Goal: Task Accomplishment & Management: Manage account settings

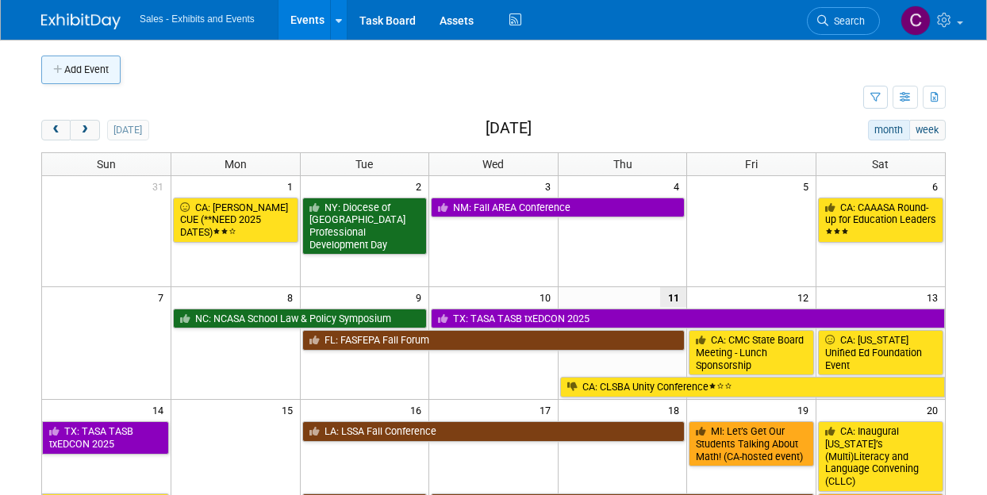
click at [80, 71] on button "Add Event" at bounding box center [80, 70] width 79 height 29
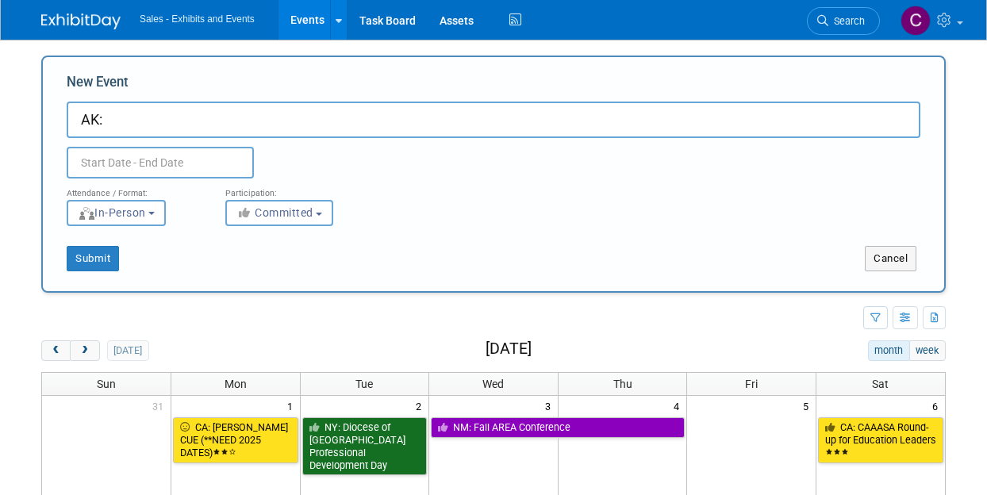
paste input "Alaska RTI/MTSS Effective Instruction Conference"
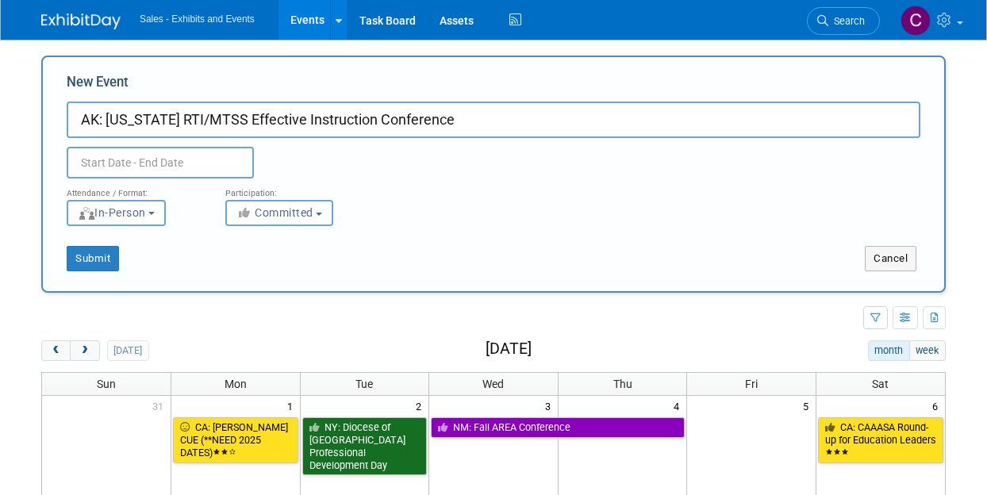
type input "AK: [US_STATE] RTI/MTSS Effective Instruction Conference"
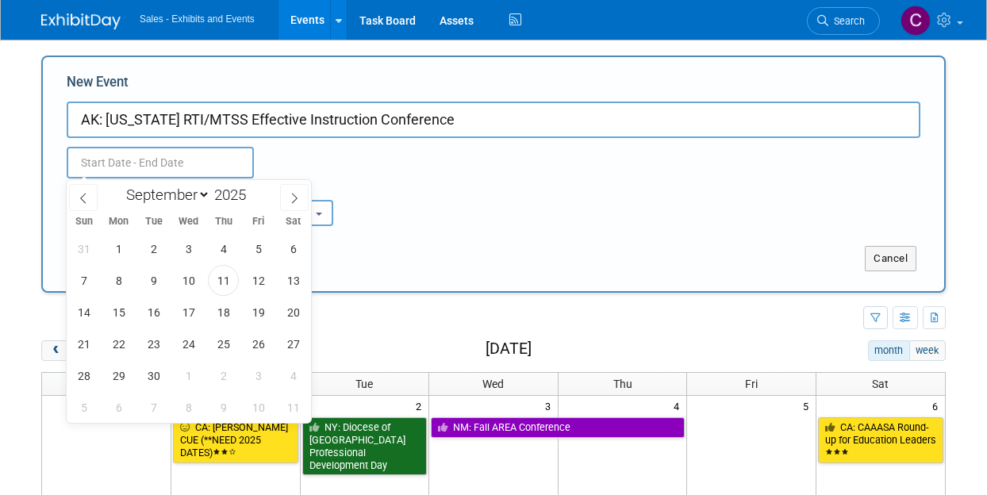
click at [179, 161] on input "text" at bounding box center [160, 163] width 187 height 32
click at [249, 191] on span at bounding box center [252, 191] width 11 height 10
type input "2026"
click at [169, 188] on select "January February March April May June July August September October November De…" at bounding box center [164, 195] width 91 height 20
select select "0"
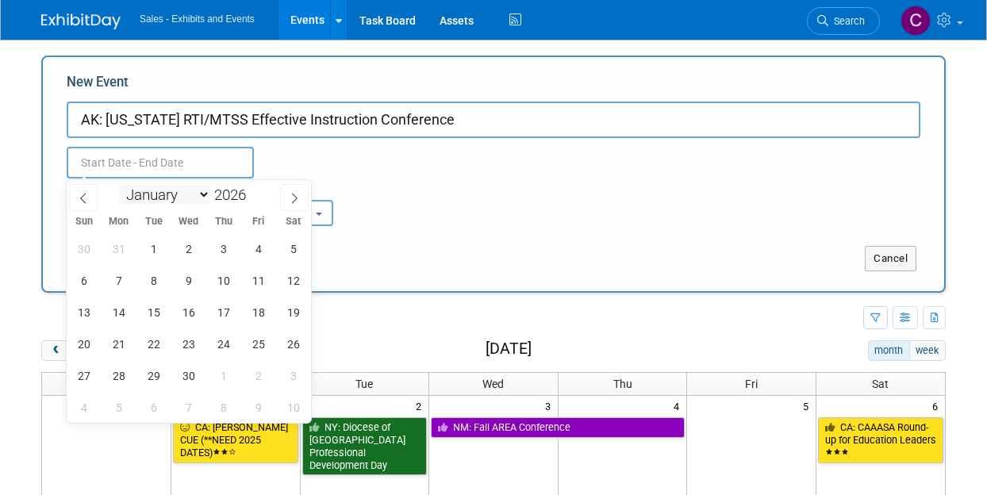
click at [119, 185] on select "January February March April May June July August September October November De…" at bounding box center [164, 195] width 91 height 20
click at [298, 349] on span "24" at bounding box center [293, 344] width 31 height 31
click at [89, 372] on span "25" at bounding box center [83, 375] width 31 height 31
type input "Jan 24, 2026 to Jan 25, 2026"
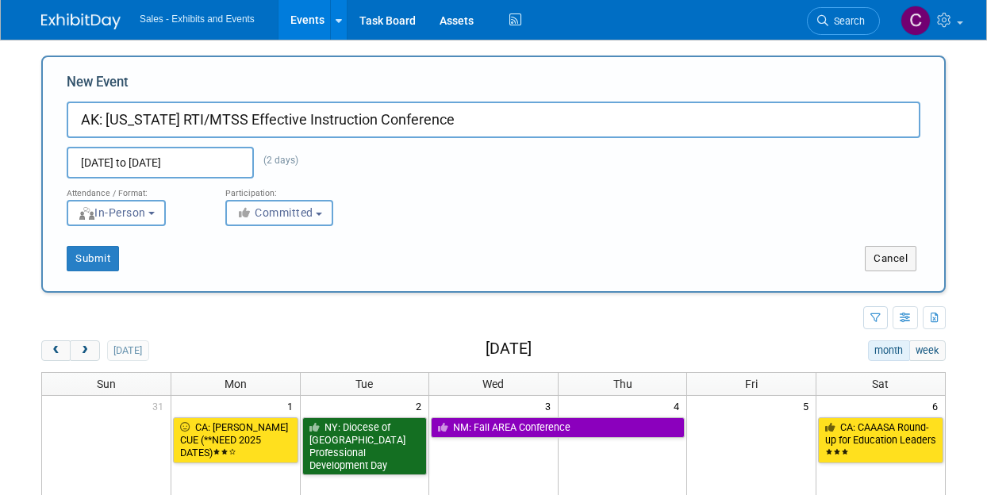
click at [300, 218] on span "Committed" at bounding box center [275, 212] width 77 height 13
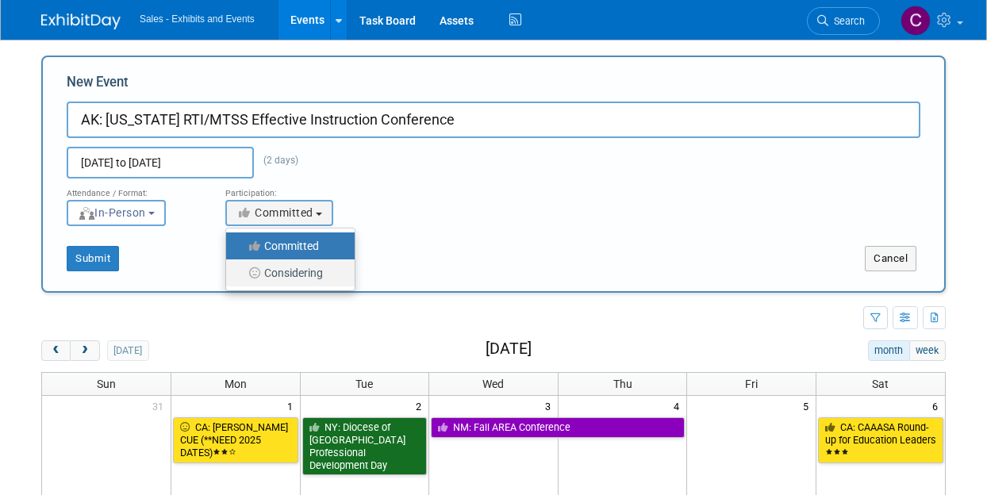
click at [287, 268] on label "Considering" at bounding box center [286, 273] width 105 height 21
click at [240, 268] on input "Considering" at bounding box center [235, 273] width 10 height 10
select select "2"
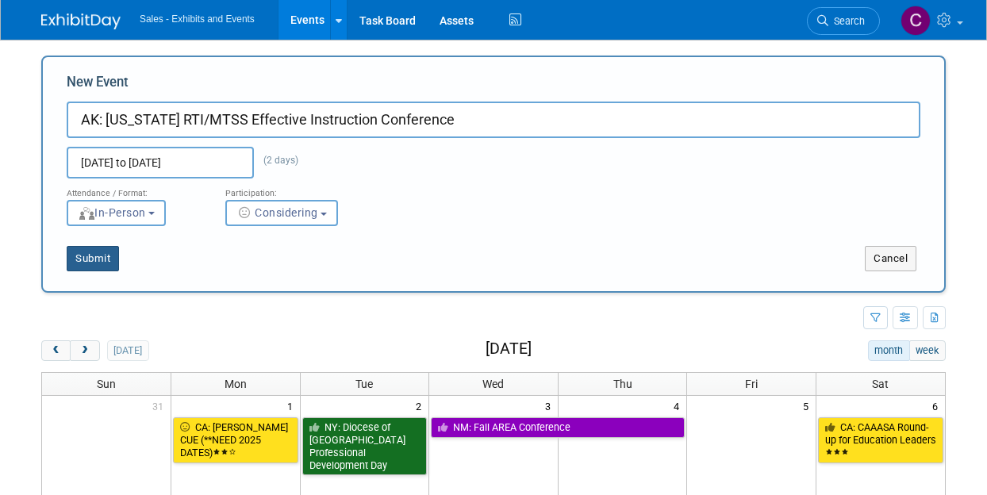
click at [89, 259] on button "Submit" at bounding box center [93, 258] width 52 height 25
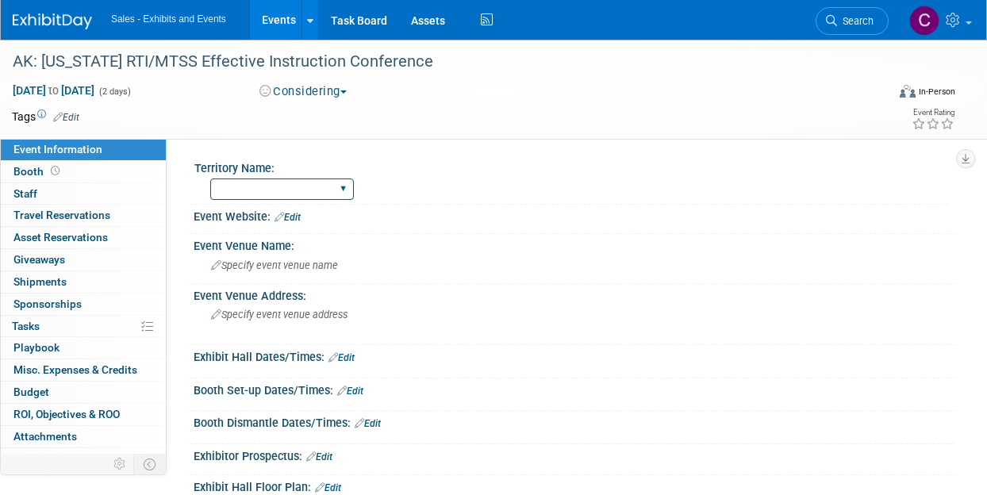
click at [260, 193] on select "Atlantic Southeast Central Southwest Pacific Mountain National Strategic Partne…" at bounding box center [282, 189] width 144 height 21
select select "Pacific"
click at [210, 179] on select "Atlantic Southeast Central Southwest Pacific Mountain National Strategic Partne…" at bounding box center [282, 189] width 144 height 21
click at [84, 117] on td at bounding box center [436, 117] width 715 height 16
click at [63, 117] on link "Edit" at bounding box center [66, 117] width 26 height 11
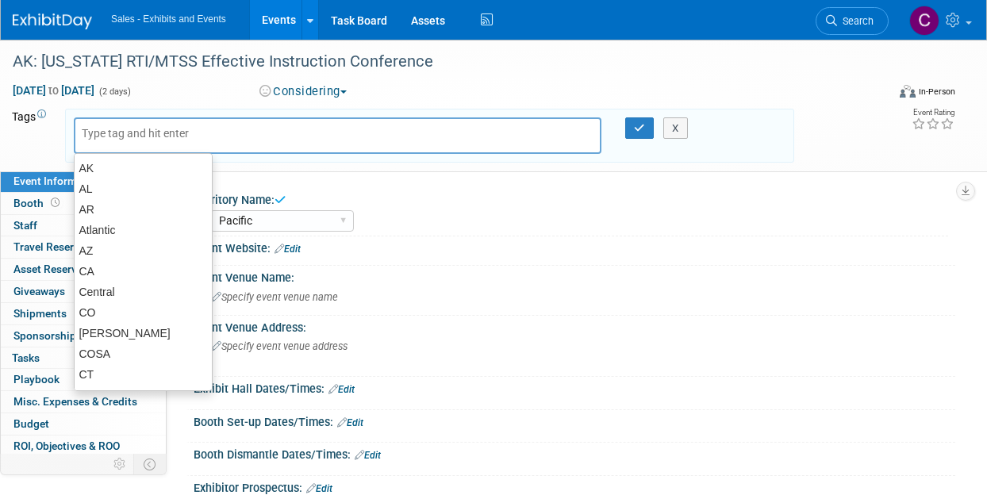
type input "a"
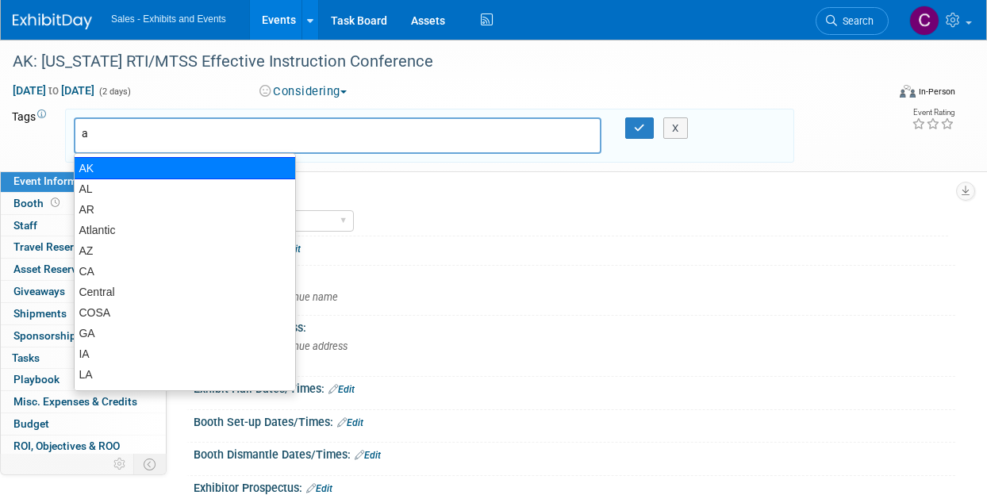
click at [88, 161] on div "AK" at bounding box center [185, 168] width 222 height 22
type input "AK"
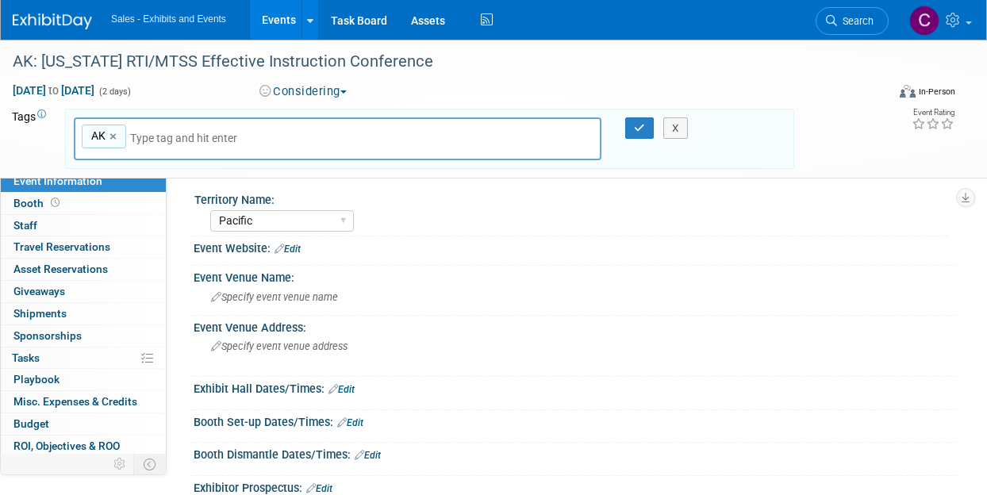
type input "p"
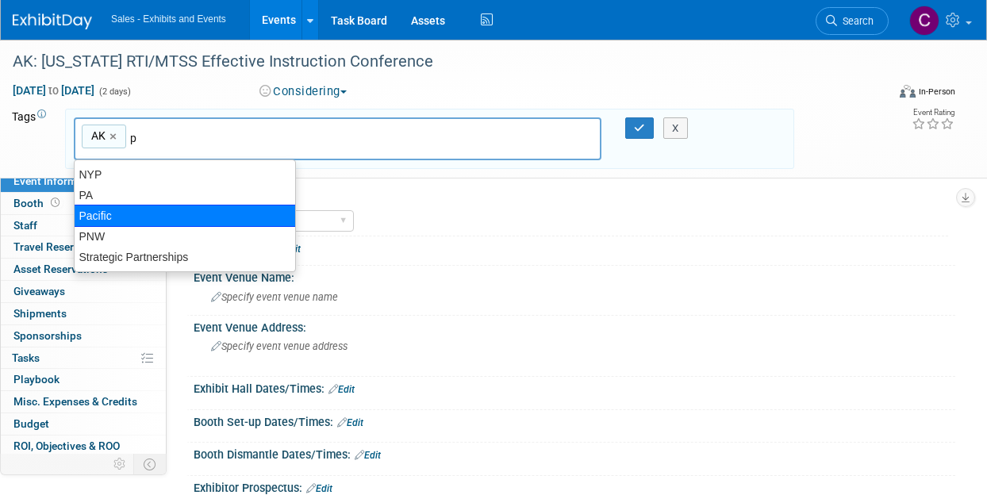
click at [125, 218] on div "Pacific" at bounding box center [185, 216] width 222 height 22
type input "AK, Pacific"
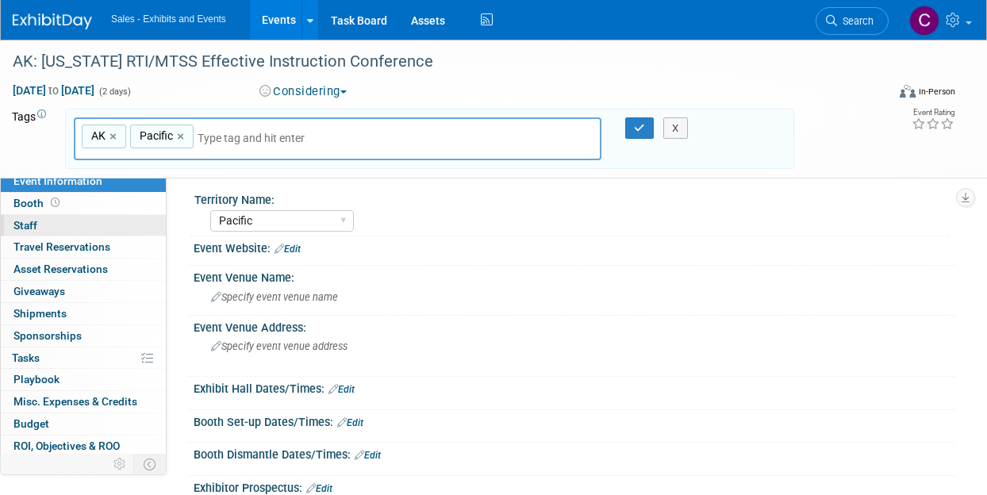
type input "p"
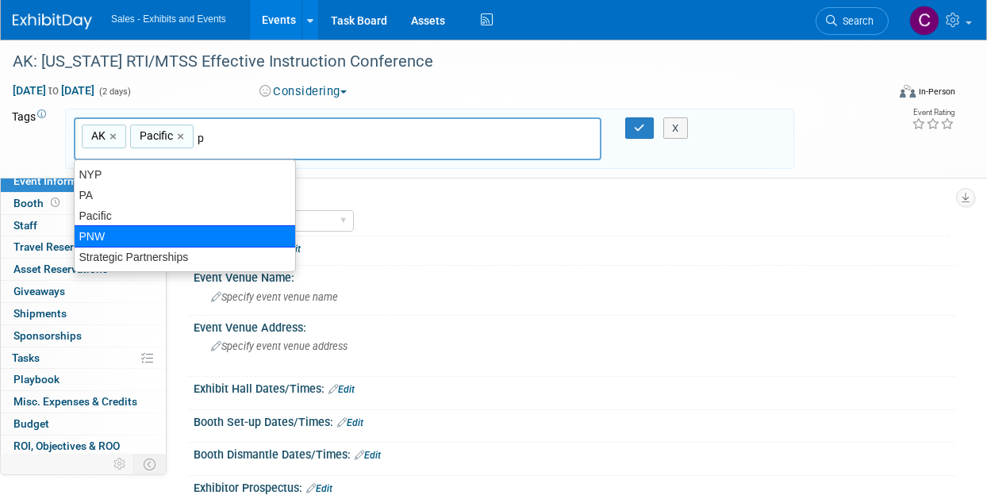
click at [151, 242] on div "PNW" at bounding box center [185, 236] width 222 height 22
type input "AK, Pacific, PNW"
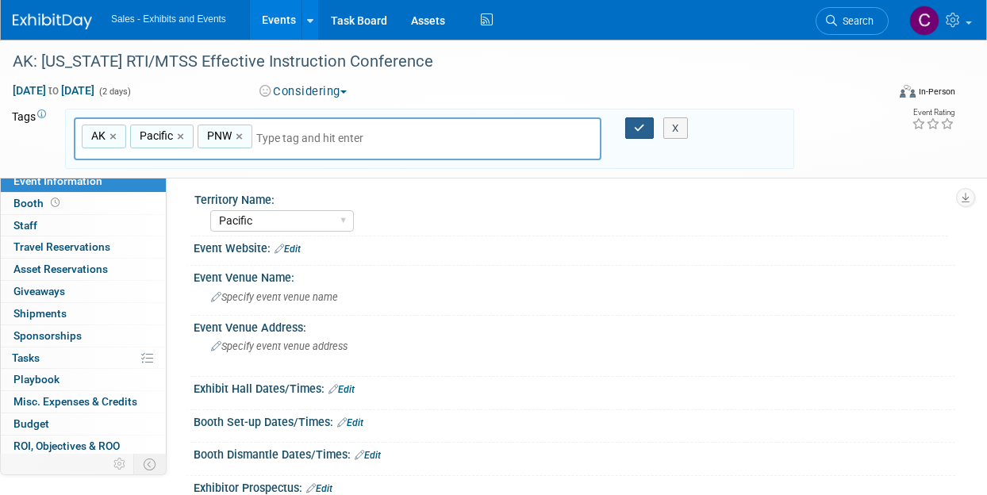
click at [635, 136] on button "button" at bounding box center [639, 128] width 29 height 22
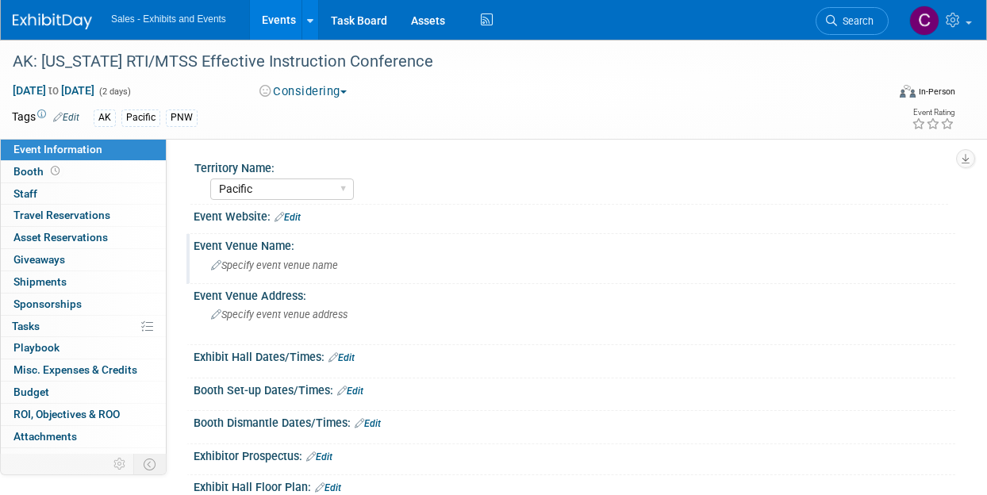
drag, startPoint x: 286, startPoint y: 266, endPoint x: 241, endPoint y: 275, distance: 45.5
click at [241, 275] on div "Specify event venue name" at bounding box center [575, 265] width 738 height 25
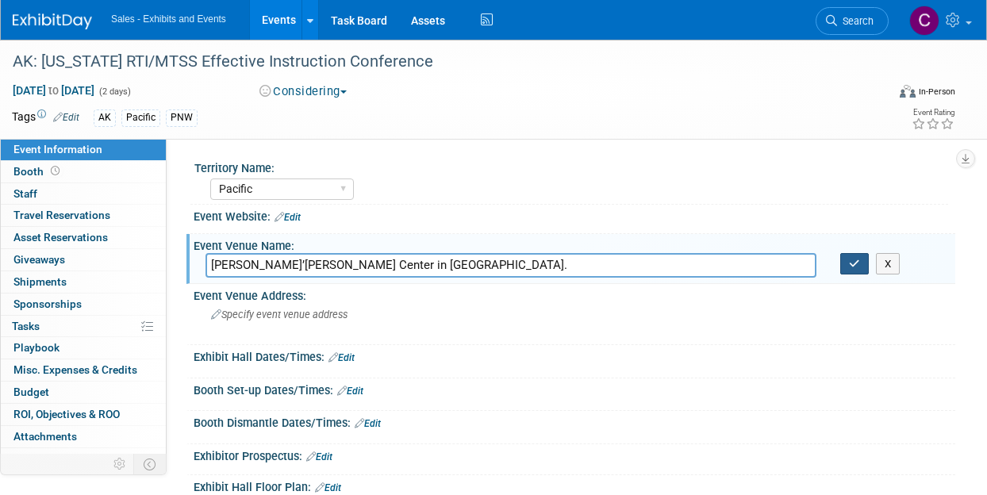
type input "Dena’ina Center in Anchorage."
click at [842, 260] on button "button" at bounding box center [854, 264] width 29 height 22
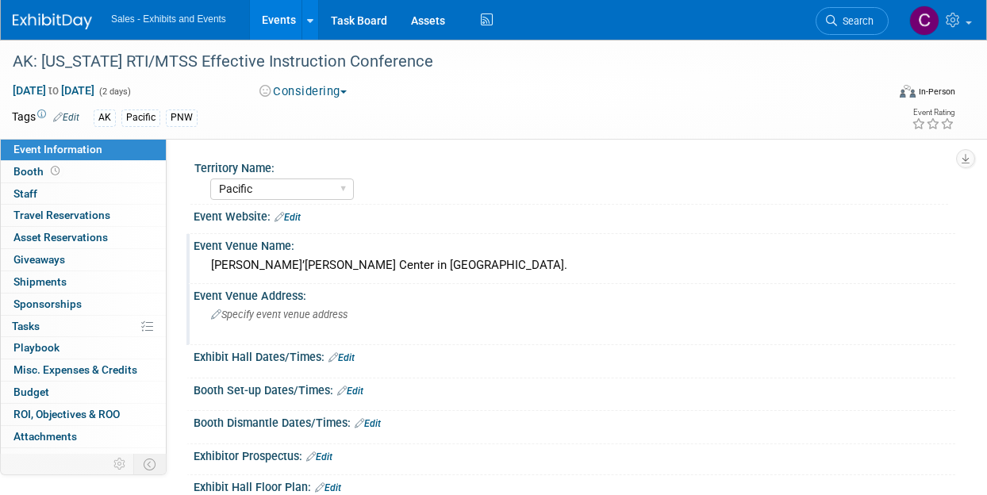
click at [263, 325] on div "Specify event venue address" at bounding box center [353, 320] width 294 height 37
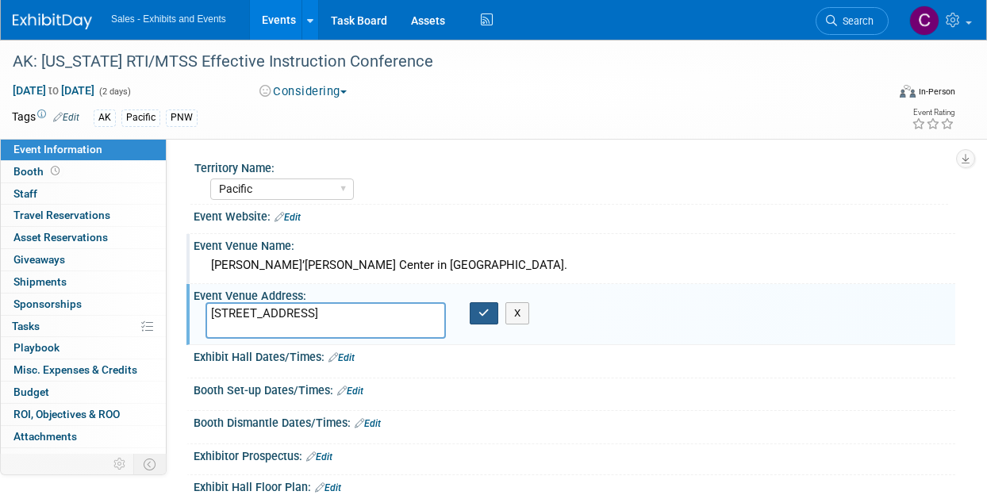
type textarea "600 W 7th Ave, Anchorage, AK 99501"
click at [478, 308] on button "button" at bounding box center [484, 313] width 29 height 22
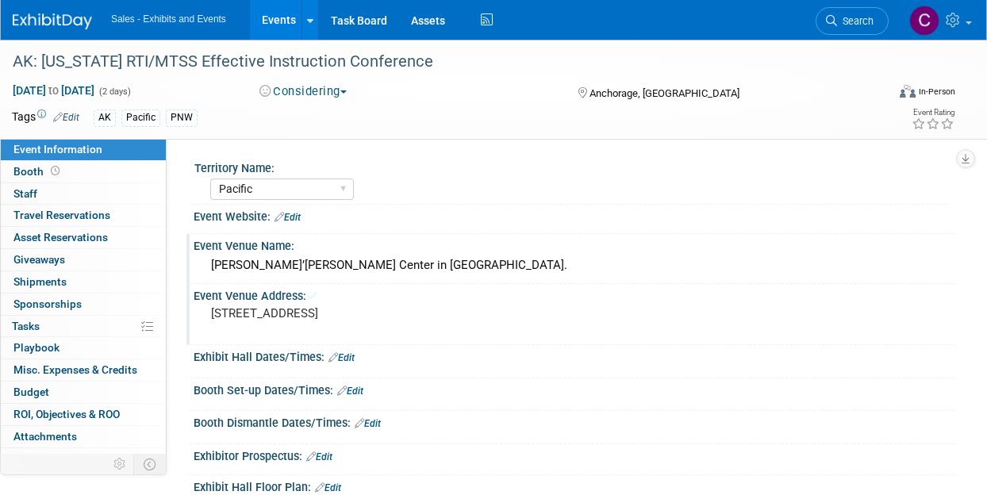
click at [321, 263] on div "Dena’ina Center in Anchorage." at bounding box center [575, 265] width 738 height 25
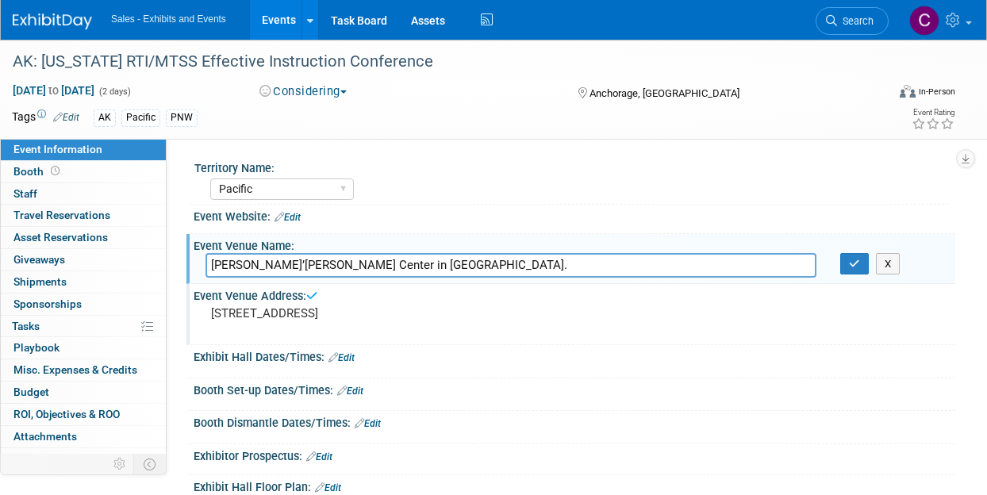
click at [300, 263] on input "Dena’ina Center in Anchorage." at bounding box center [511, 265] width 611 height 25
drag, startPoint x: 300, startPoint y: 263, endPoint x: 370, endPoint y: 266, distance: 69.9
click at [370, 266] on input "Dena’ina Center in Anchorage." at bounding box center [511, 265] width 611 height 25
type input "Dena’ina Center"
click at [844, 264] on button "button" at bounding box center [854, 264] width 29 height 22
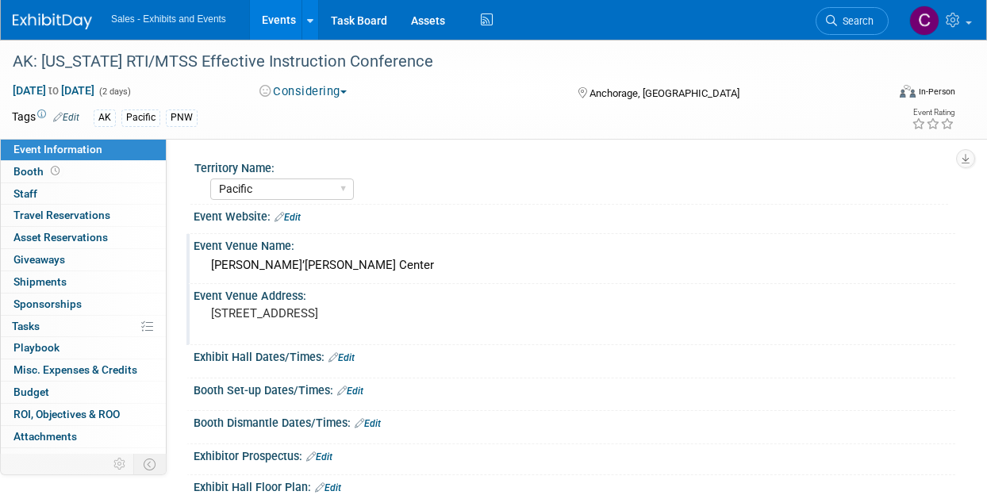
scroll to position [213, 0]
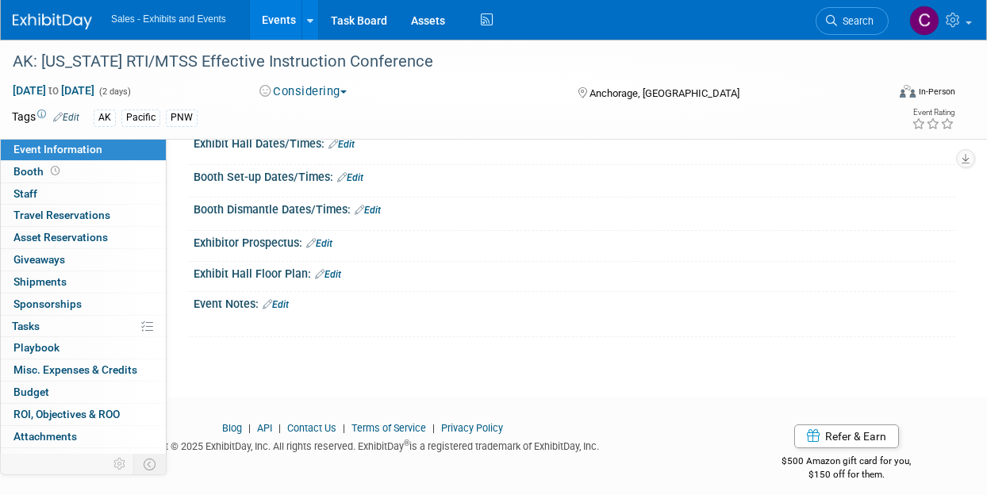
click at [278, 302] on link "Edit" at bounding box center [276, 304] width 26 height 11
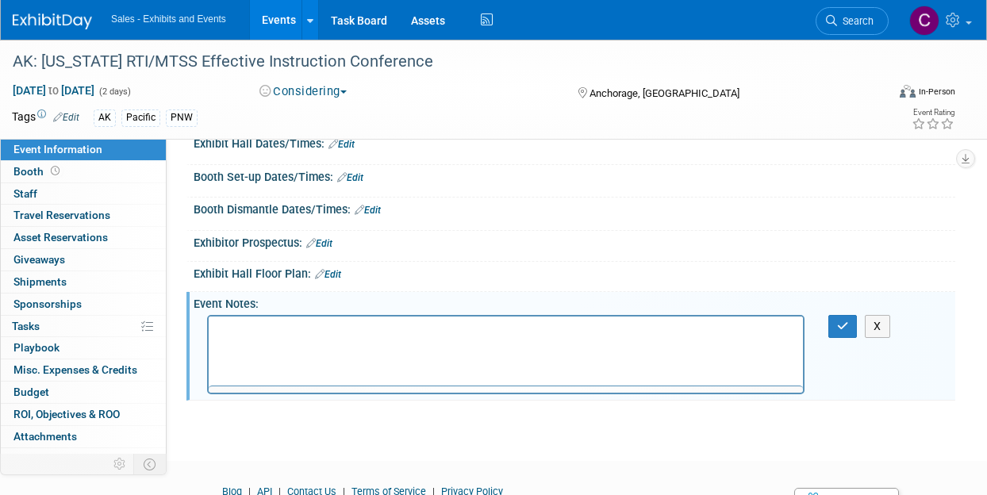
scroll to position [0, 0]
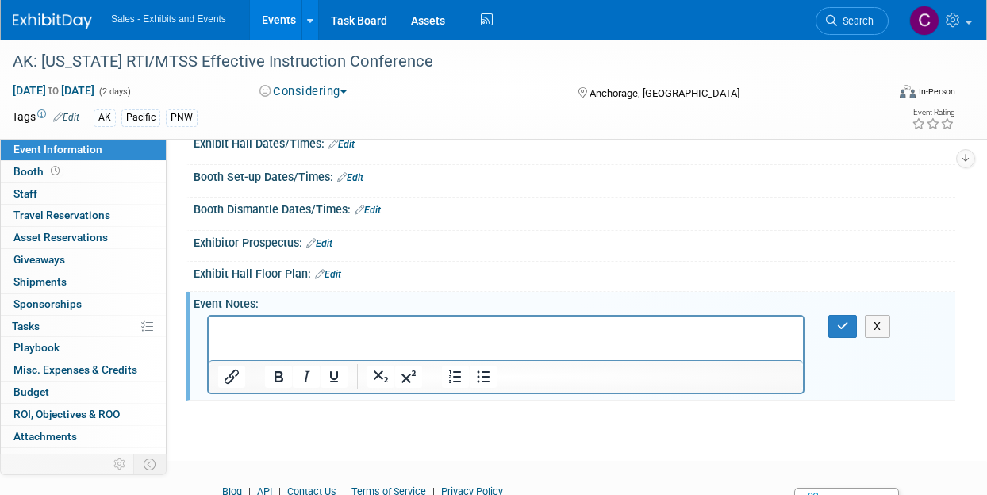
drag, startPoint x: 267, startPoint y: 343, endPoint x: 227, endPoint y: 334, distance: 40.6
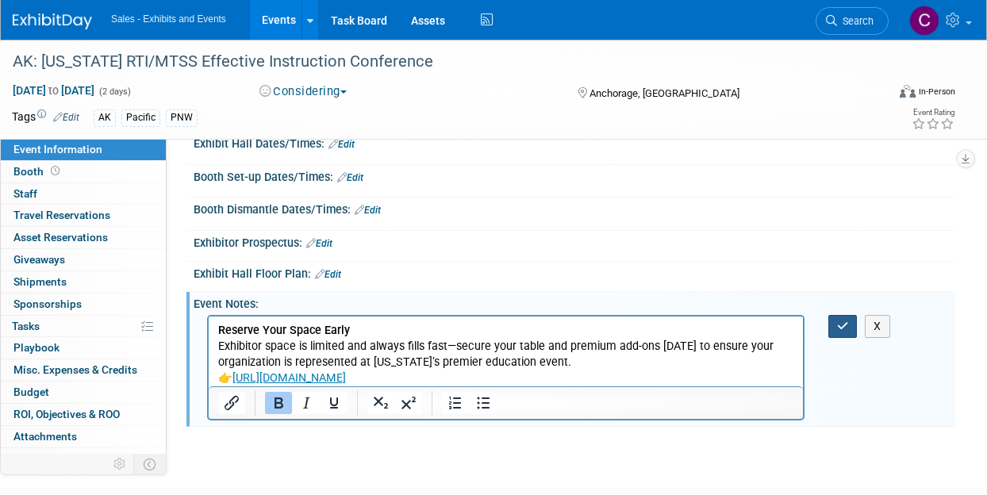
click at [840, 323] on icon "button" at bounding box center [843, 326] width 12 height 11
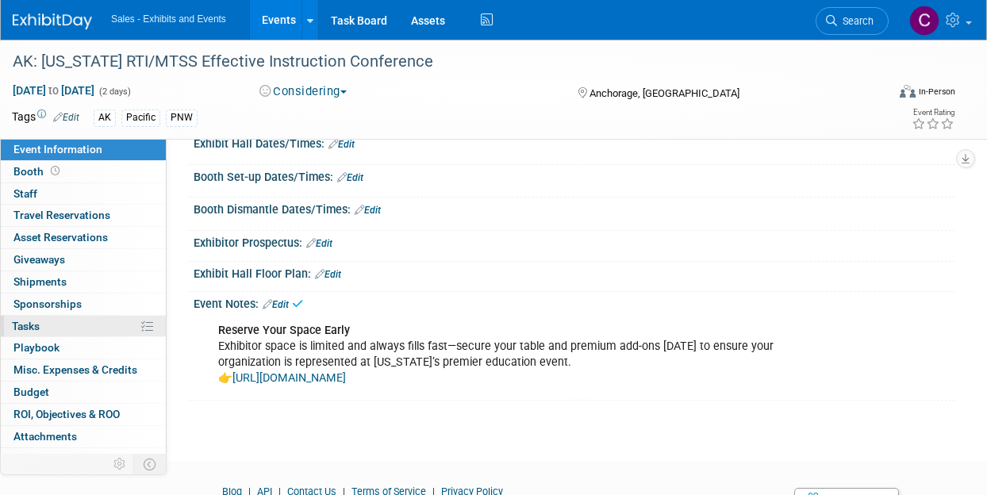
click at [51, 331] on link "0% Tasks 0%" at bounding box center [83, 326] width 165 height 21
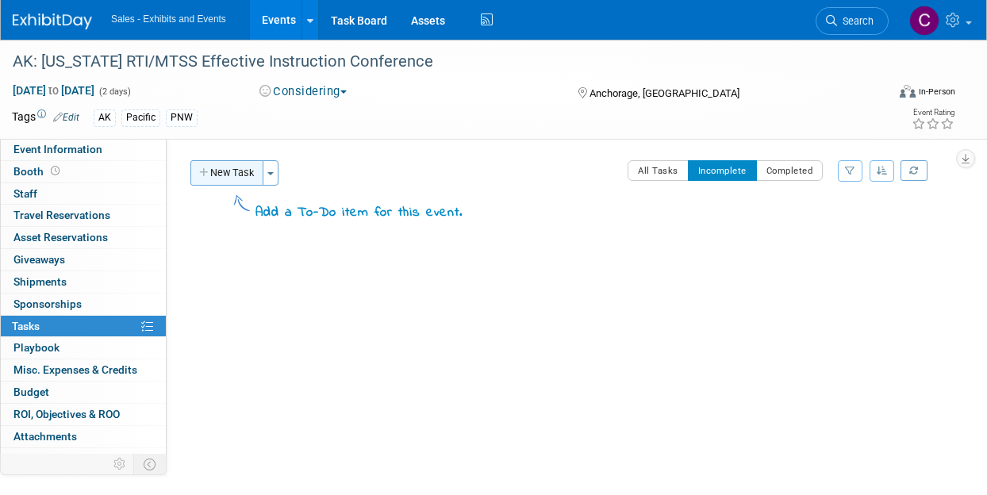
click at [238, 179] on button "New Task" at bounding box center [226, 172] width 73 height 25
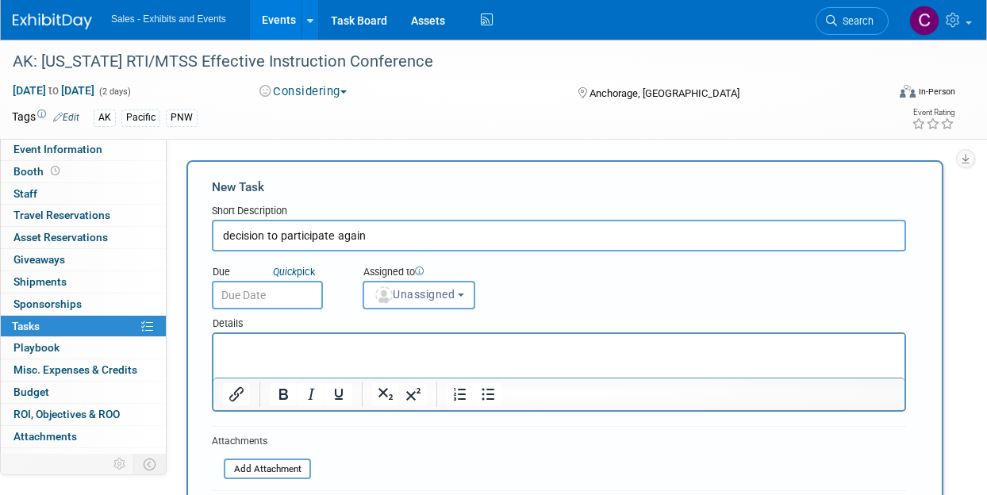
type input "decision to participate again"
click at [273, 300] on input "text" at bounding box center [267, 295] width 111 height 29
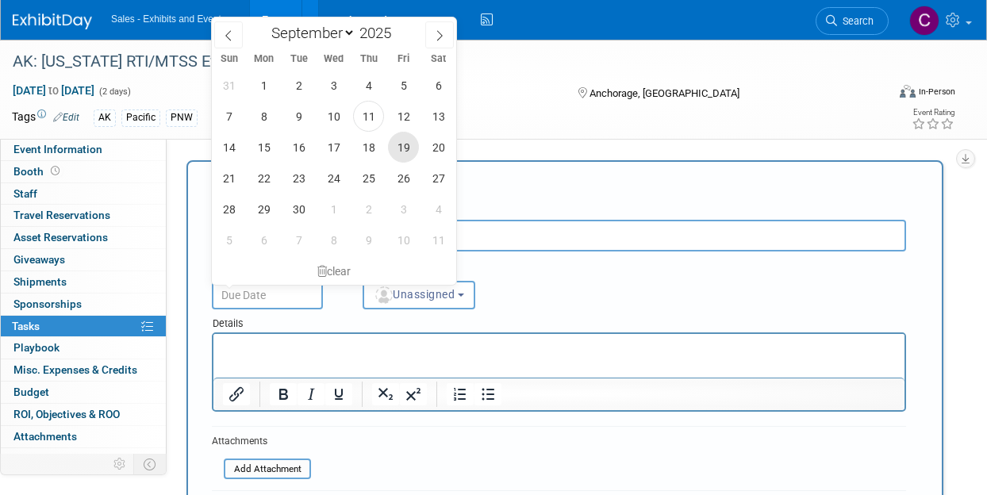
click at [408, 146] on span "19" at bounding box center [403, 147] width 31 height 31
type input "Sep 19, 2025"
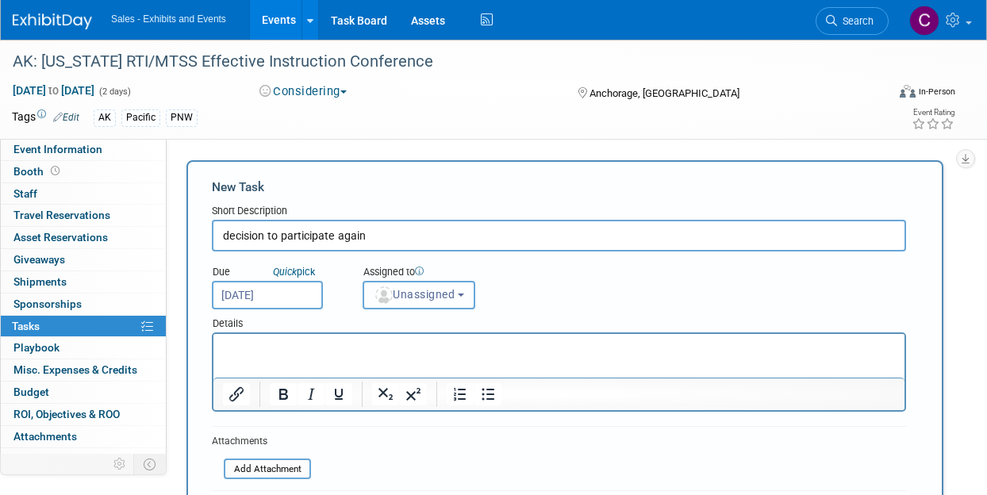
click at [430, 298] on span "Unassigned" at bounding box center [414, 294] width 81 height 13
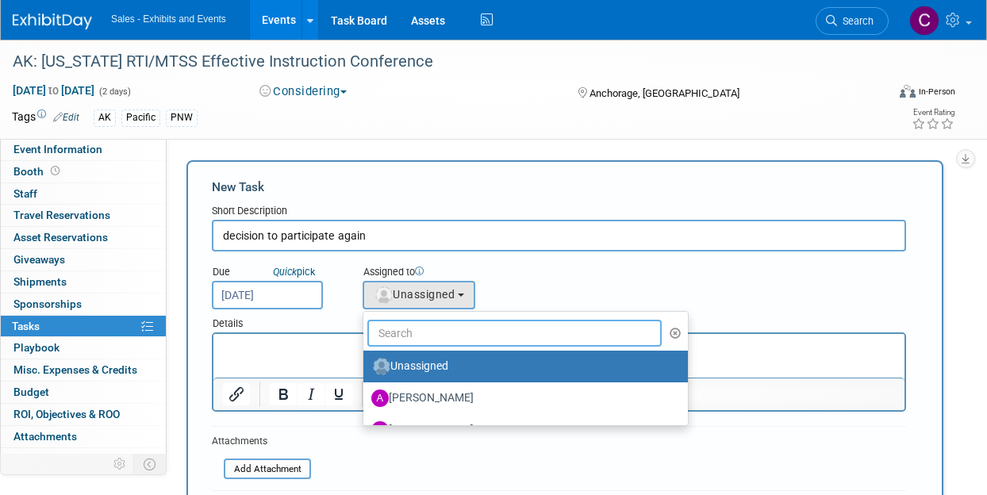
click at [430, 332] on input "text" at bounding box center [514, 333] width 294 height 27
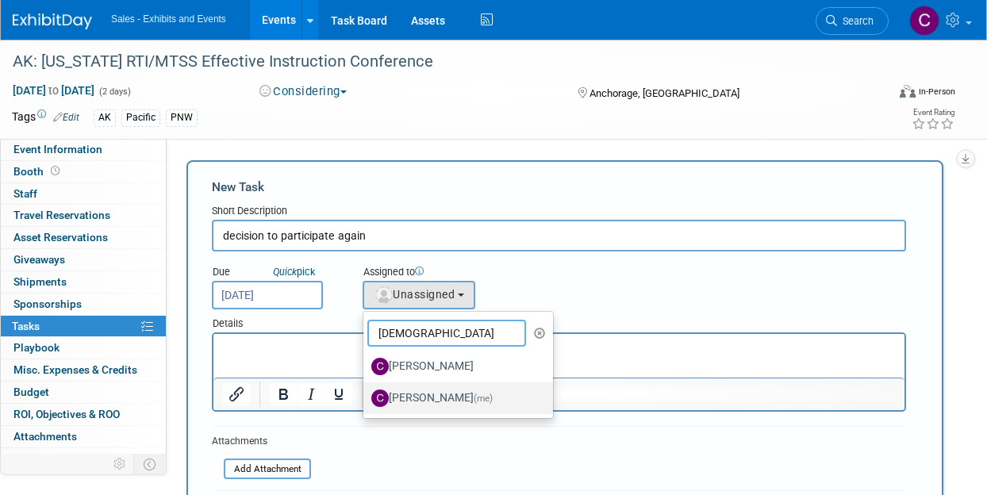
type input "christi"
click at [450, 405] on label "[PERSON_NAME] (me)" at bounding box center [454, 398] width 166 height 25
click at [366, 402] on input "[PERSON_NAME] (me)" at bounding box center [361, 396] width 10 height 10
select select "a9e3834d-668b-4315-a5d4-069993be606a"
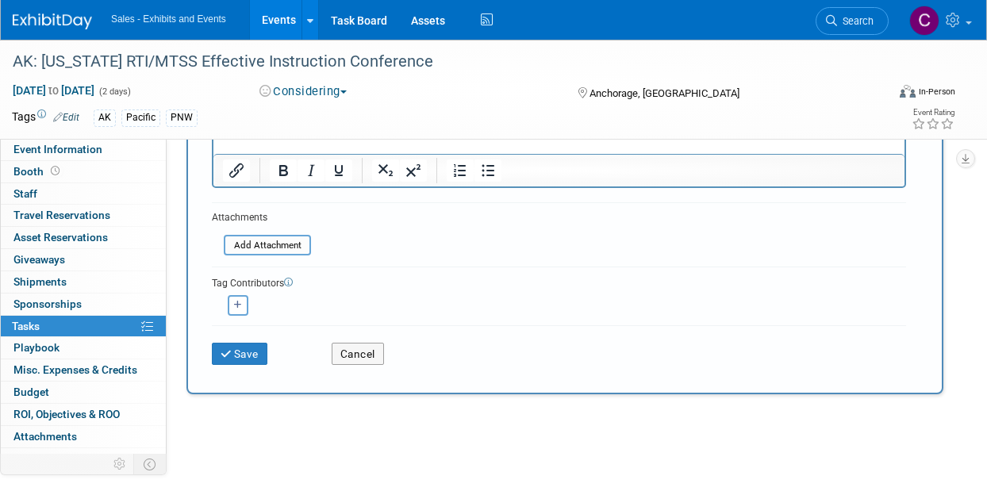
scroll to position [287, 0]
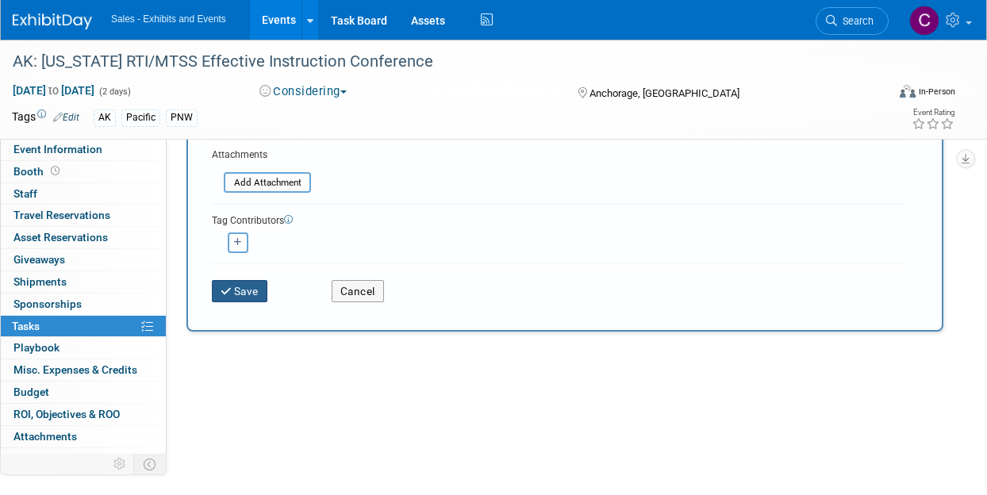
click at [222, 287] on icon "submit" at bounding box center [227, 292] width 13 height 11
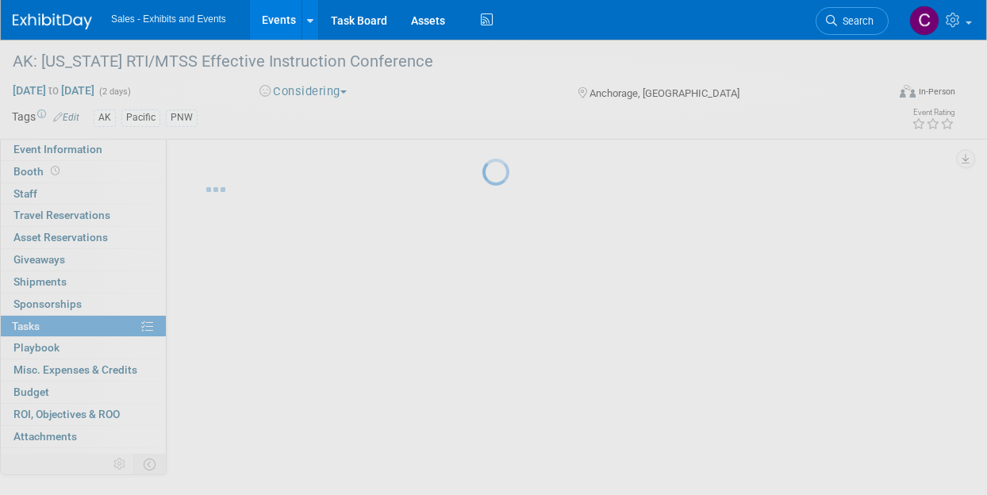
scroll to position [3, 0]
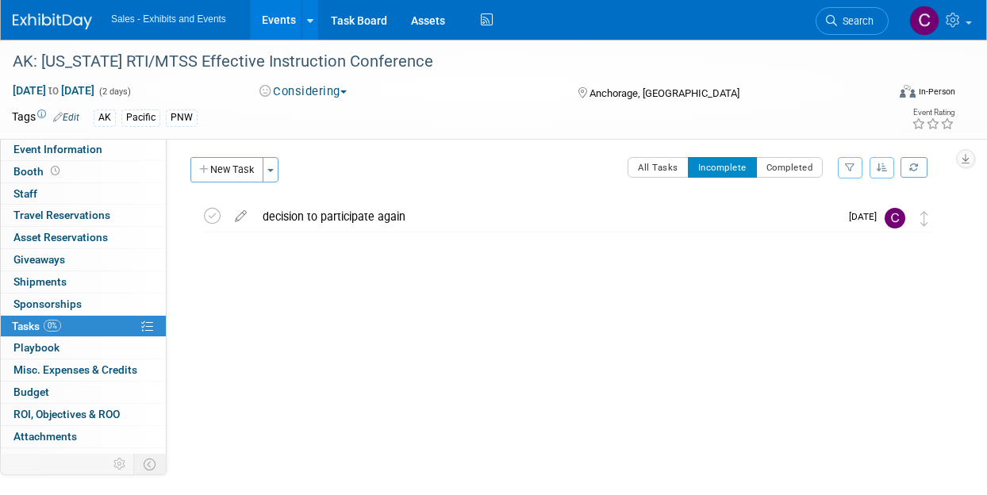
click at [287, 21] on link "Events" at bounding box center [279, 20] width 58 height 40
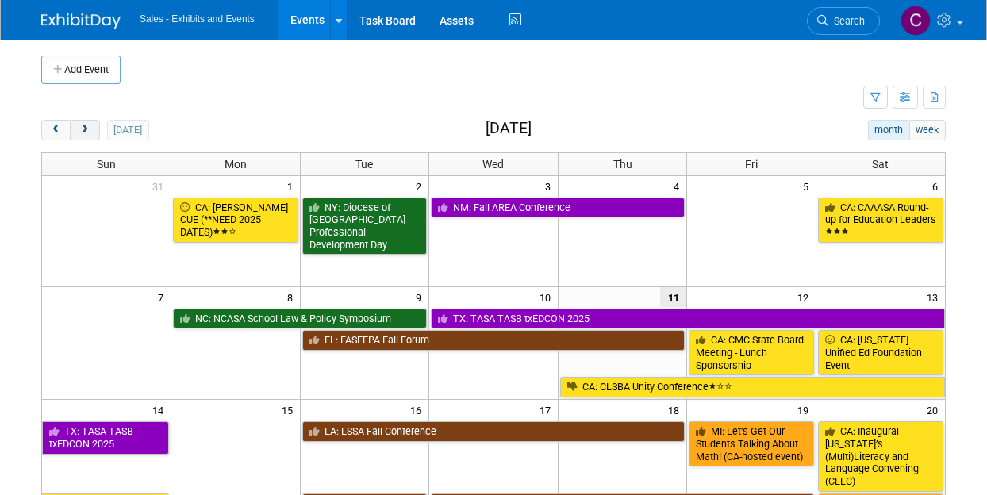
click at [79, 134] on span "next" at bounding box center [85, 130] width 12 height 10
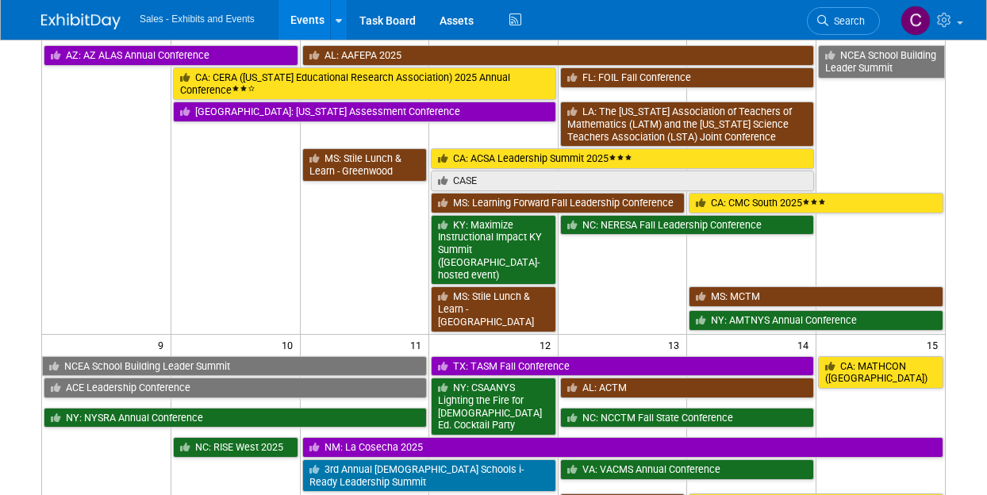
scroll to position [396, 0]
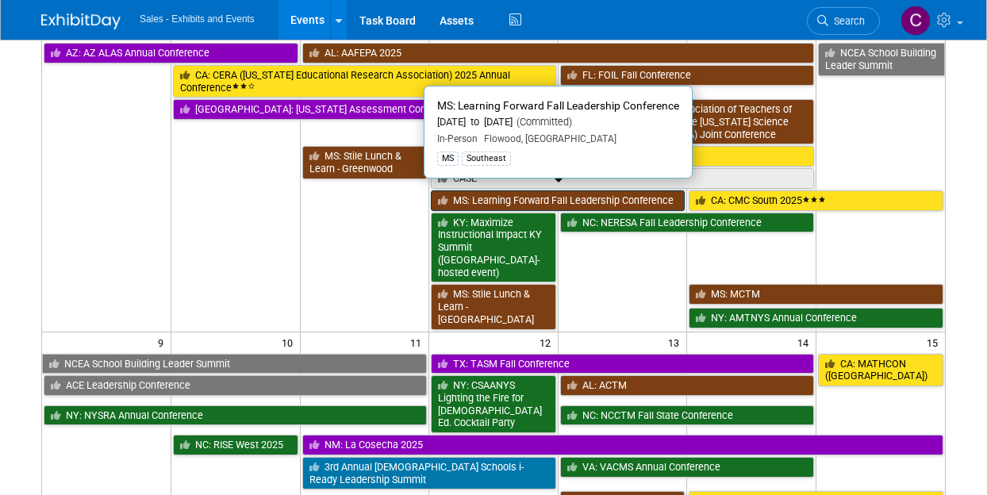
click at [494, 190] on link "MS: Learning Forward Fall Leadership Conference" at bounding box center [558, 200] width 254 height 21
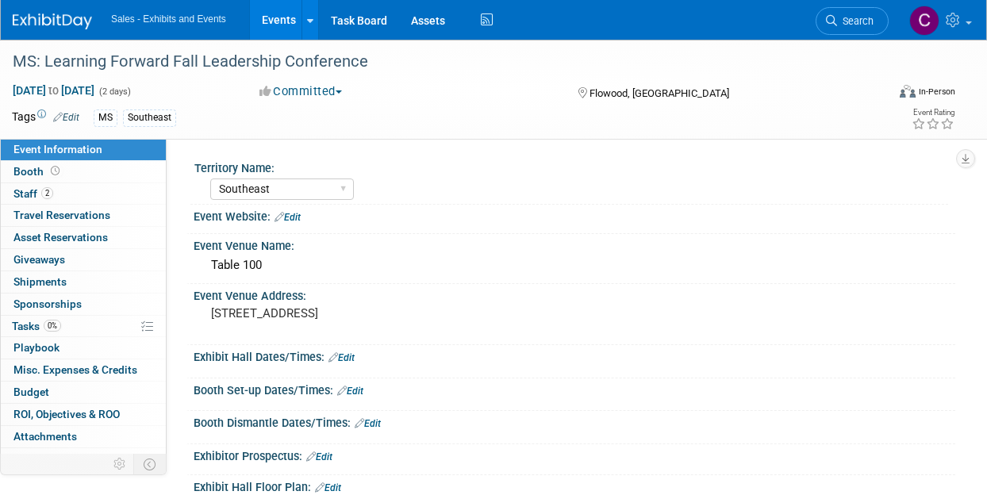
select select "Southeast"
click at [33, 306] on span "Sponsorships 0" at bounding box center [47, 304] width 68 height 13
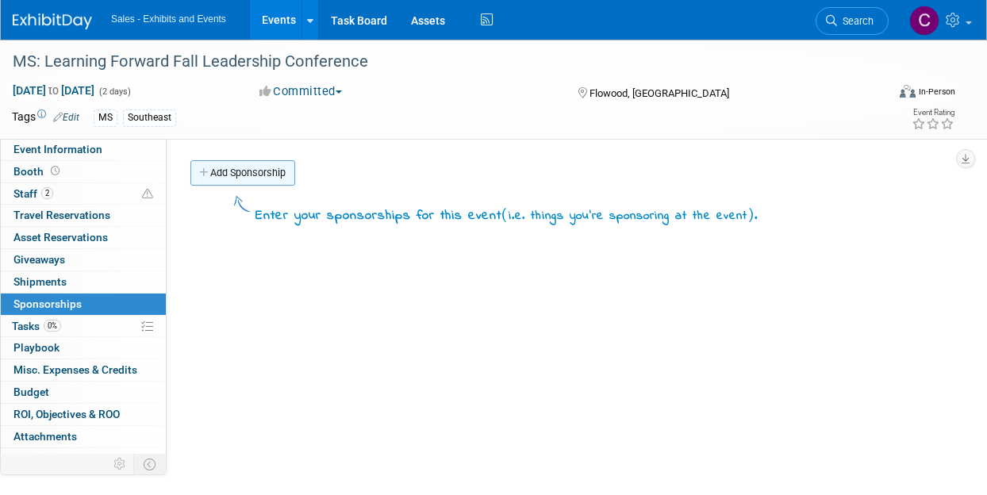
click at [243, 164] on link "Add Sponsorship" at bounding box center [242, 172] width 105 height 25
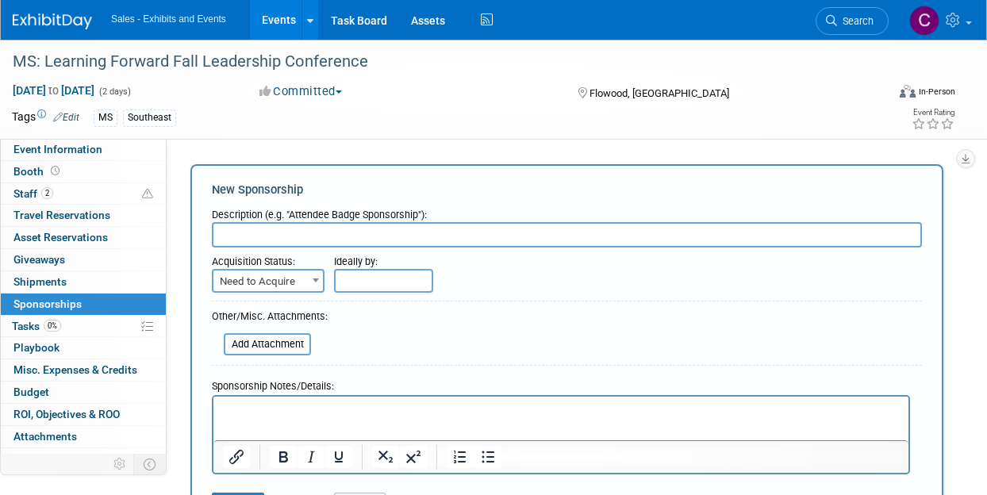
drag, startPoint x: 266, startPoint y: 421, endPoint x: 234, endPoint y: 415, distance: 32.2
click at [234, 415] on p "Rich Text Area. Press ALT-0 for help." at bounding box center [561, 410] width 677 height 16
paste body "Rich Text Area. Press ALT-0 for help."
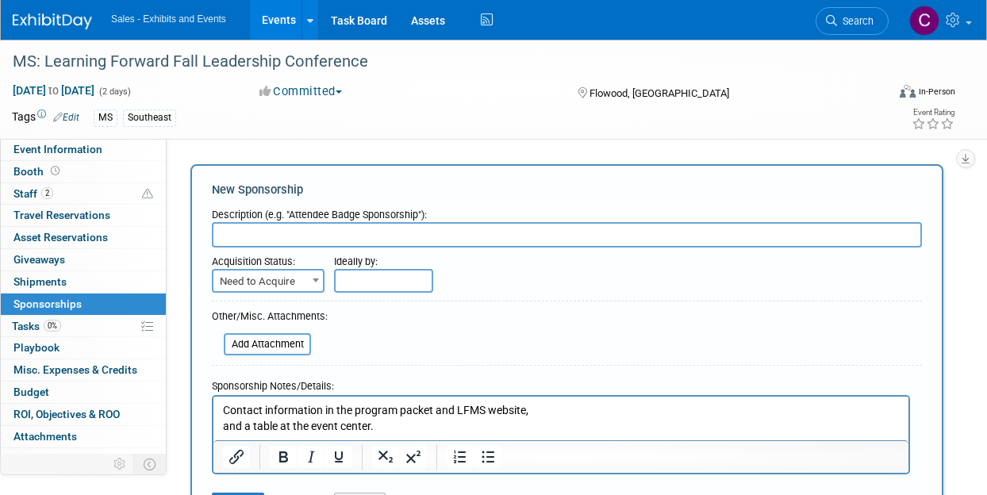
click at [249, 237] on input "text" at bounding box center [567, 234] width 710 height 25
type input "SILVER"
click at [263, 279] on span "Need to Acquire" at bounding box center [268, 282] width 110 height 22
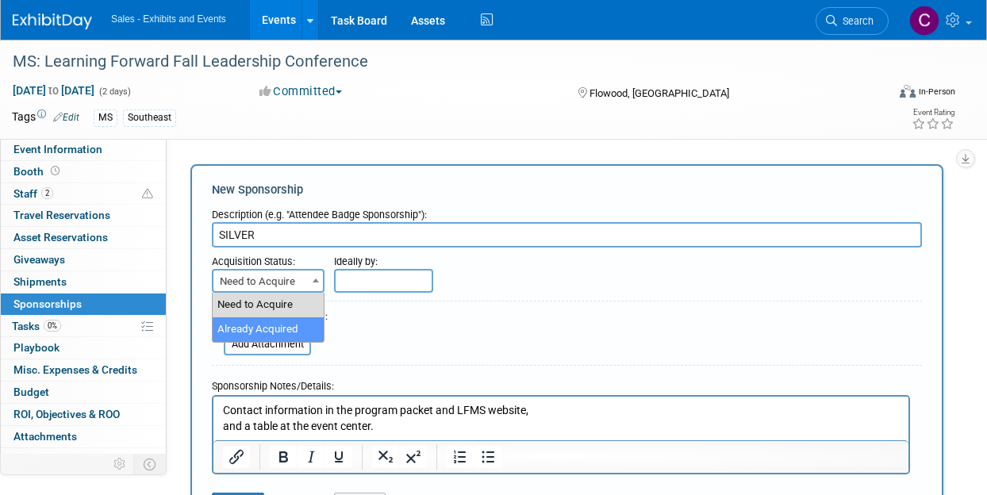
select select "2"
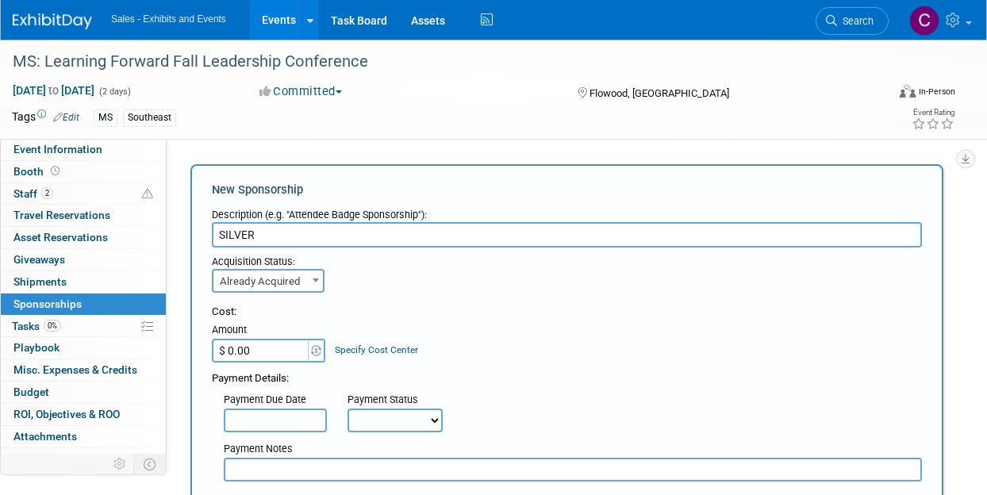
click at [270, 360] on input "$ 0.00" at bounding box center [261, 351] width 99 height 24
type input "$ 1,000.00"
click at [410, 417] on select "Not Paid Yet Partially Paid Paid in Full" at bounding box center [395, 421] width 95 height 24
select select "3"
click at [348, 409] on select "Not Paid Yet Partially Paid Paid in Full" at bounding box center [395, 421] width 95 height 24
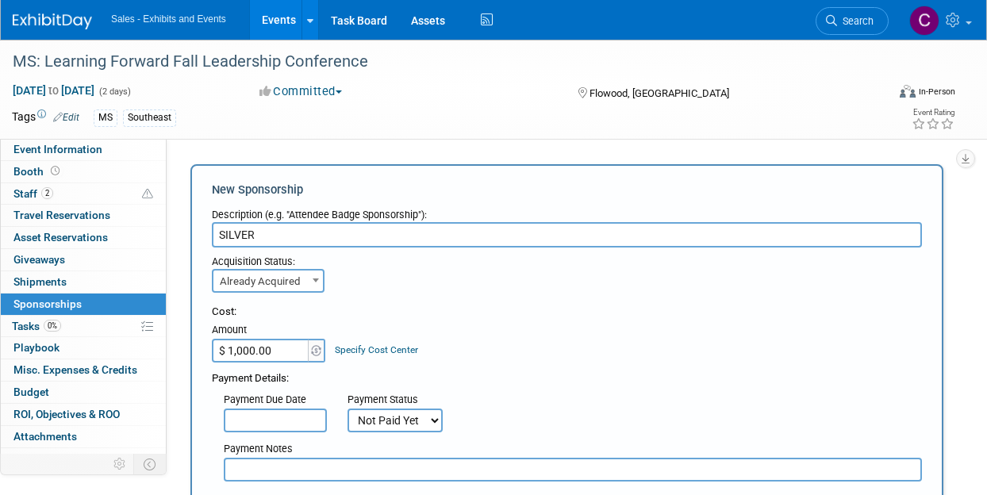
click at [283, 475] on input "text" at bounding box center [573, 470] width 698 height 24
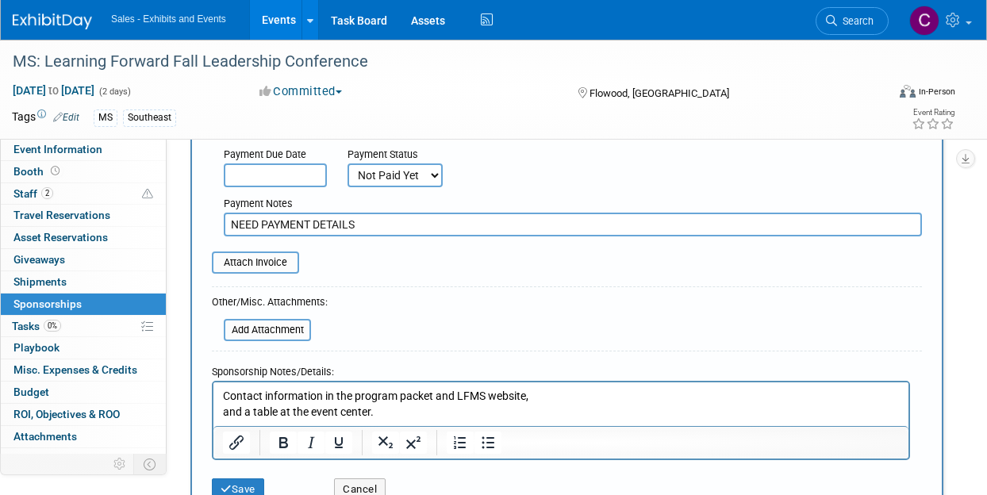
scroll to position [341, 0]
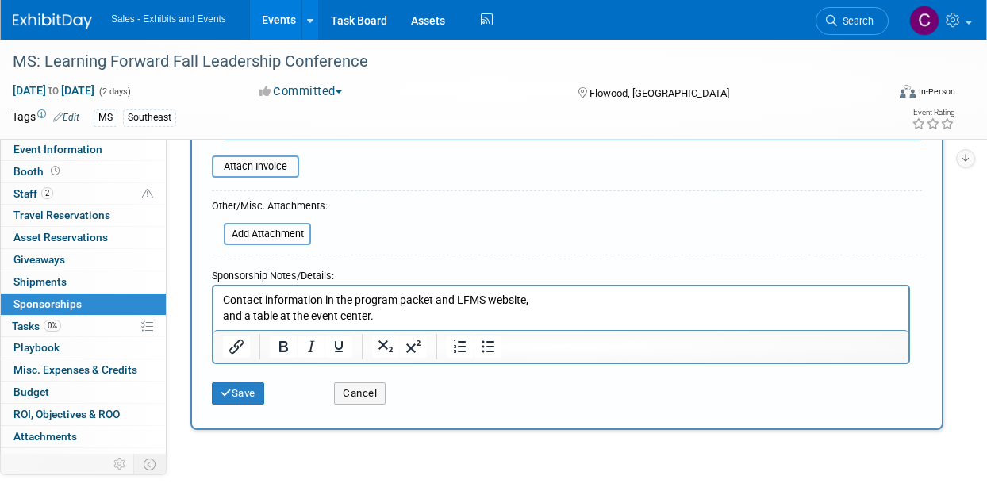
type input "NEED PAYMENT DETAILS"
click at [577, 298] on p "Contact information in the program packet and LFMS website, and a table at the …" at bounding box center [561, 307] width 677 height 31
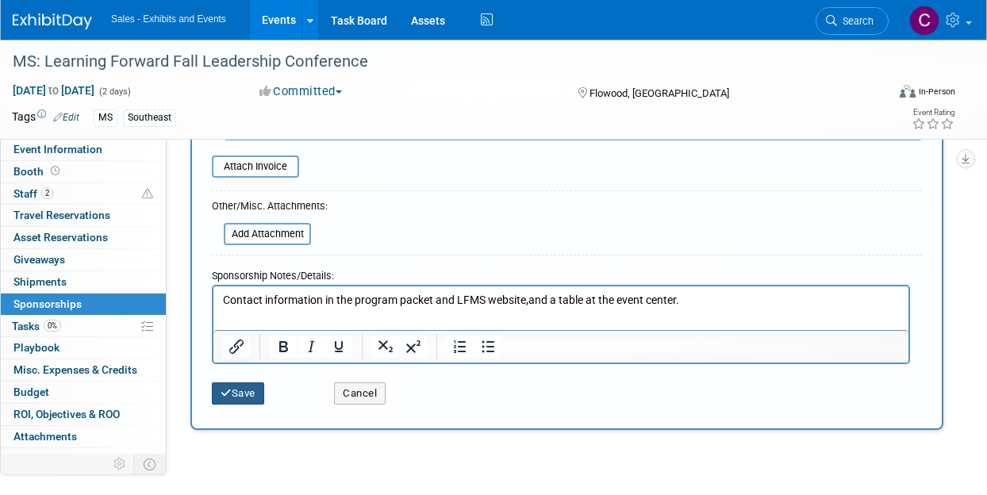
click at [225, 399] on button "Save" at bounding box center [238, 394] width 52 height 22
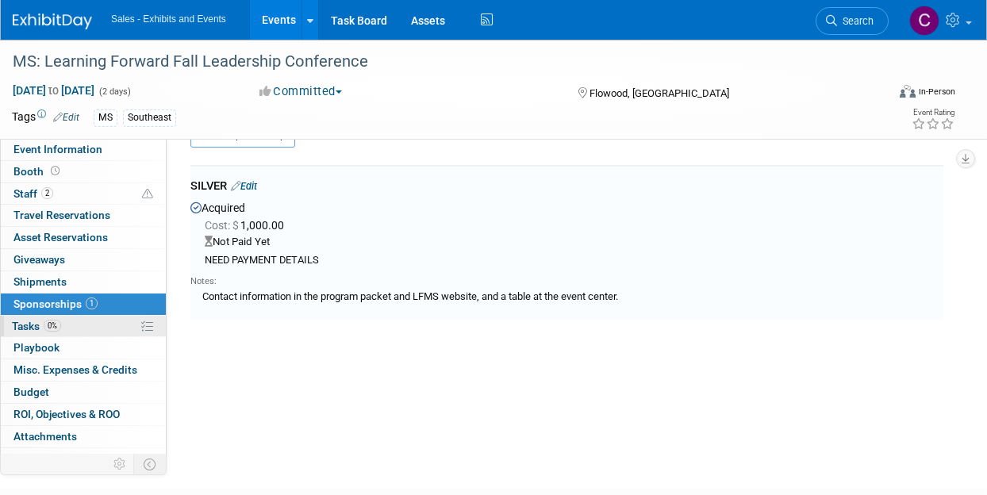
scroll to position [33, 0]
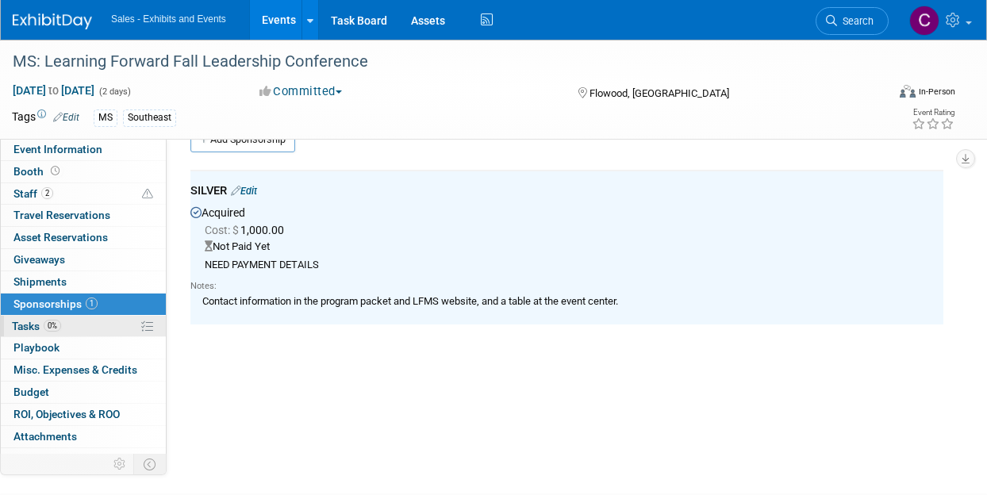
click at [29, 320] on span "Tasks 0%" at bounding box center [36, 326] width 49 height 13
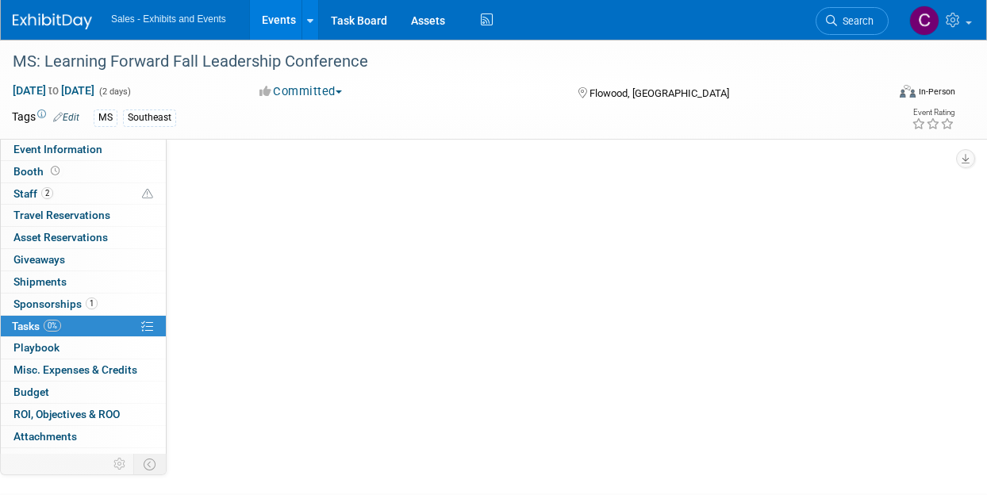
scroll to position [0, 0]
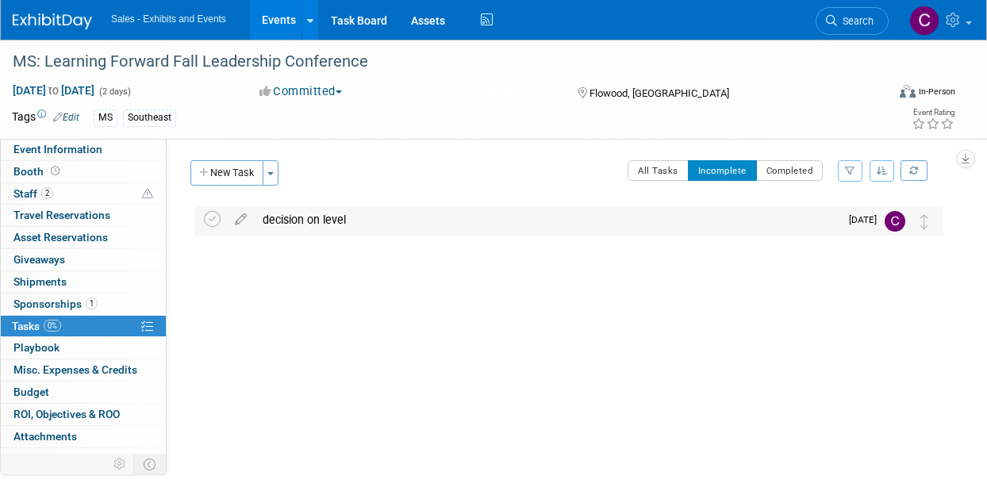
click at [221, 221] on td at bounding box center [215, 220] width 23 height 29
click at [217, 221] on icon at bounding box center [212, 219] width 17 height 17
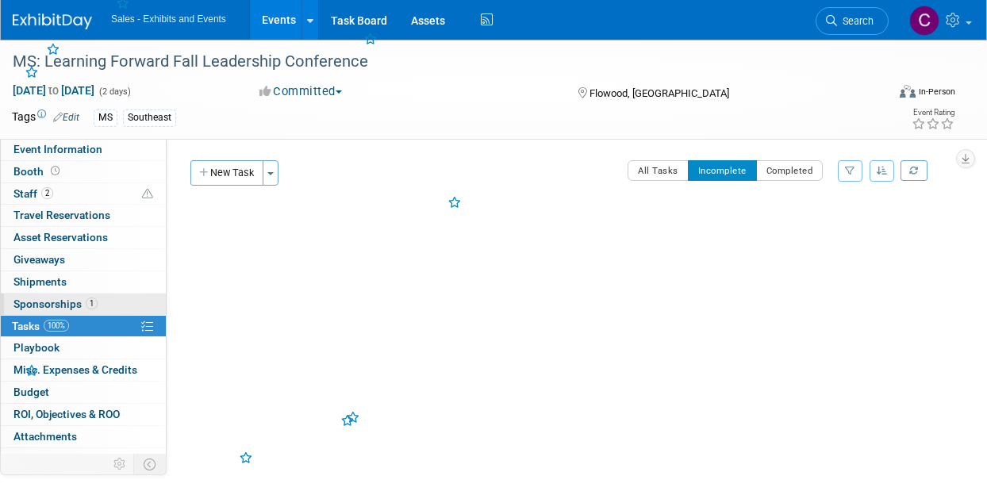
click at [59, 298] on span "Sponsorships 1" at bounding box center [55, 304] width 84 height 13
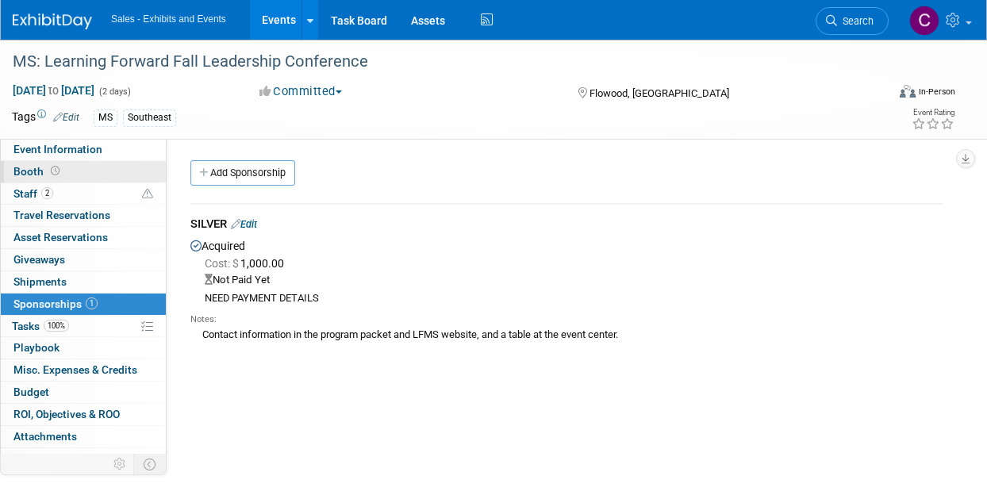
click at [35, 162] on link "Booth" at bounding box center [83, 171] width 165 height 21
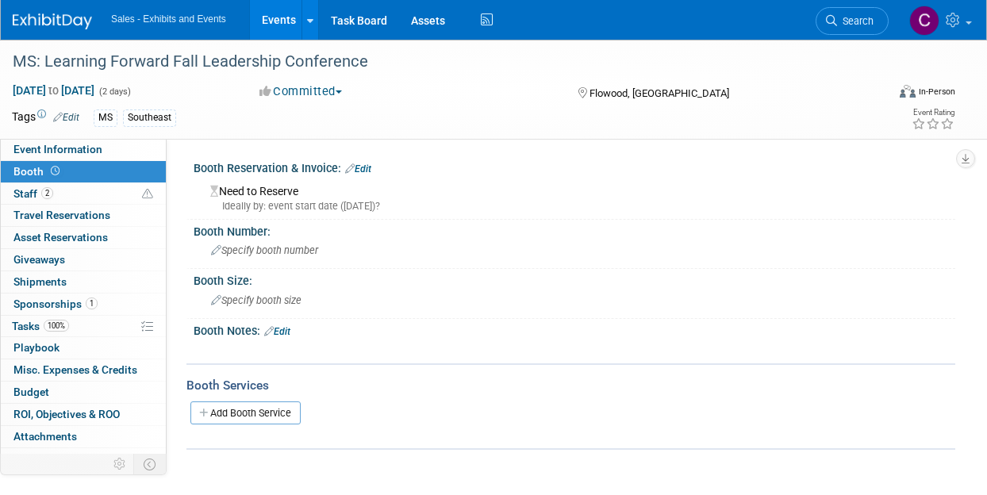
click at [368, 175] on div "Need to Reserve Ideally by: event start date (Wed. Nov 5, 2025)?" at bounding box center [575, 195] width 762 height 40
click at [369, 167] on link "Edit" at bounding box center [358, 168] width 26 height 11
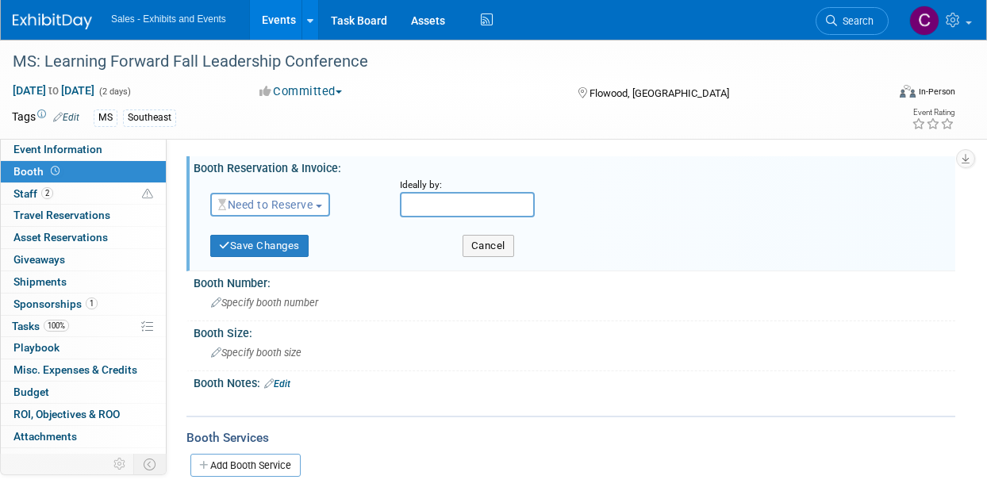
click at [306, 209] on span "Need to Reserve" at bounding box center [265, 204] width 94 height 13
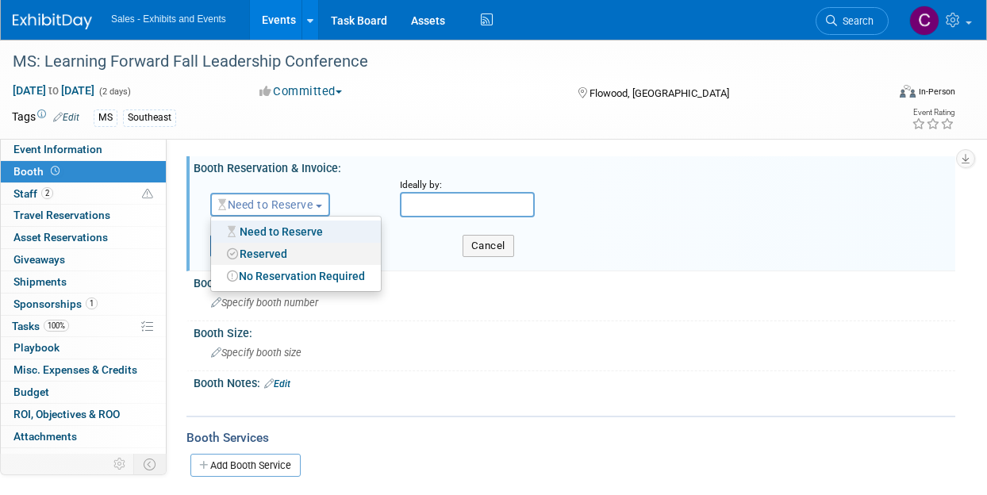
click at [290, 255] on link "Reserved" at bounding box center [296, 254] width 170 height 22
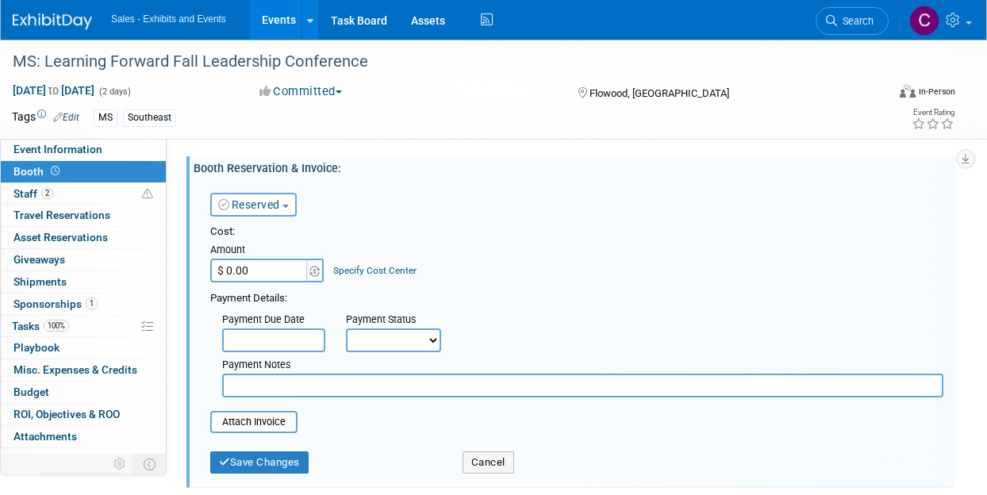
click at [286, 210] on button "Reserved" at bounding box center [253, 205] width 87 height 24
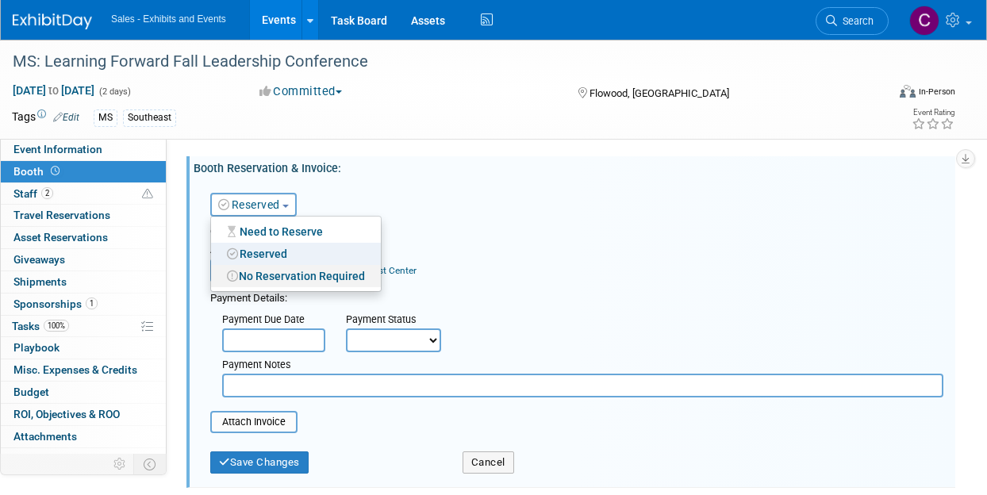
click at [296, 283] on link "No Reservation Required" at bounding box center [296, 276] width 170 height 22
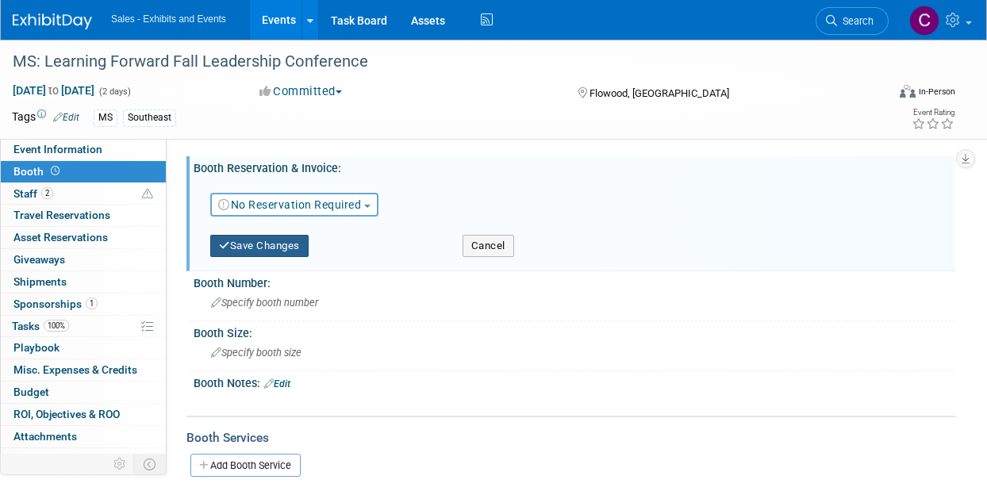
click at [251, 244] on button "Save Changes" at bounding box center [259, 246] width 98 height 22
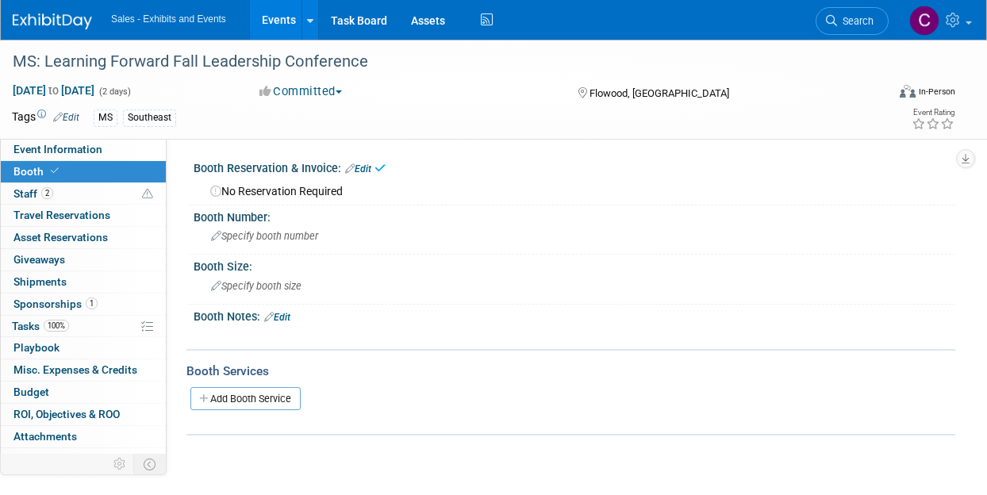
click at [280, 317] on link "Edit" at bounding box center [277, 317] width 26 height 11
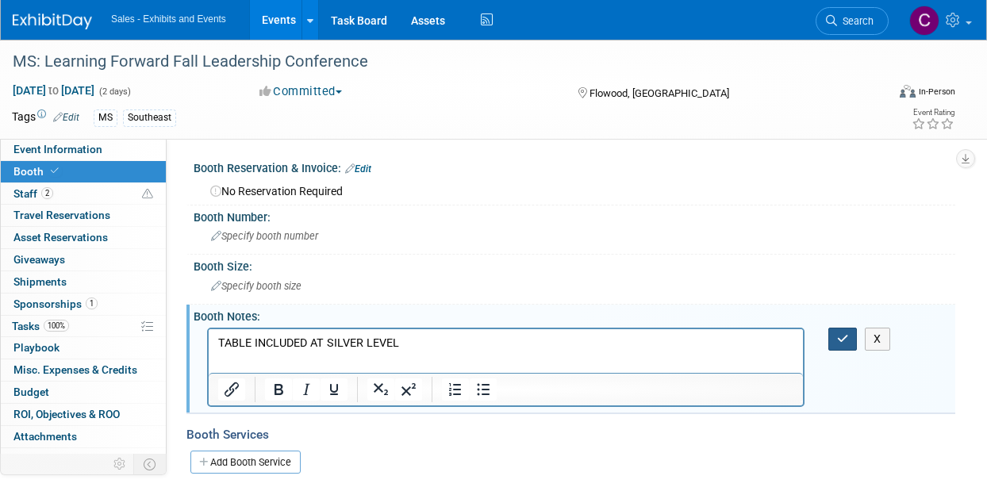
click at [833, 328] on button "button" at bounding box center [843, 339] width 29 height 23
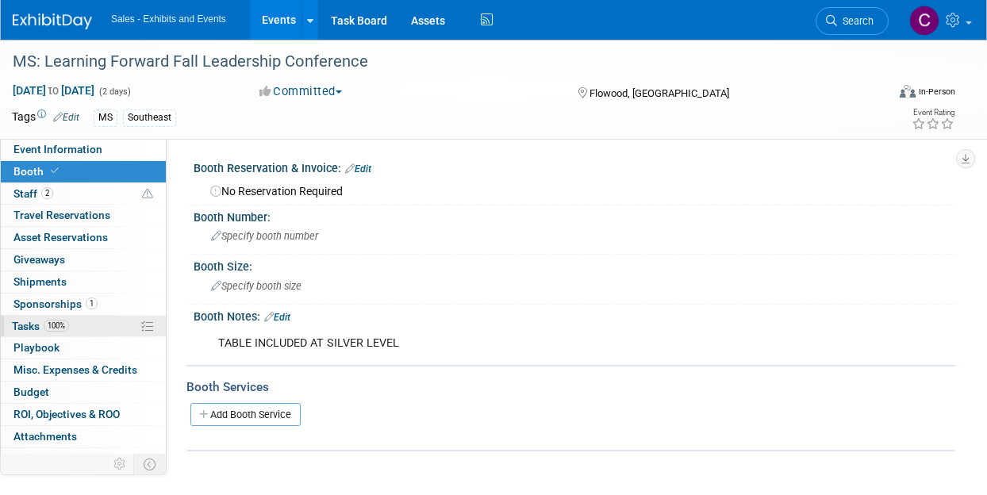
click at [24, 323] on span "Tasks 100%" at bounding box center [40, 326] width 57 height 13
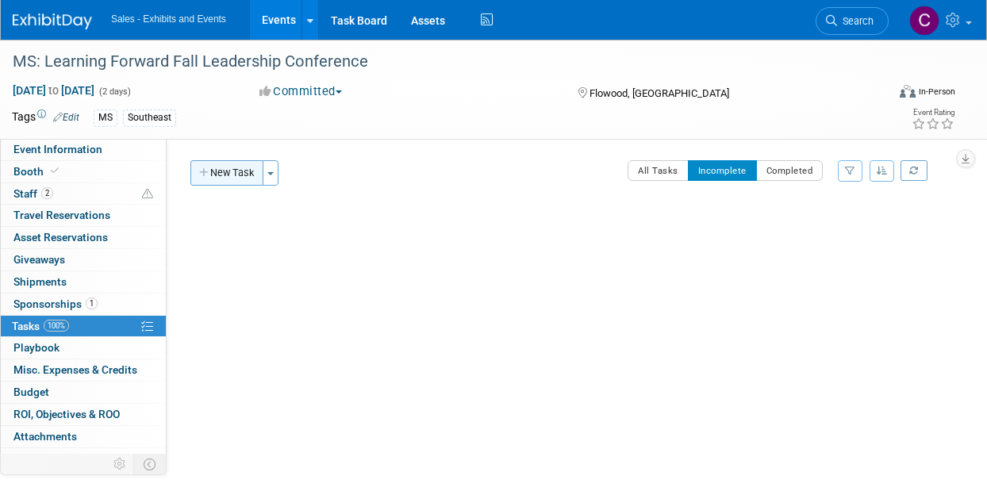
click at [229, 166] on button "New Task" at bounding box center [226, 172] width 73 height 25
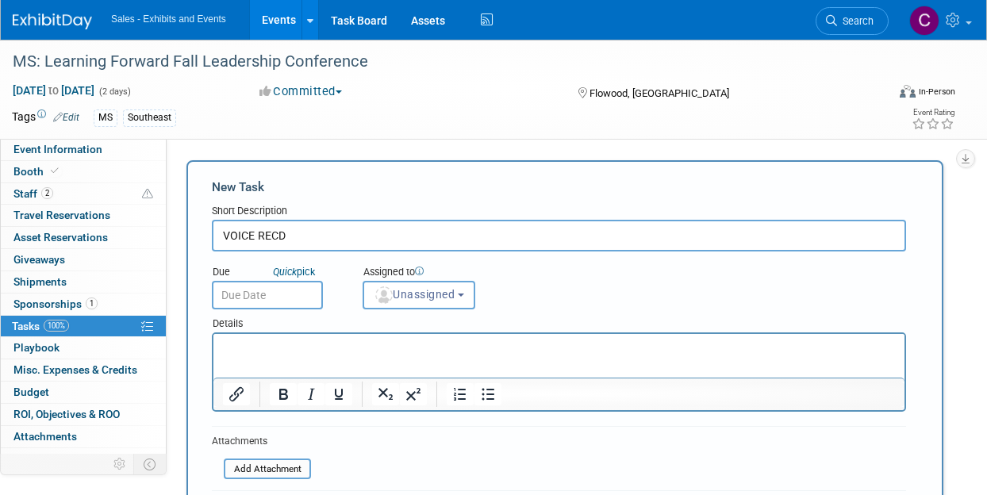
type input "VOICE RECD"
click at [279, 290] on input "text" at bounding box center [267, 295] width 111 height 29
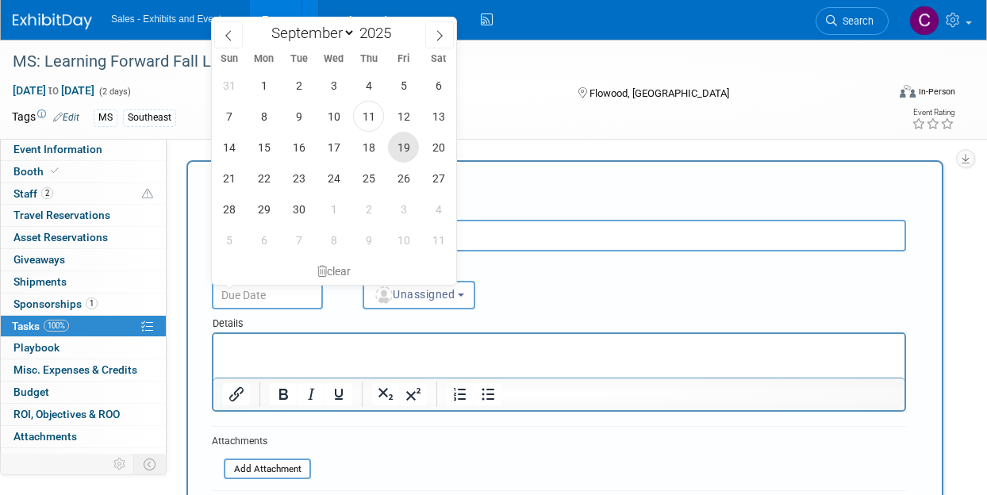
click at [404, 152] on span "19" at bounding box center [403, 147] width 31 height 31
type input "[DATE]"
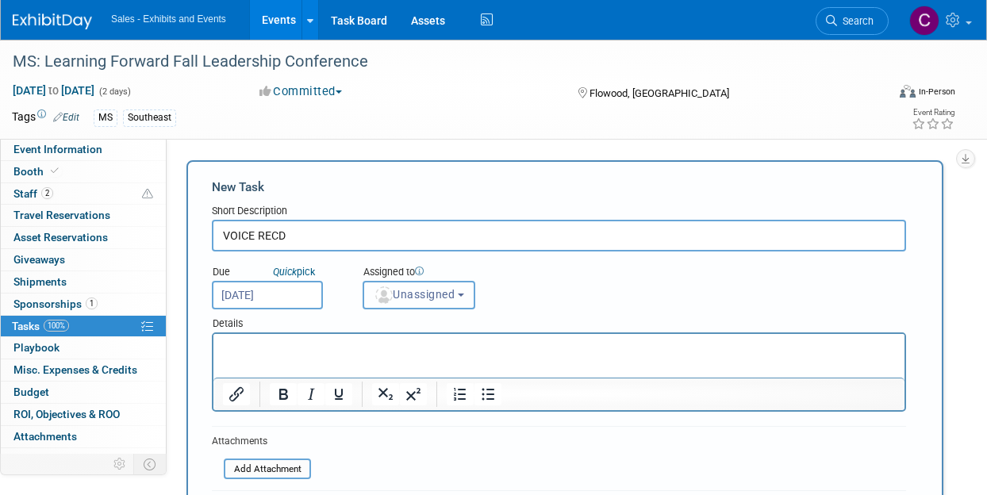
click at [456, 304] on button "Unassigned" at bounding box center [419, 295] width 113 height 29
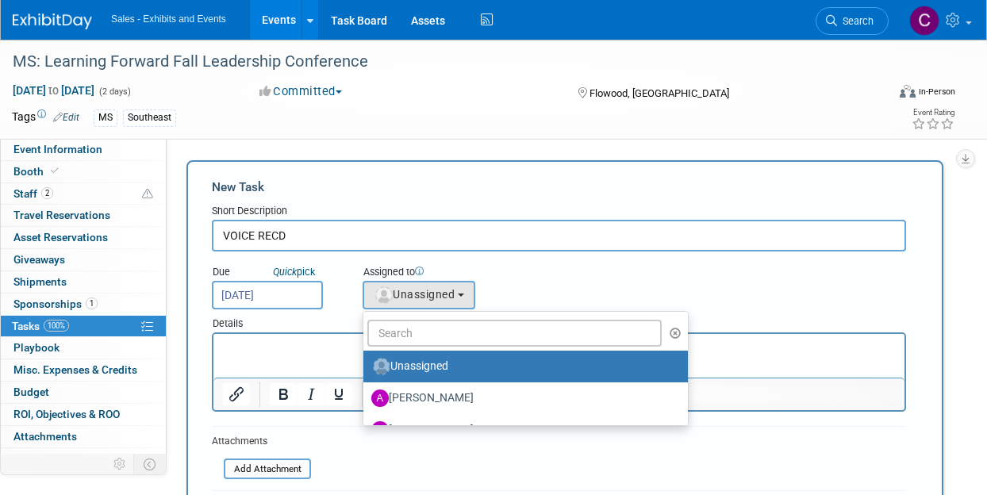
click at [432, 318] on ul "Unassigned Albert Martinez Ale Gonzalez Alexandra Horne Alianna Ortu Alice Shir…" at bounding box center [526, 368] width 326 height 115
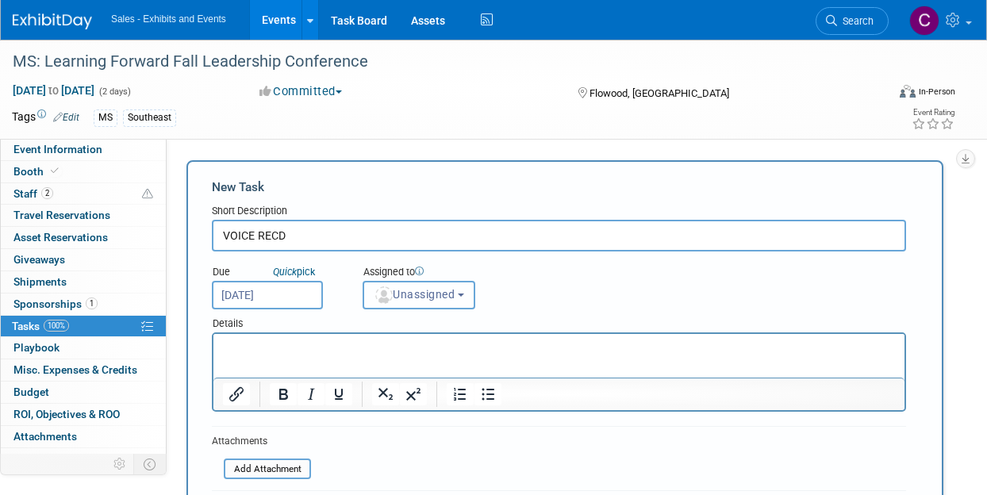
click at [433, 291] on span "Unassigned" at bounding box center [414, 294] width 81 height 13
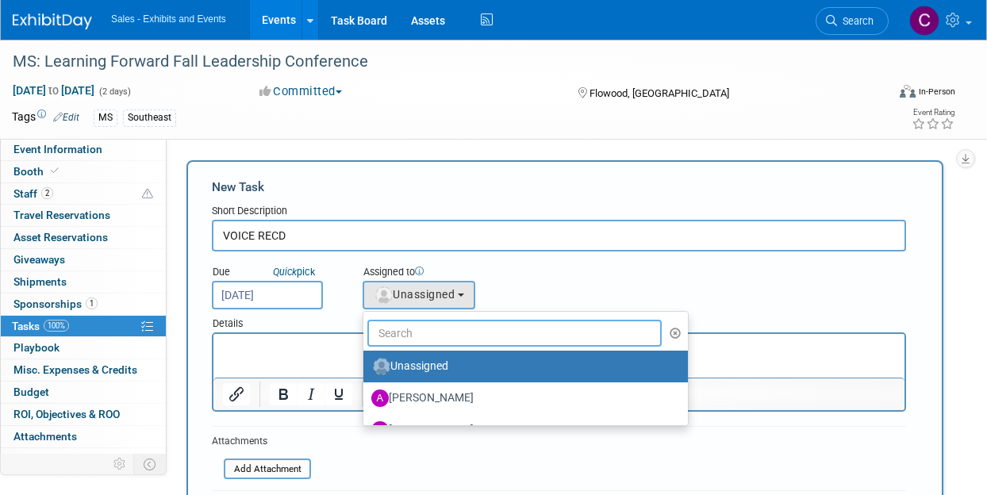
click at [435, 333] on input "text" at bounding box center [514, 333] width 294 height 27
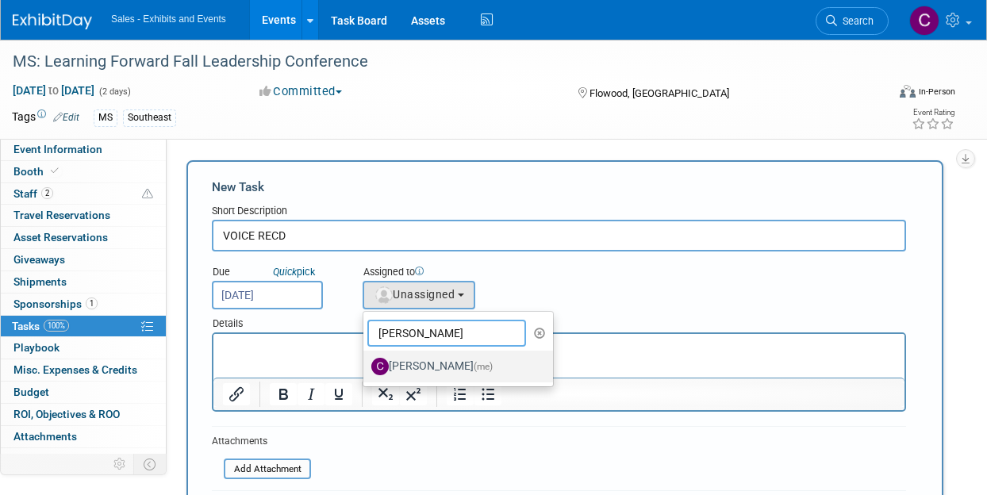
type input "CHRISTINE"
click at [425, 373] on label "Christine Lurz (me)" at bounding box center [454, 366] width 166 height 25
click at [366, 370] on input "Christine Lurz (me)" at bounding box center [361, 365] width 10 height 10
select select "a9e3834d-668b-4315-a5d4-069993be606a"
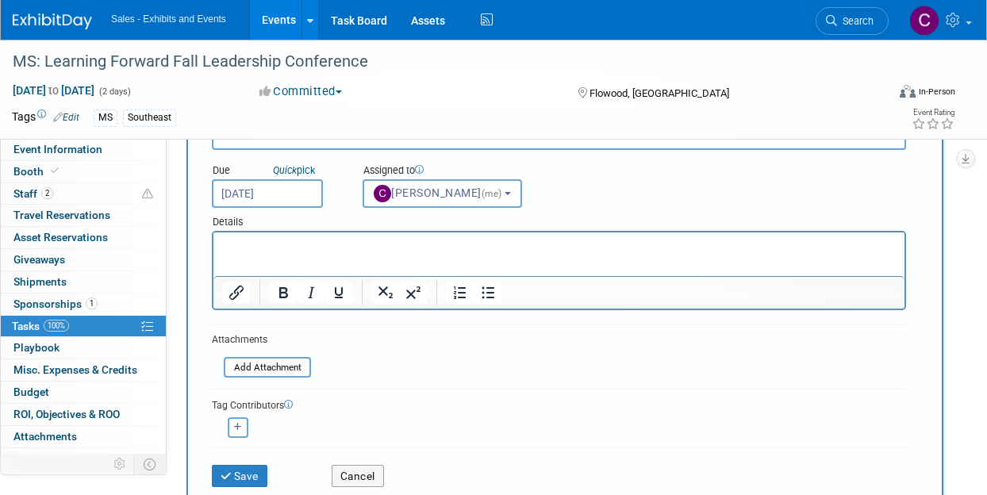
scroll to position [147, 0]
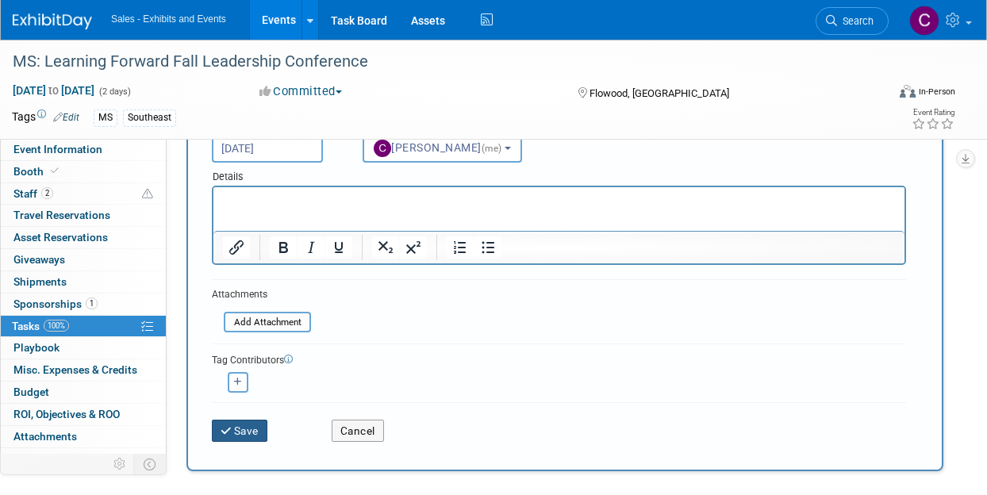
click at [227, 430] on icon "submit" at bounding box center [227, 431] width 13 height 11
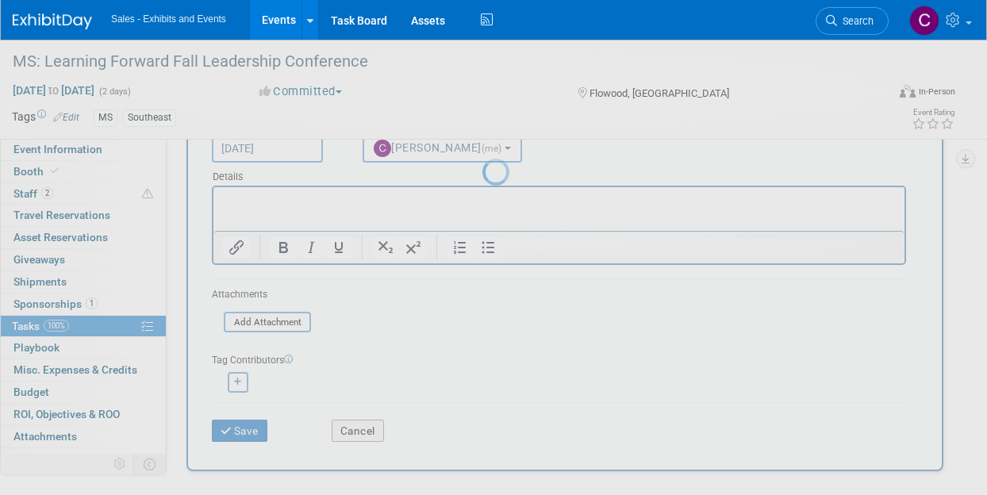
scroll to position [3, 0]
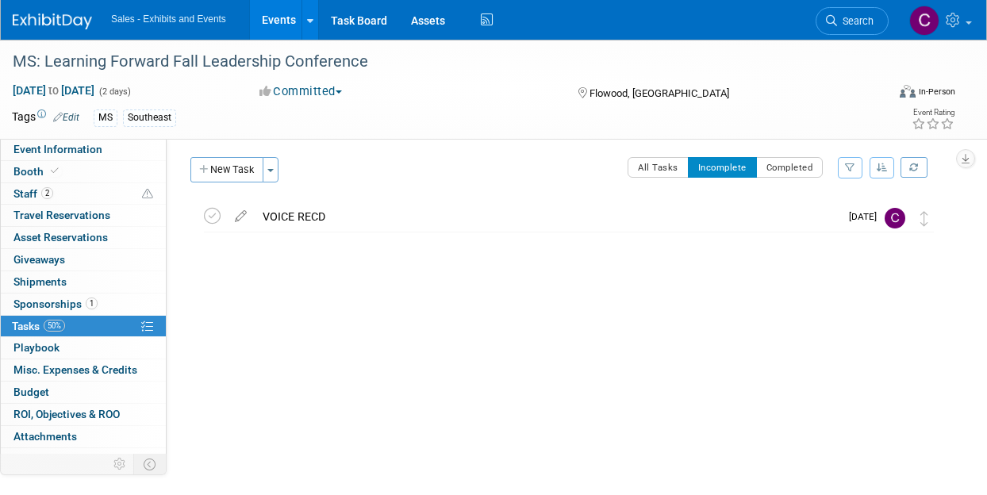
click at [308, 21] on link "Events" at bounding box center [279, 20] width 58 height 40
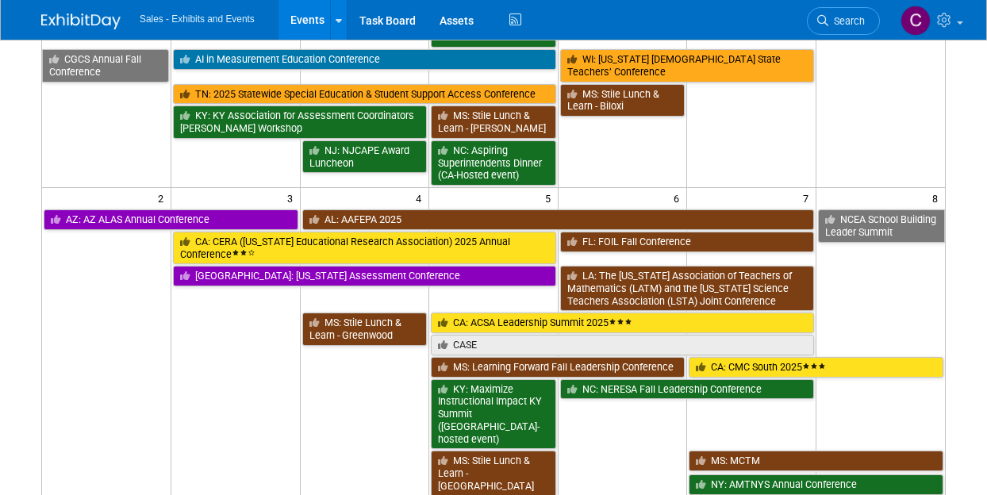
scroll to position [282, 0]
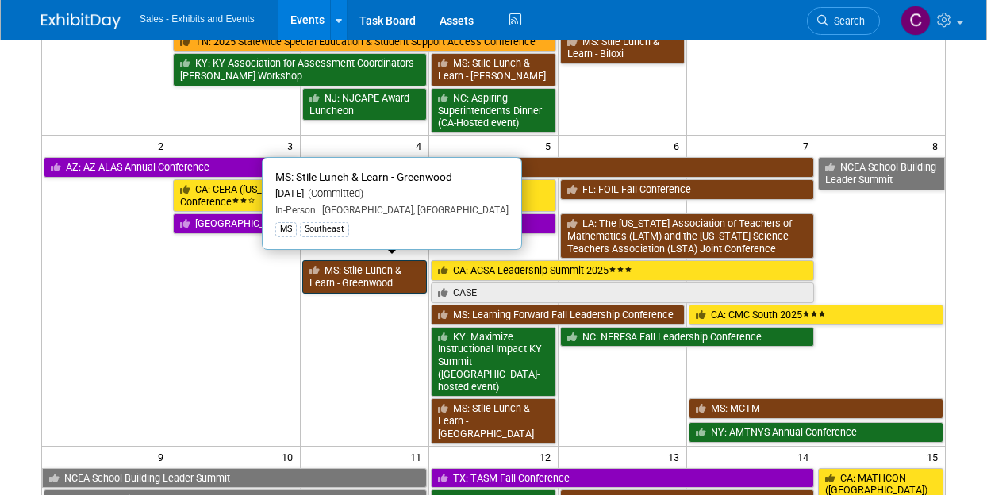
click at [349, 266] on link "MS: Stile Lunch & Learn - Greenwood" at bounding box center [364, 276] width 125 height 33
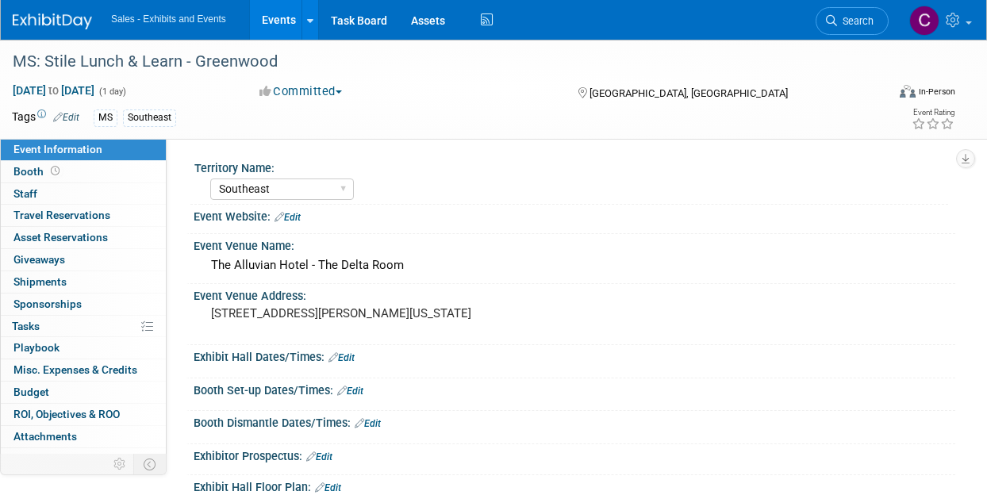
select select "Southeast"
click at [40, 331] on link "0% Tasks 0%" at bounding box center [83, 326] width 165 height 21
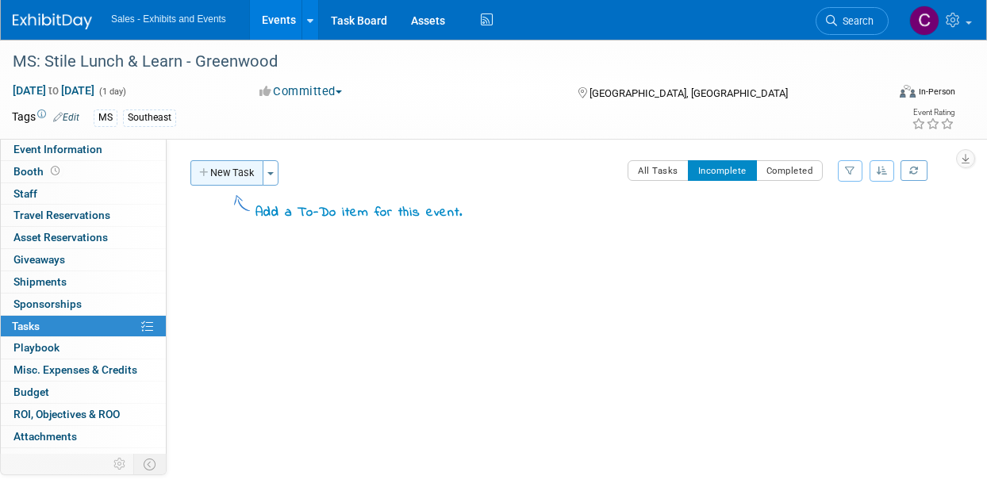
click at [228, 176] on button "New Task" at bounding box center [226, 172] width 73 height 25
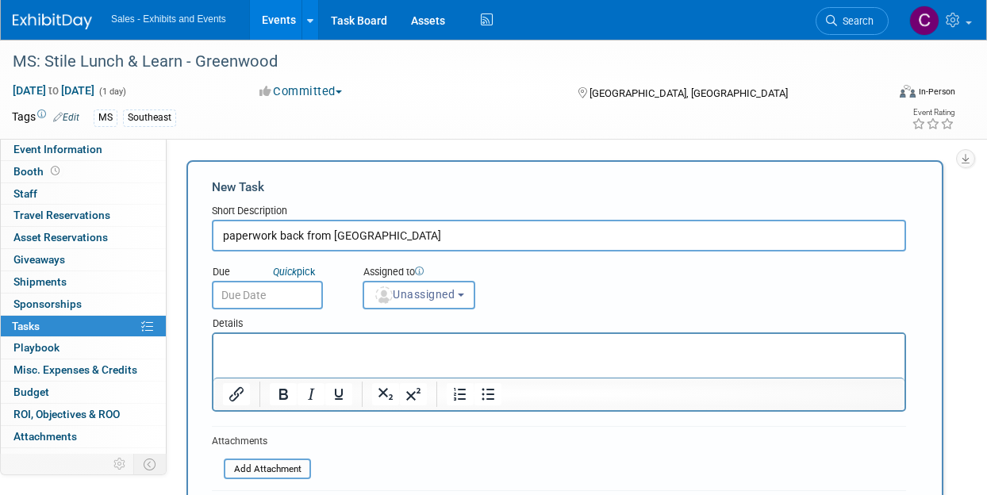
type input "paperwork back from [GEOGRAPHIC_DATA]"
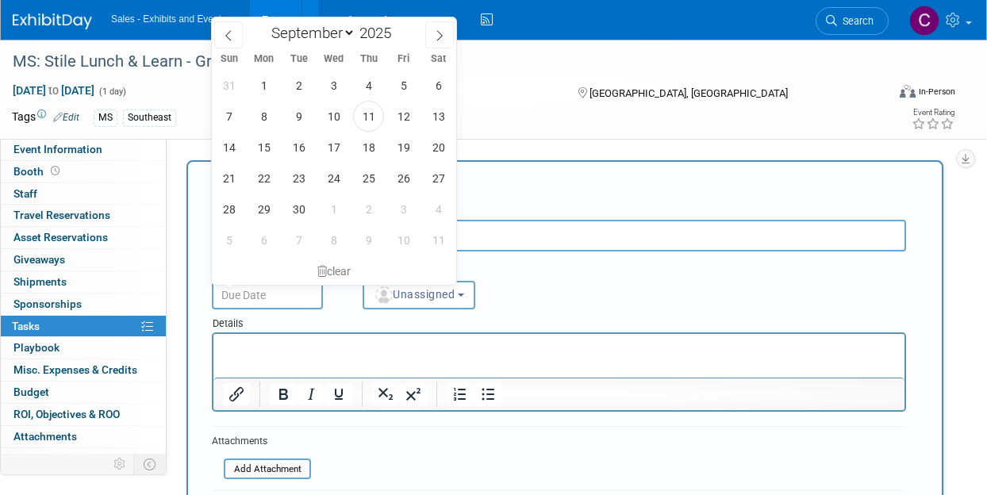
click at [276, 290] on input "text" at bounding box center [267, 295] width 111 height 29
click at [329, 148] on span "17" at bounding box center [333, 147] width 31 height 31
type input "[DATE]"
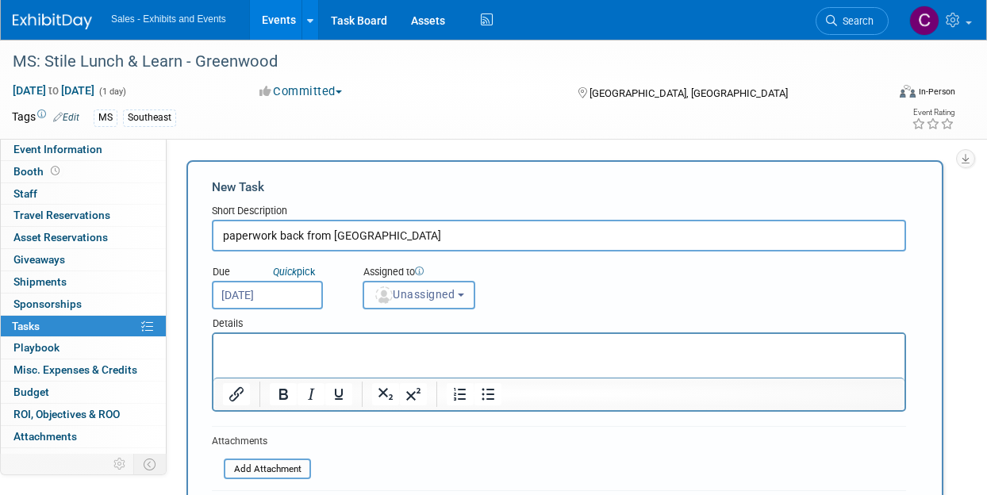
click at [410, 286] on button "Unassigned" at bounding box center [419, 295] width 113 height 29
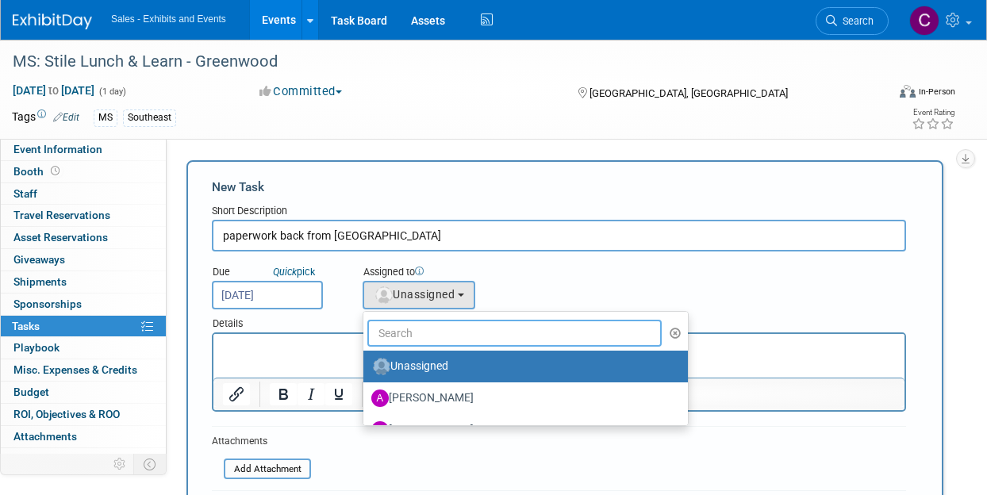
click at [433, 333] on input "text" at bounding box center [514, 333] width 294 height 27
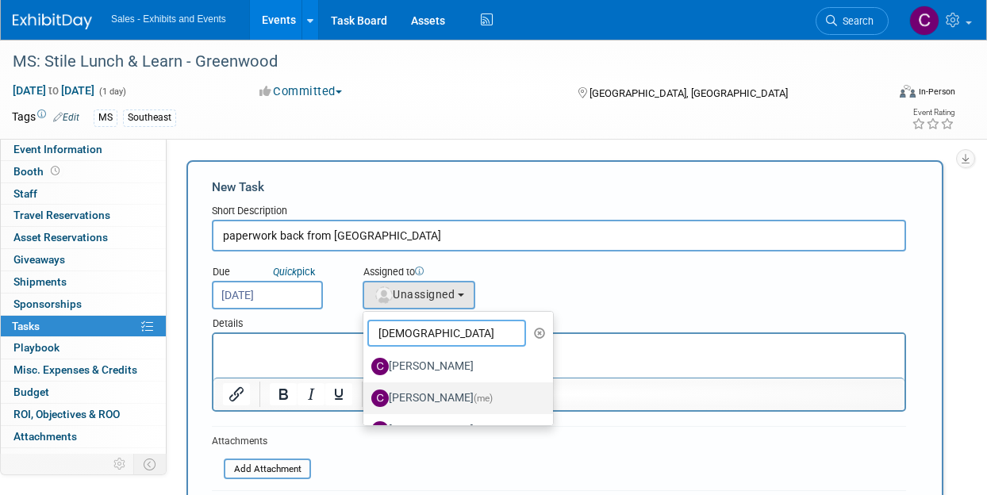
type input "[DEMOGRAPHIC_DATA]"
drag, startPoint x: 471, startPoint y: 388, endPoint x: 426, endPoint y: 27, distance: 363.9
click at [471, 388] on label "[PERSON_NAME] (me)" at bounding box center [454, 398] width 166 height 25
click at [366, 391] on input "[PERSON_NAME] (me)" at bounding box center [361, 396] width 10 height 10
select select "a9e3834d-668b-4315-a5d4-069993be606a"
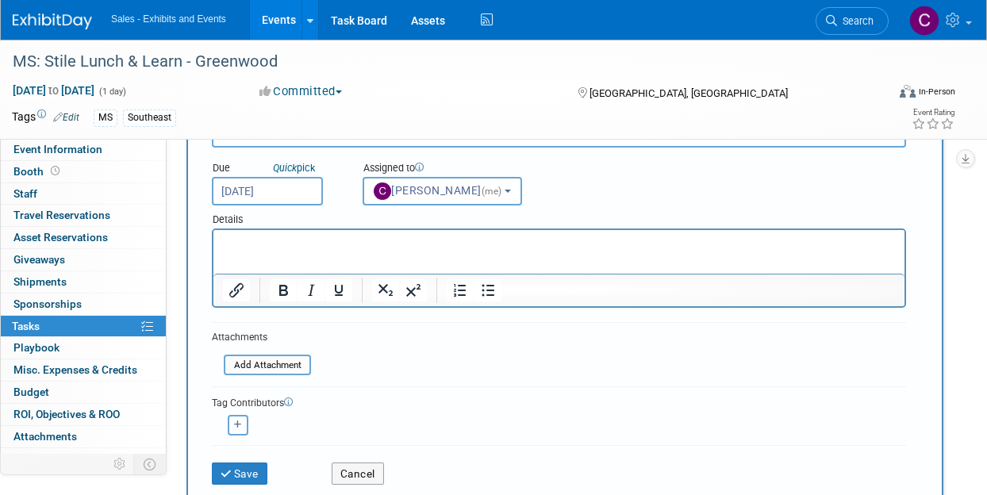
scroll to position [206, 0]
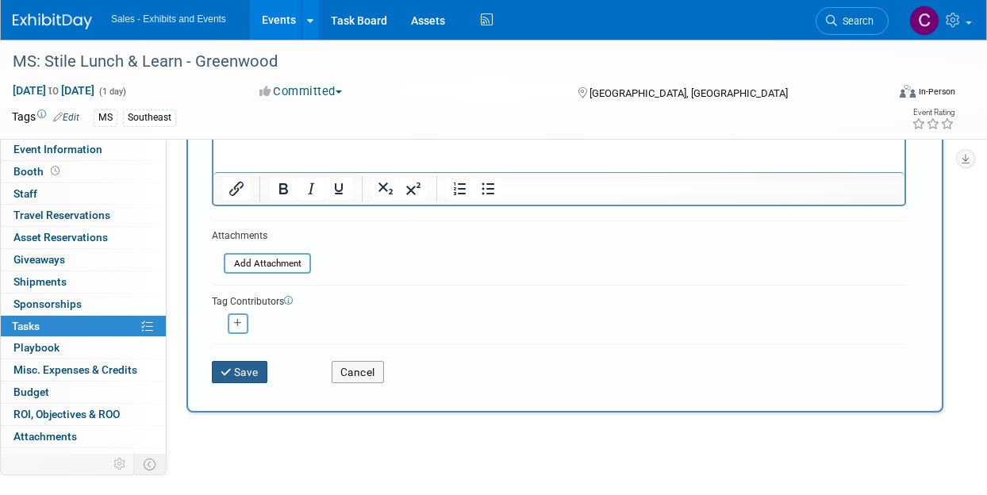
click at [252, 375] on button "Save" at bounding box center [240, 372] width 56 height 22
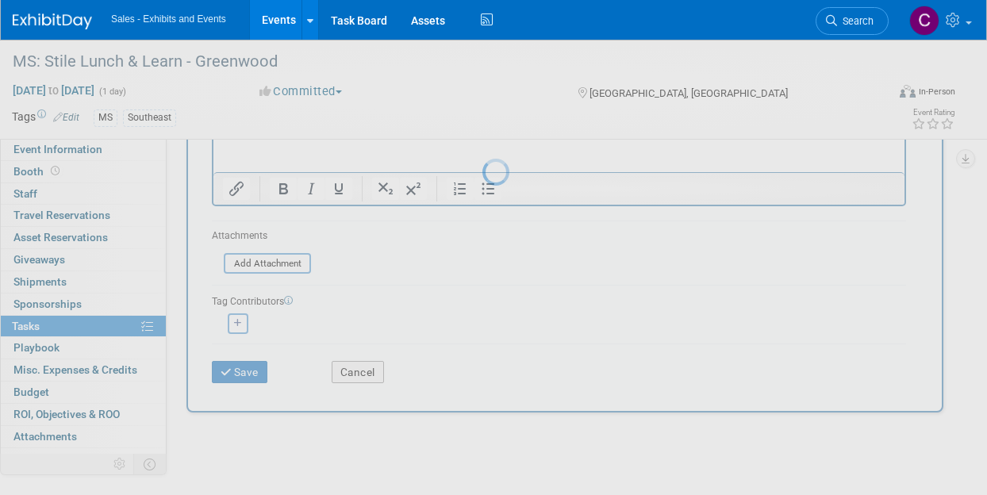
scroll to position [3, 0]
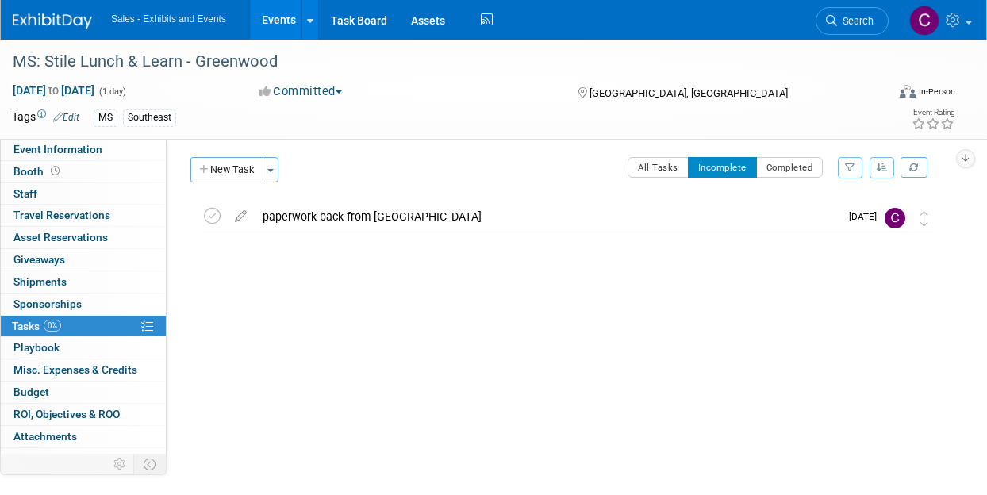
click at [306, 23] on link "Events" at bounding box center [279, 20] width 58 height 40
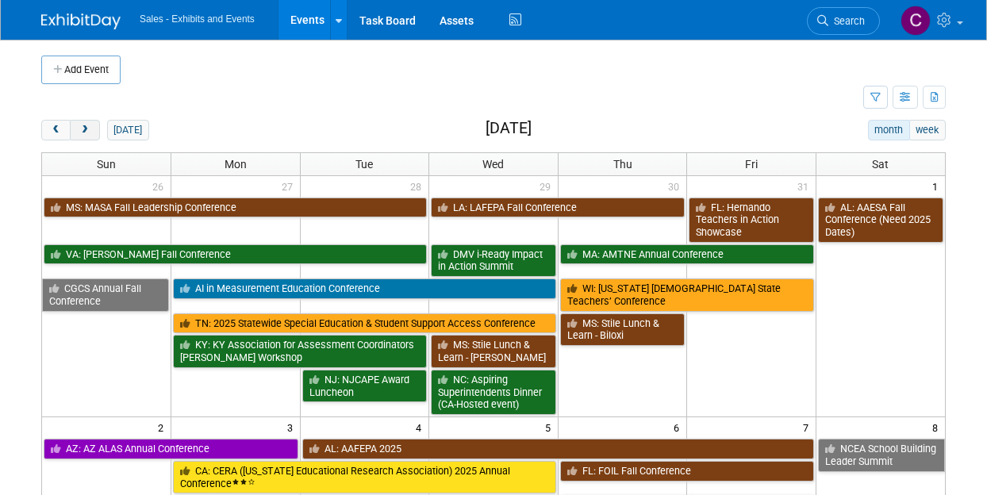
click at [86, 131] on span "next" at bounding box center [85, 130] width 12 height 10
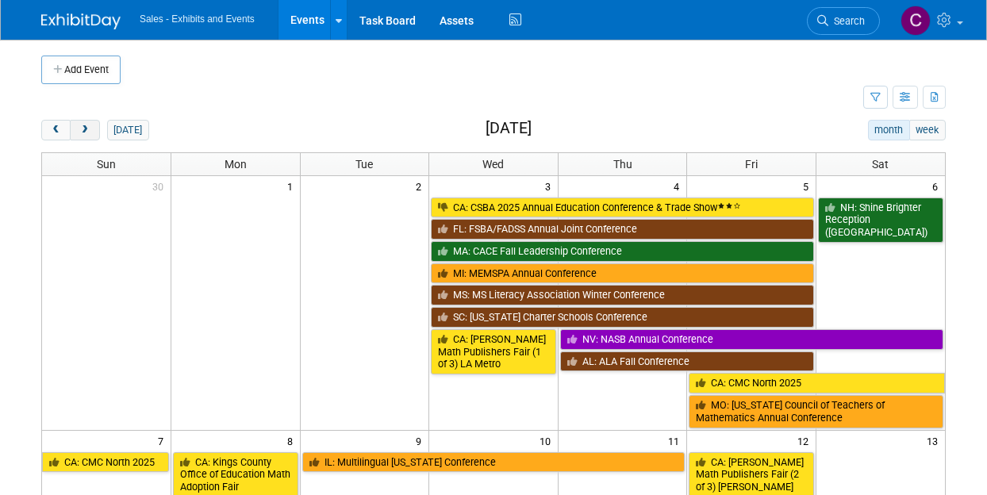
click at [86, 131] on span "next" at bounding box center [85, 130] width 12 height 10
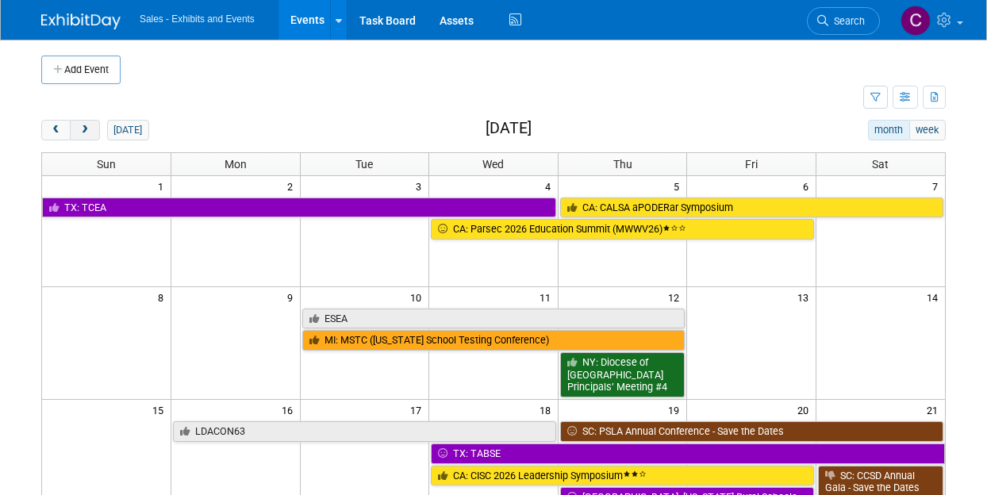
click at [86, 131] on span "next" at bounding box center [85, 130] width 12 height 10
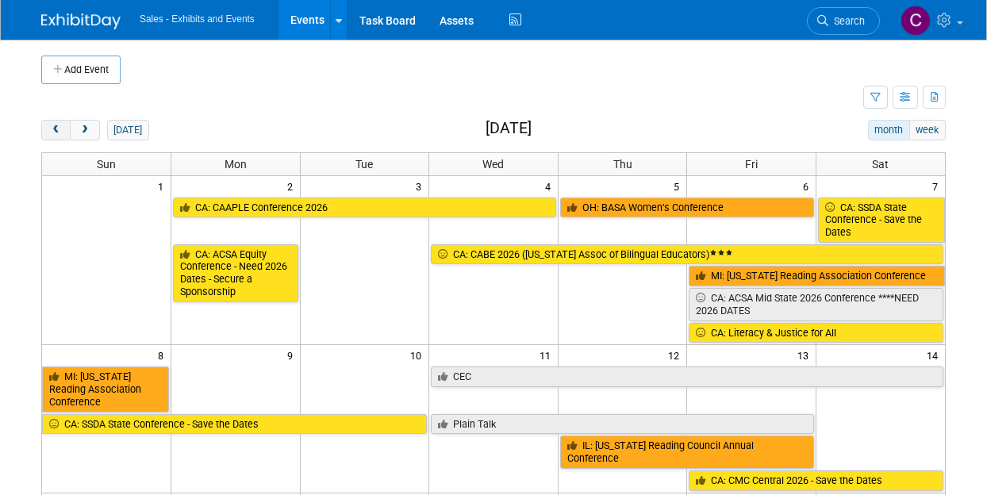
click at [53, 128] on span "prev" at bounding box center [56, 130] width 12 height 10
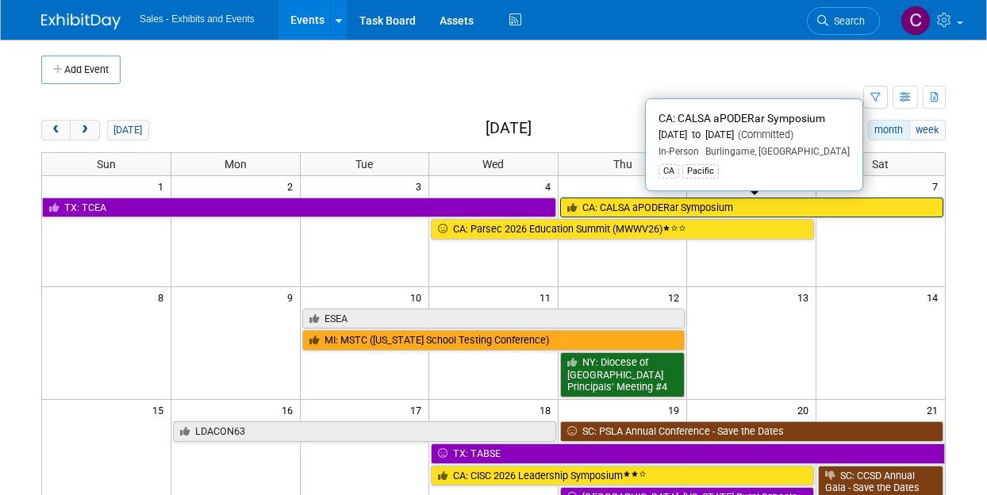
click at [619, 202] on link "CA: CALSA aPODERar Symposium" at bounding box center [751, 208] width 383 height 21
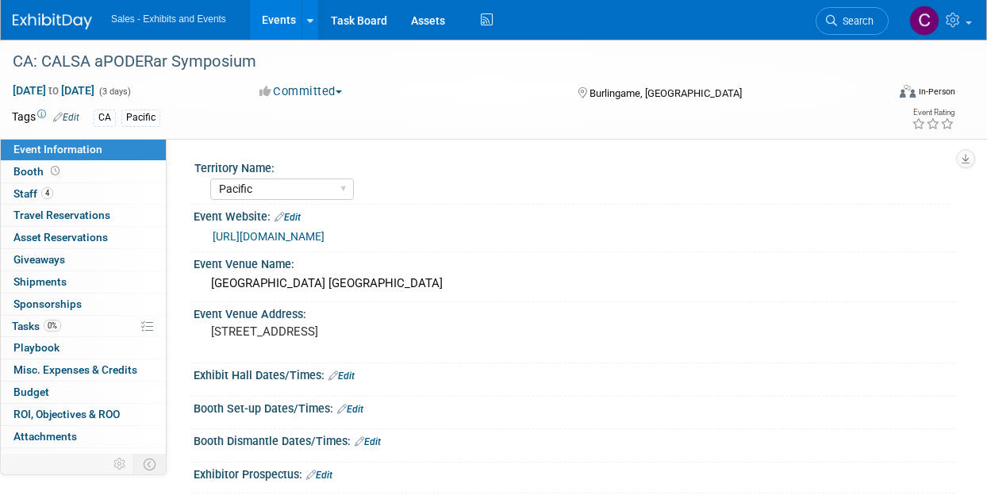
select select "Pacific"
click at [35, 324] on span "Tasks 0%" at bounding box center [36, 326] width 49 height 13
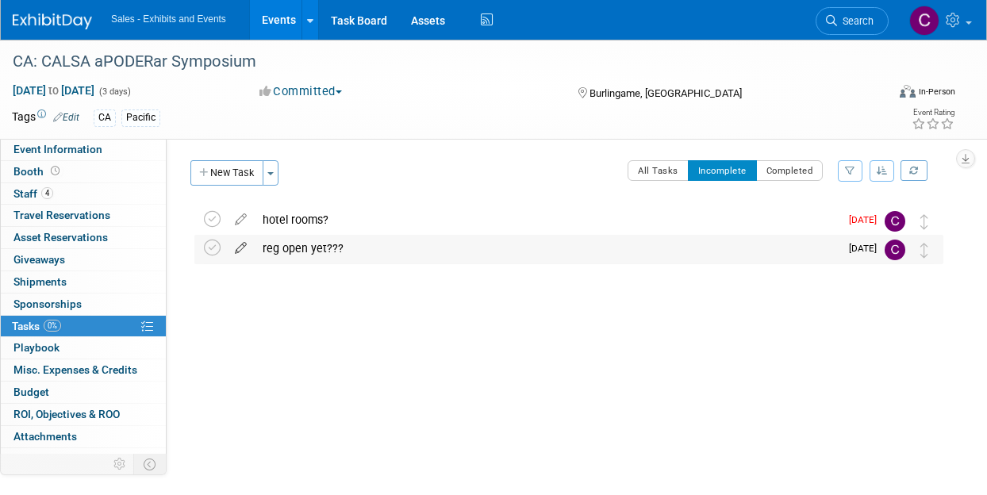
click at [242, 247] on icon at bounding box center [241, 245] width 28 height 20
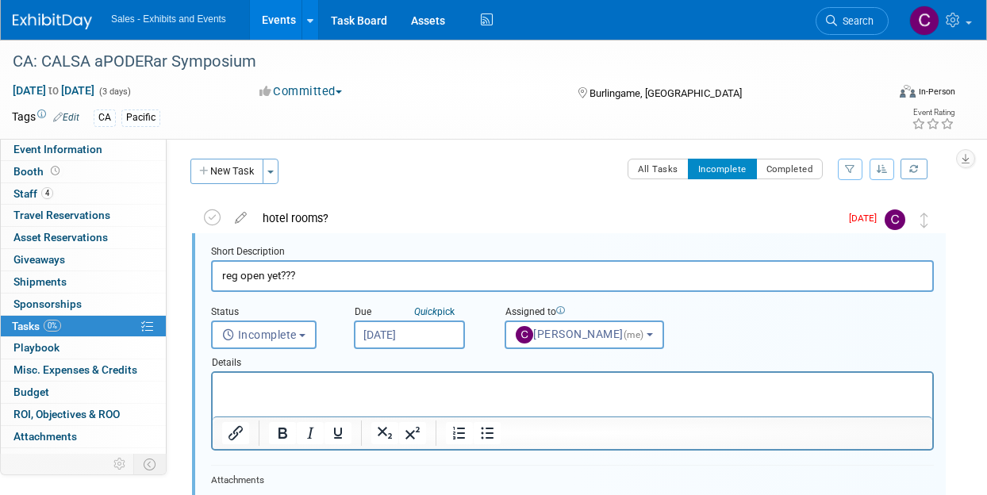
scroll to position [2, 0]
click at [403, 333] on input "Sep 12, 2025" at bounding box center [409, 335] width 111 height 29
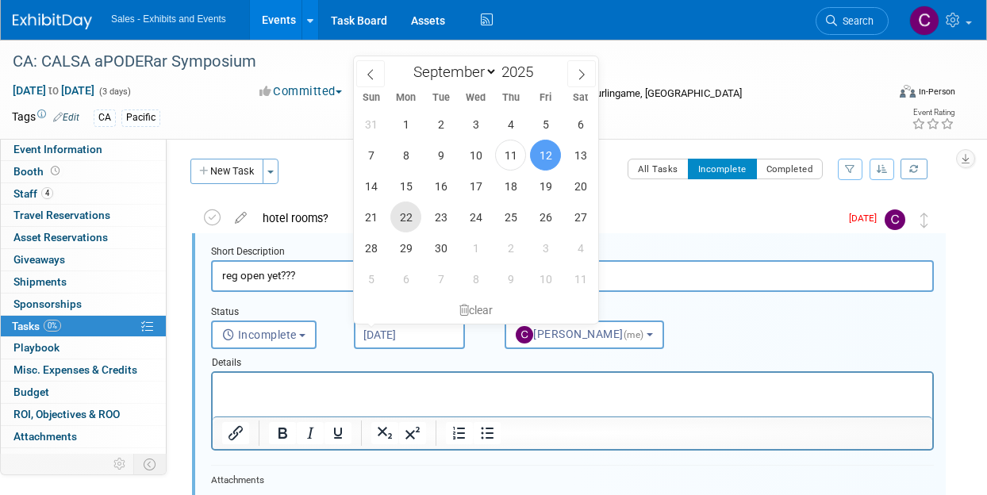
click at [406, 221] on span "22" at bounding box center [405, 217] width 31 height 31
type input "Sep 22, 2025"
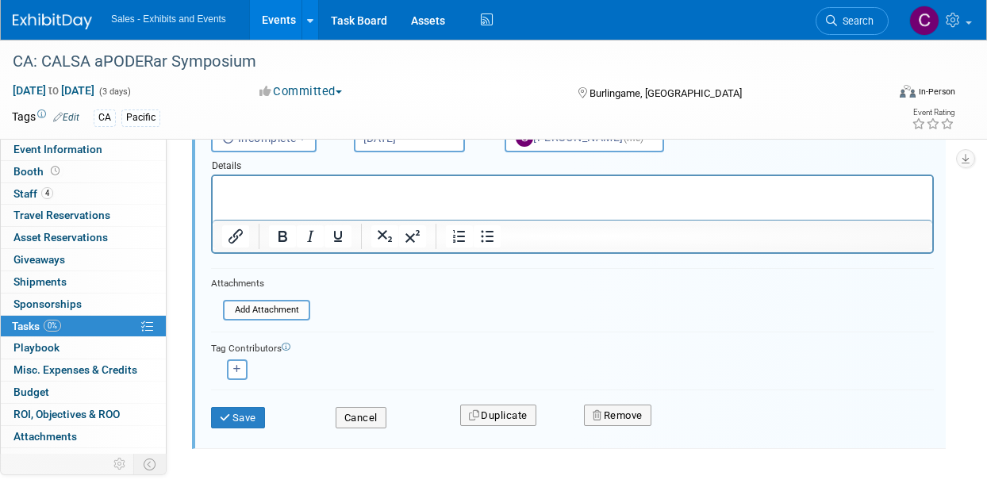
scroll to position [201, 0]
click at [243, 418] on button "Save" at bounding box center [238, 416] width 54 height 22
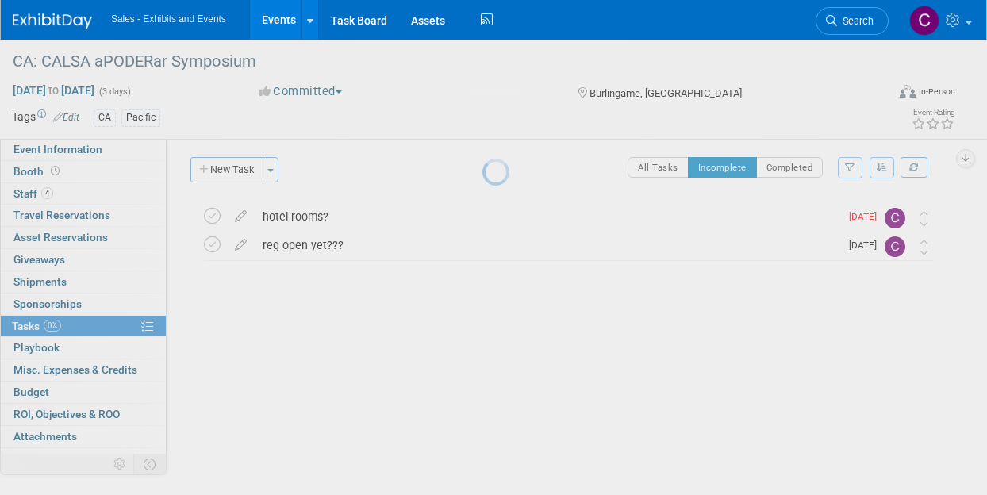
scroll to position [3, 0]
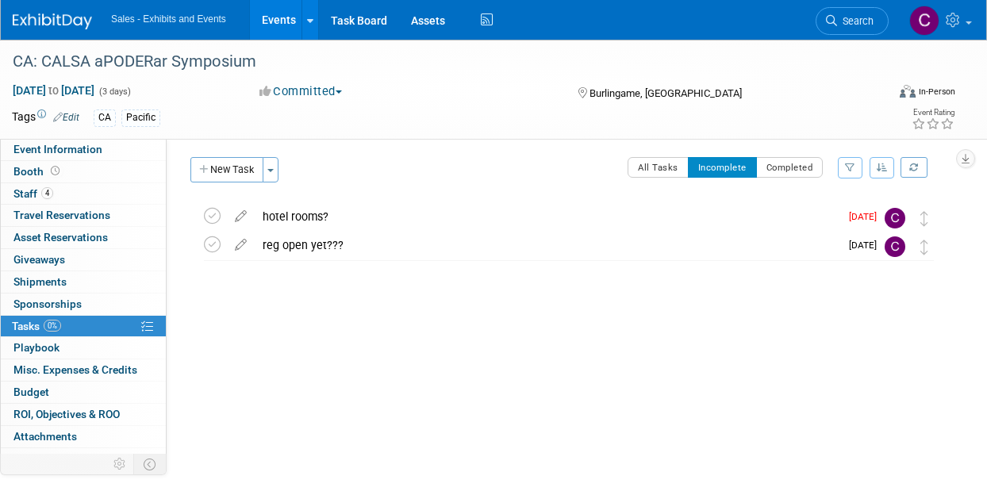
click at [306, 11] on link "Events" at bounding box center [279, 20] width 58 height 40
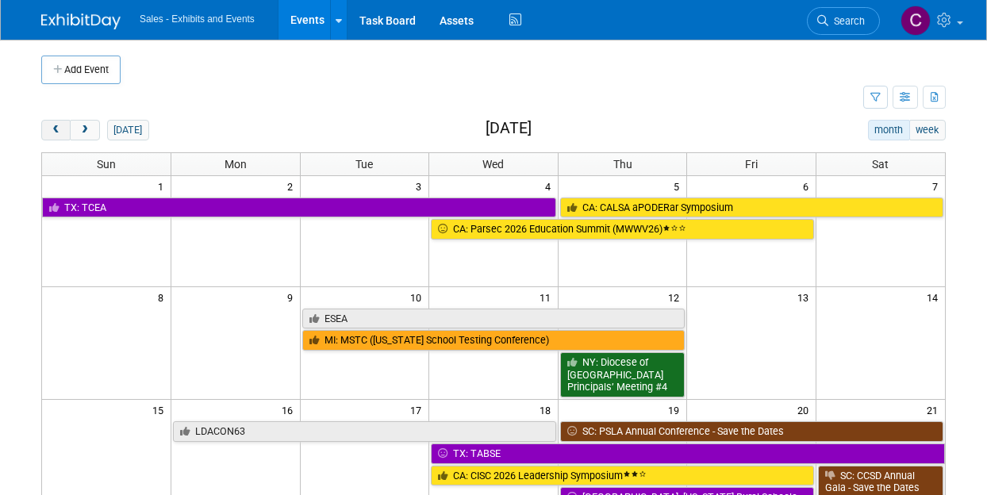
click at [63, 125] on button "prev" at bounding box center [55, 130] width 29 height 21
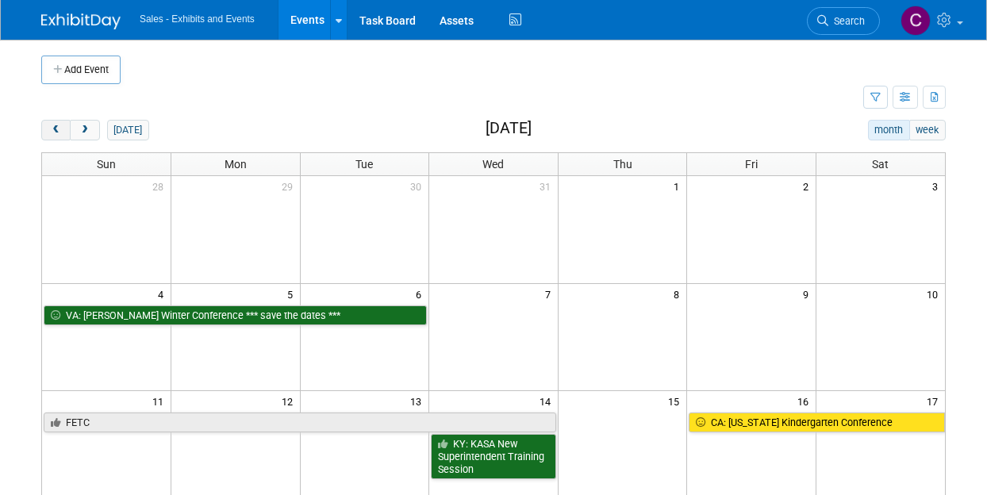
click at [63, 125] on button "prev" at bounding box center [55, 130] width 29 height 21
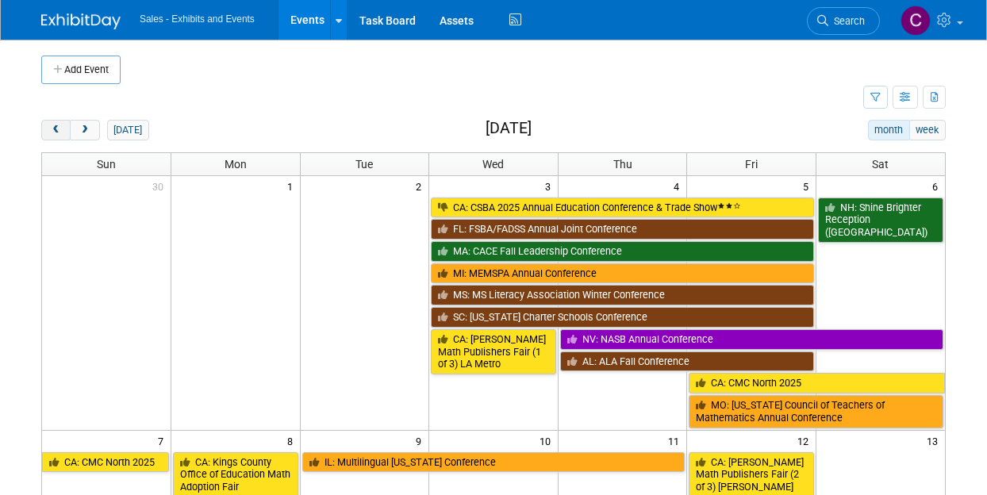
click at [63, 125] on button "prev" at bounding box center [55, 130] width 29 height 21
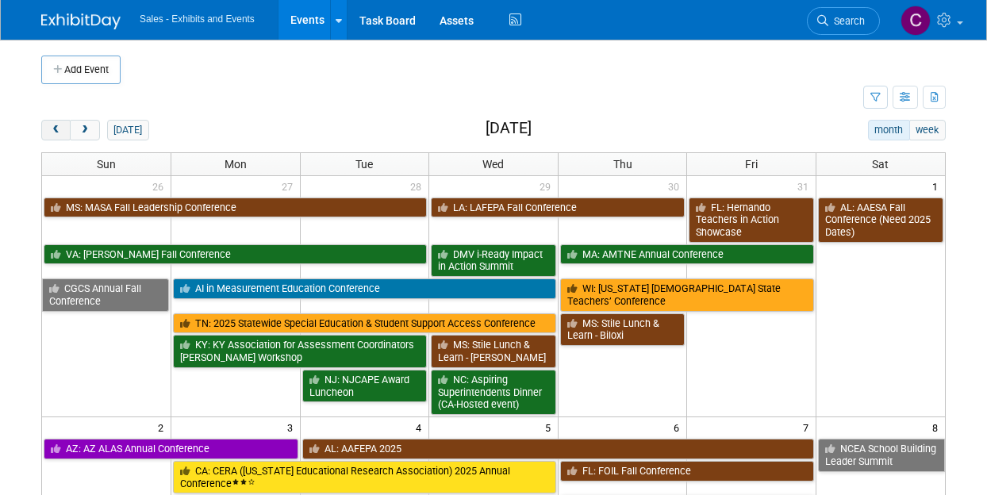
click at [63, 125] on button "prev" at bounding box center [55, 130] width 29 height 21
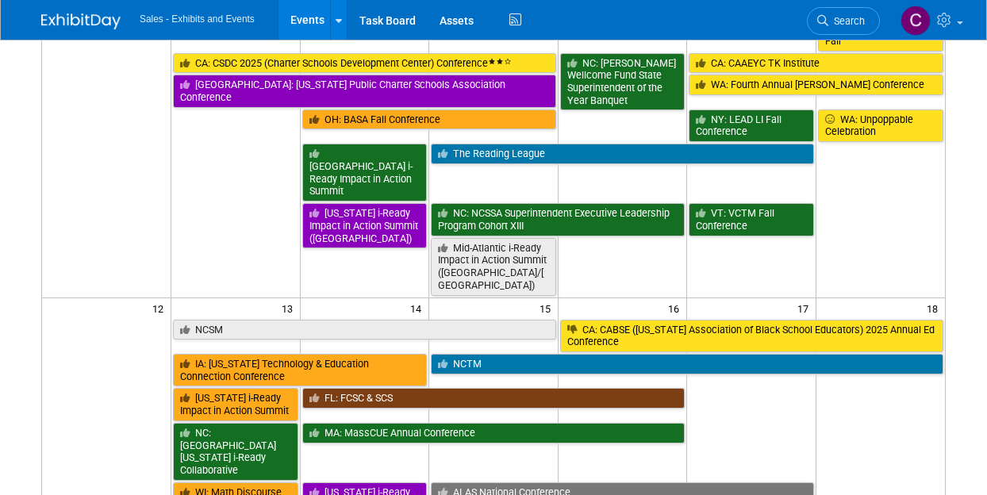
scroll to position [490, 0]
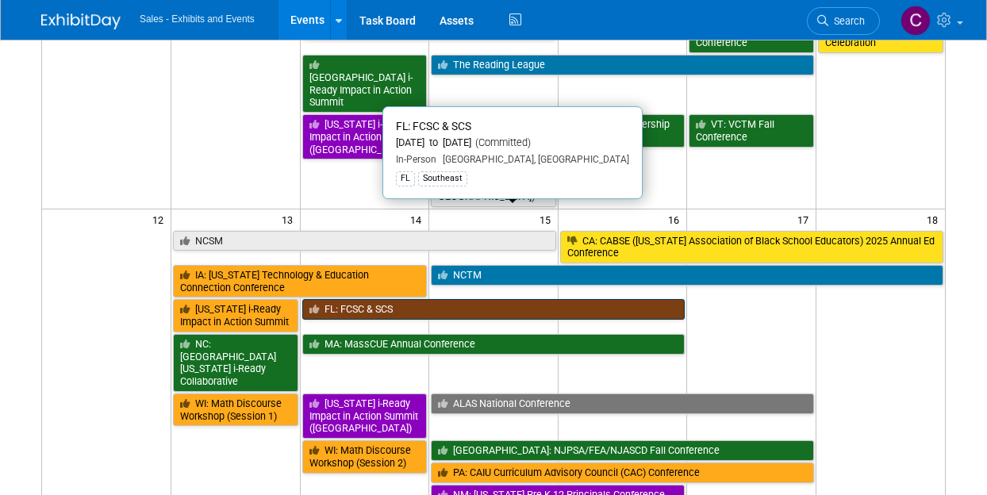
click at [376, 299] on link "FL: FCSC & SCS" at bounding box center [493, 309] width 383 height 21
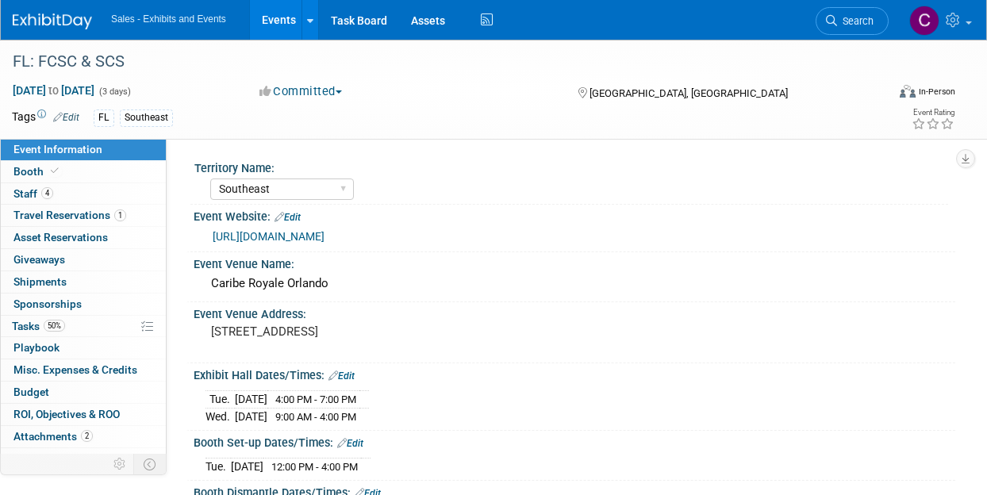
select select "Southeast"
click at [25, 320] on span "Tasks 50%" at bounding box center [38, 326] width 53 height 13
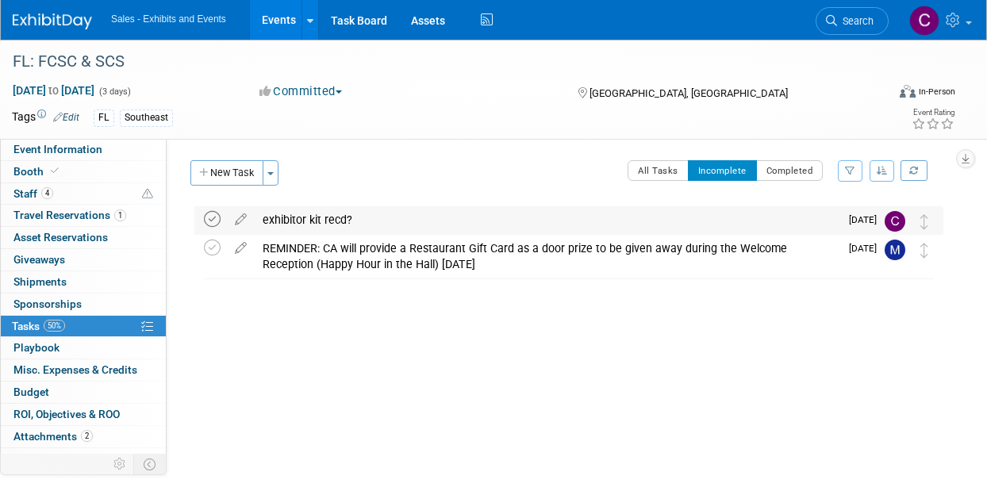
click at [219, 218] on icon at bounding box center [212, 219] width 17 height 17
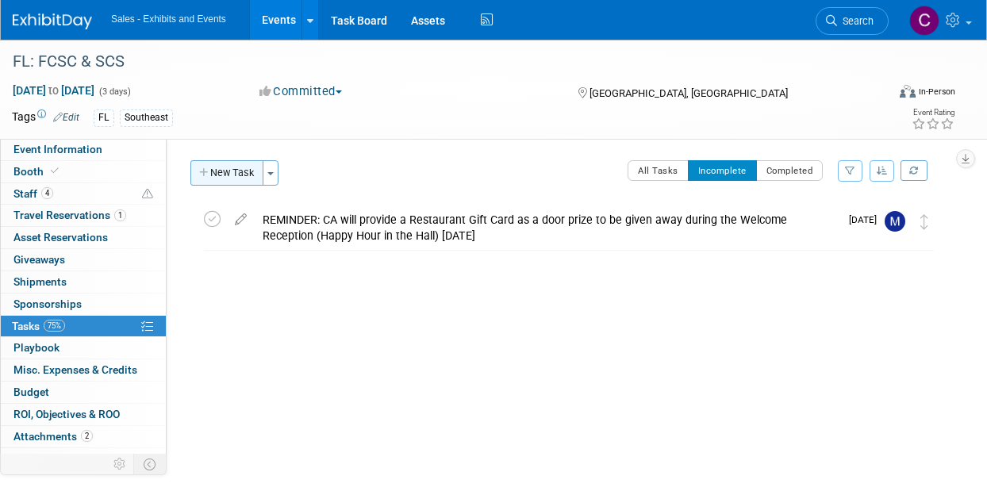
click at [246, 171] on button "New Task" at bounding box center [226, 172] width 73 height 25
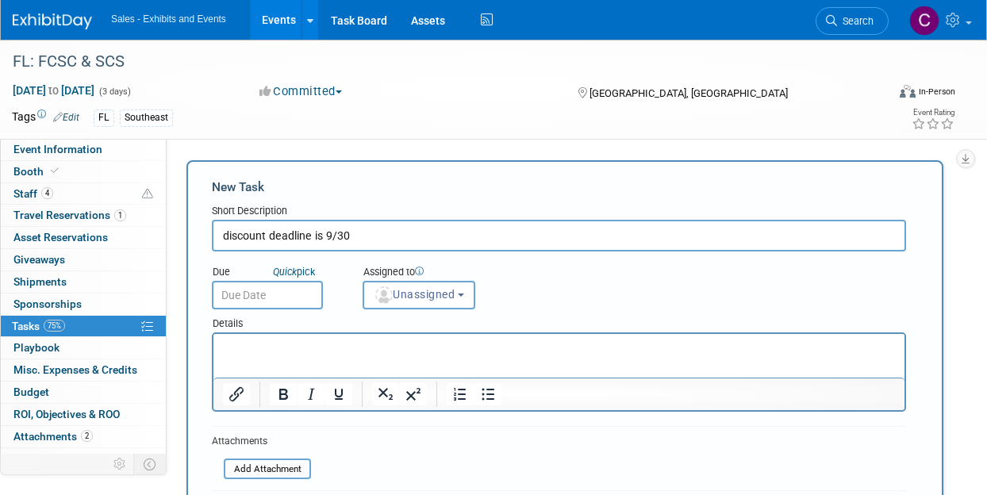
type input "discount deadline is 9/30"
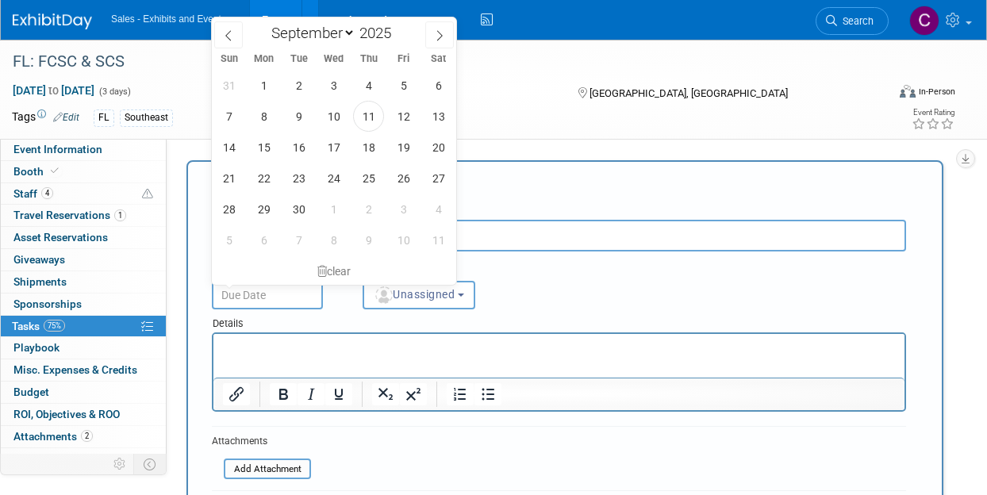
click at [305, 293] on input "text" at bounding box center [267, 295] width 111 height 29
drag, startPoint x: 401, startPoint y: 147, endPoint x: 440, endPoint y: 258, distance: 117.7
click at [402, 147] on span "19" at bounding box center [403, 147] width 31 height 31
type input "Sep 19, 2025"
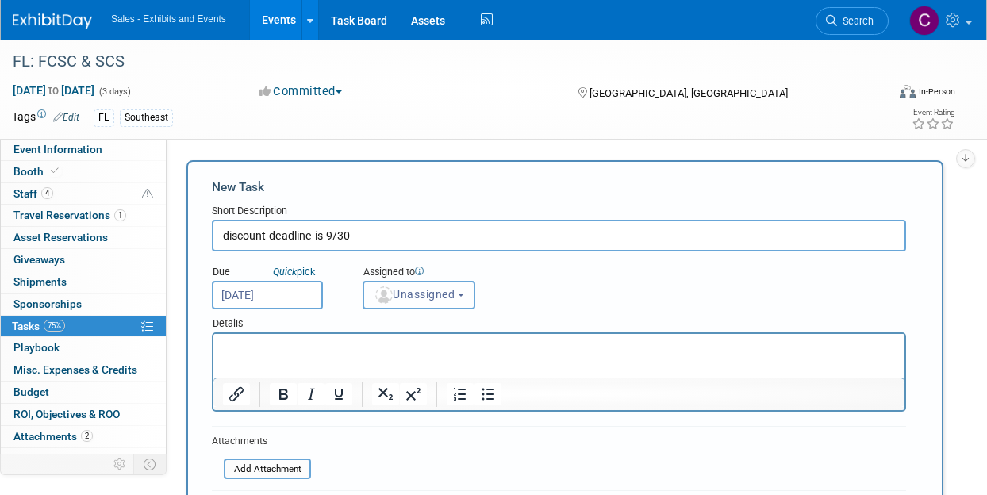
click at [449, 288] on span "Unassigned" at bounding box center [414, 294] width 81 height 13
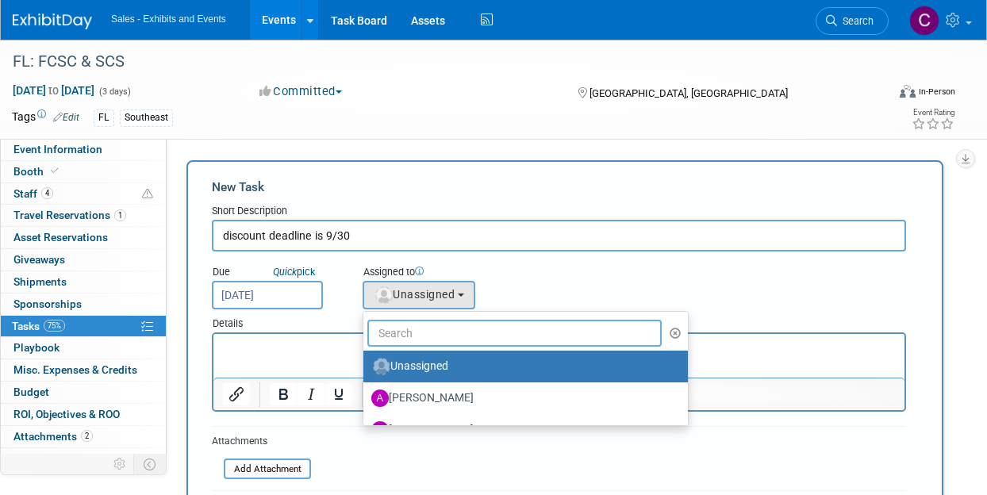
click at [440, 334] on input "text" at bounding box center [514, 333] width 294 height 27
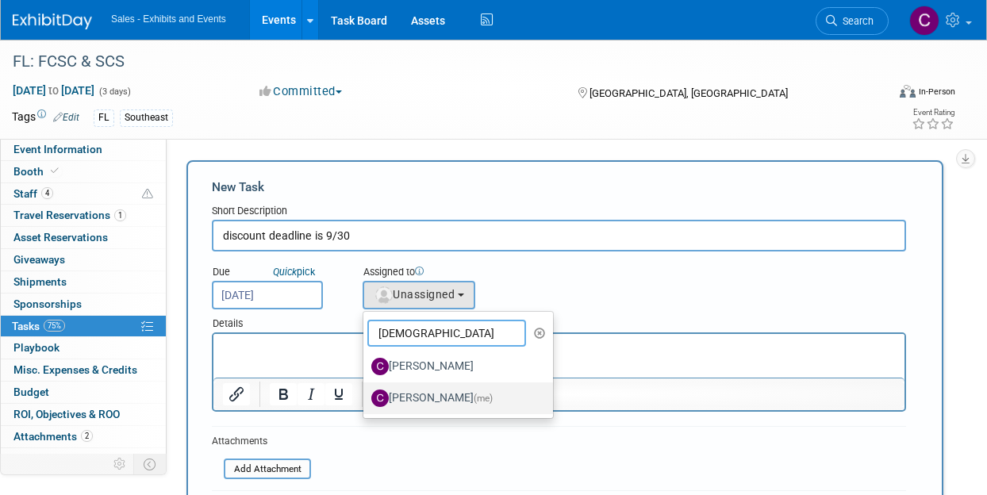
type input "[DEMOGRAPHIC_DATA]"
click at [462, 408] on label "[PERSON_NAME] (me)" at bounding box center [454, 398] width 166 height 25
click at [366, 402] on input "[PERSON_NAME] (me)" at bounding box center [361, 396] width 10 height 10
select select "a9e3834d-668b-4315-a5d4-069993be606a"
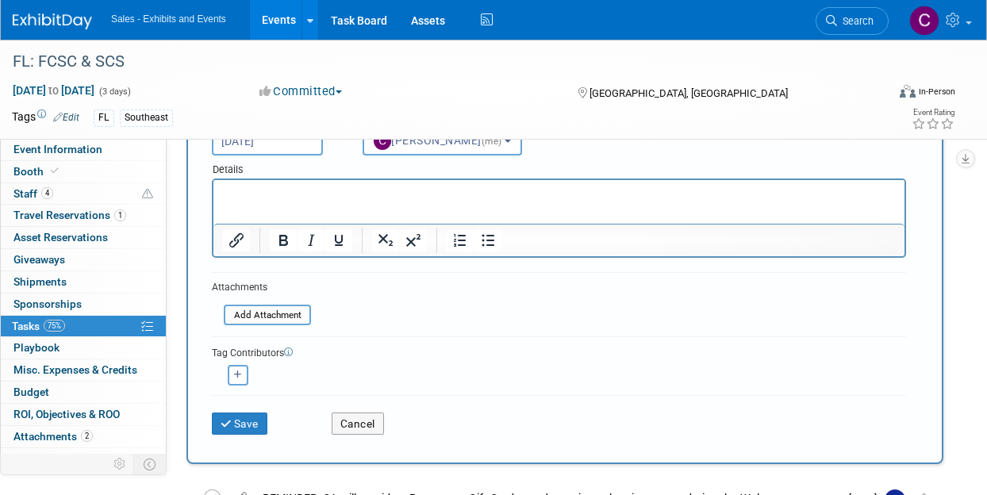
scroll to position [194, 0]
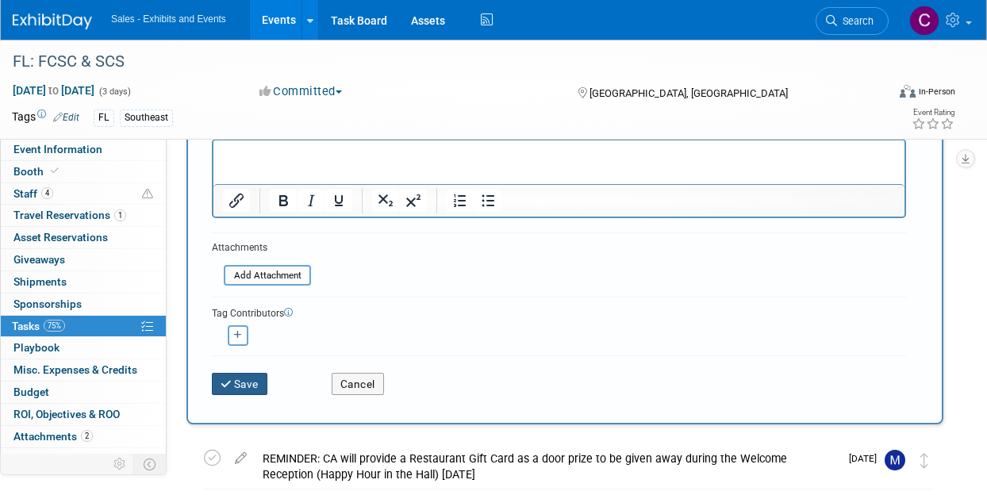
click at [233, 382] on icon "submit" at bounding box center [227, 384] width 13 height 11
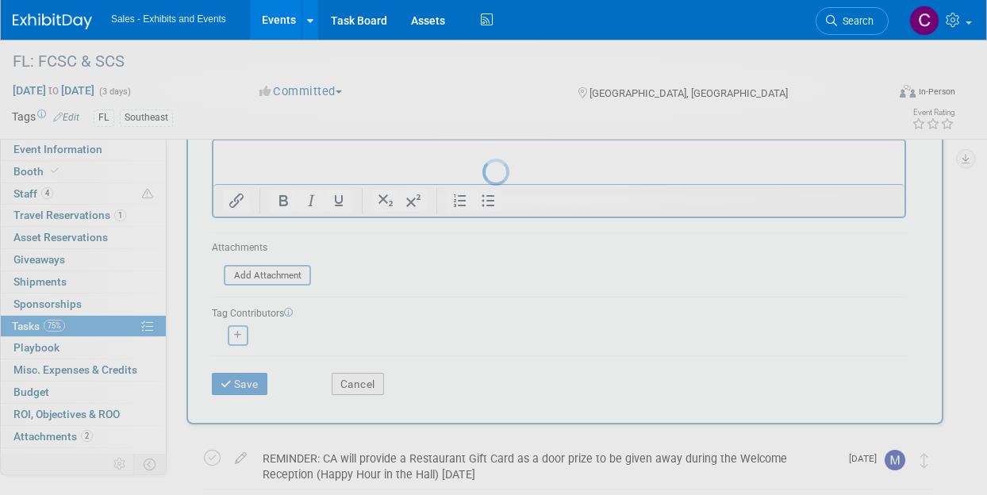
scroll to position [3, 0]
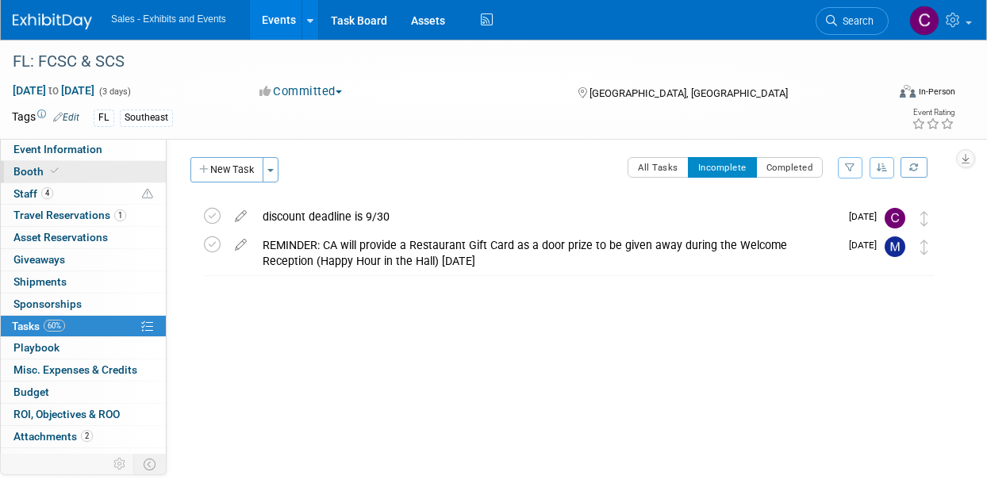
click at [43, 167] on span "Booth" at bounding box center [37, 171] width 48 height 13
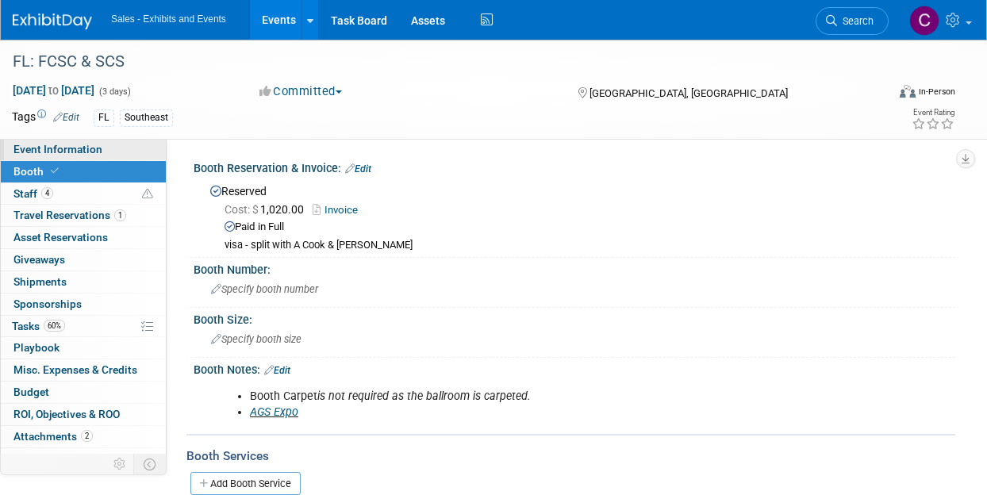
click at [25, 155] on span "Event Information" at bounding box center [57, 149] width 89 height 13
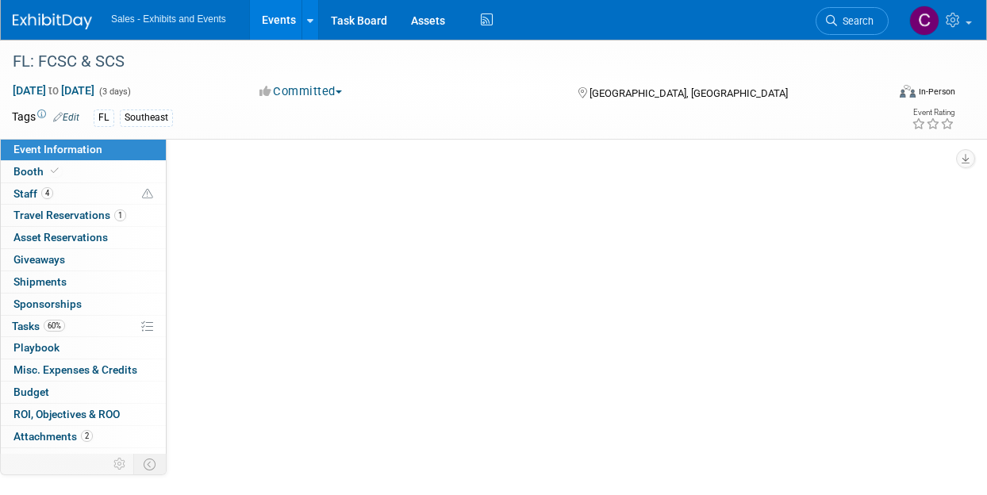
select select "Southeast"
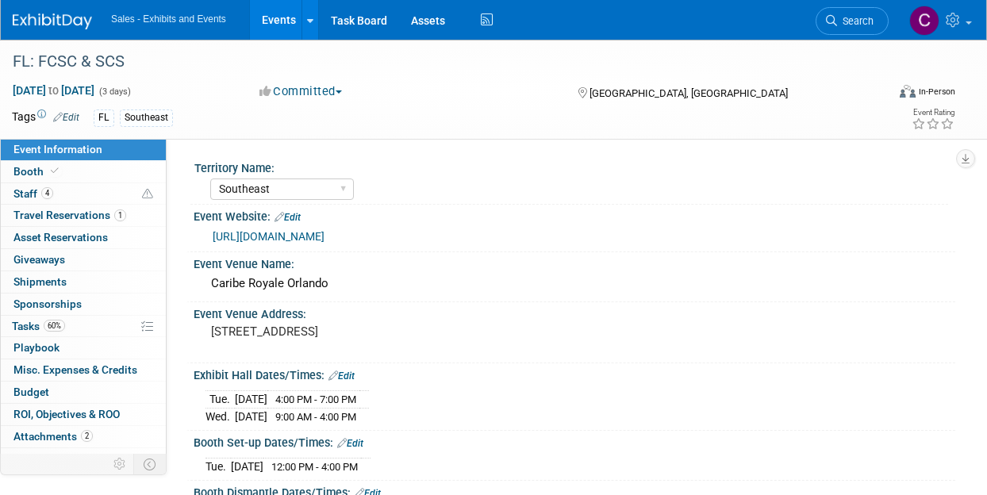
click at [298, 25] on link "Events" at bounding box center [279, 20] width 58 height 40
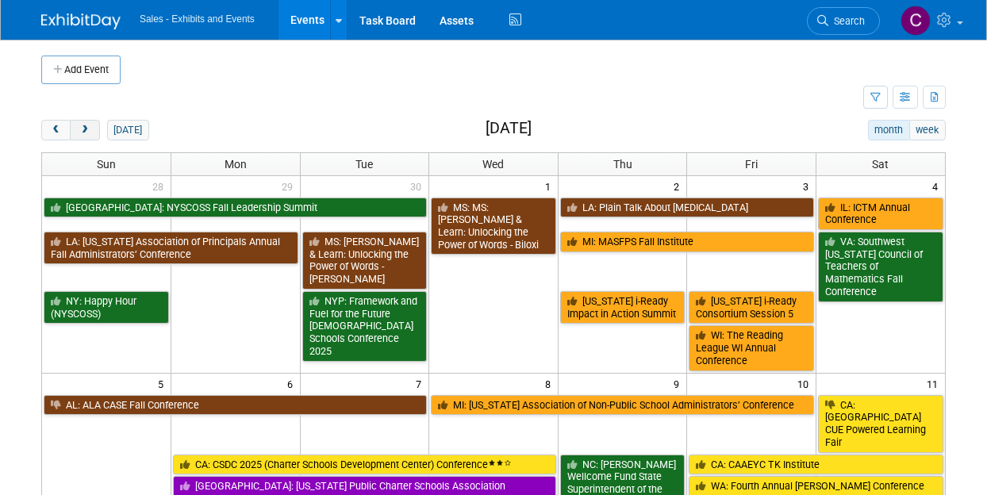
click at [90, 126] on span "next" at bounding box center [85, 130] width 12 height 10
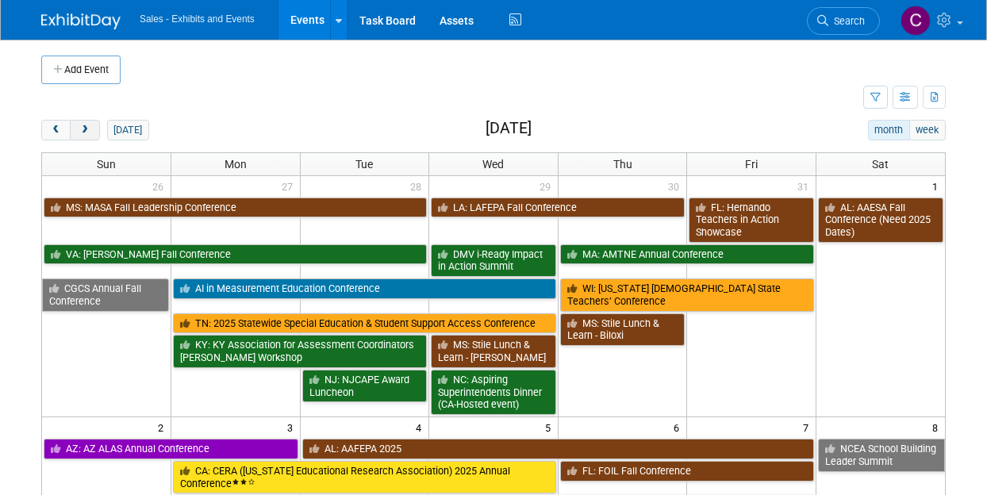
click at [90, 126] on span "next" at bounding box center [85, 130] width 12 height 10
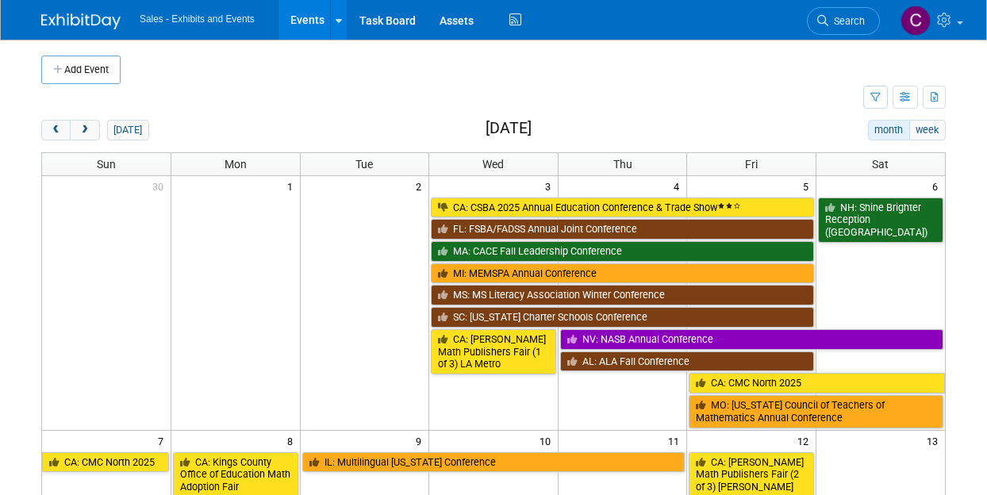
scroll to position [86, 0]
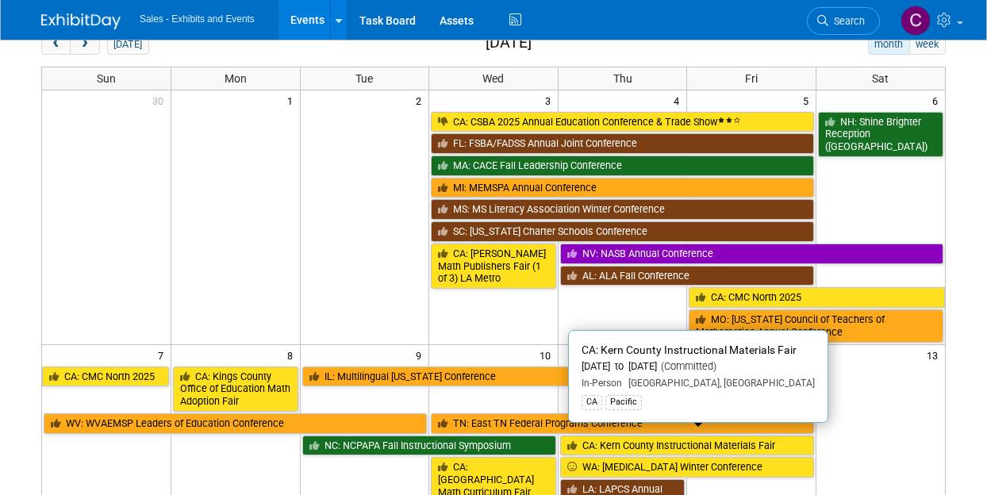
click at [637, 436] on link "CA: Kern County Instructional Materials Fair" at bounding box center [687, 446] width 254 height 21
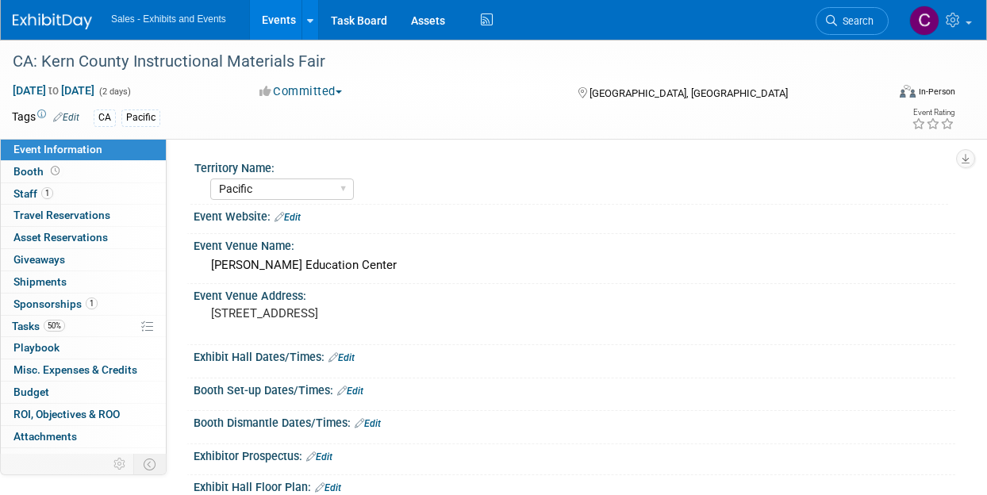
select select "Pacific"
click at [30, 313] on div "1 Sponsorships 1 Sponsorships" at bounding box center [83, 305] width 165 height 22
click at [30, 320] on span "Tasks 50%" at bounding box center [38, 326] width 53 height 13
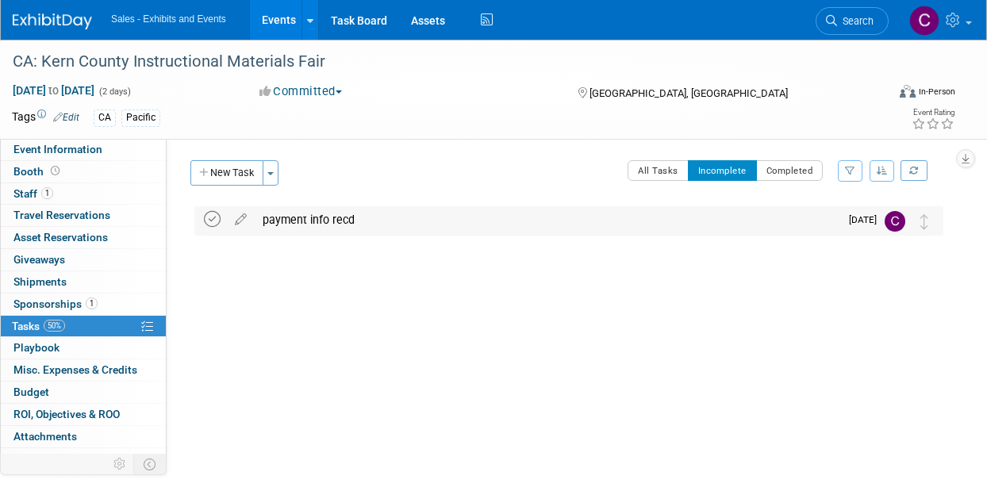
click at [210, 221] on icon at bounding box center [212, 219] width 17 height 17
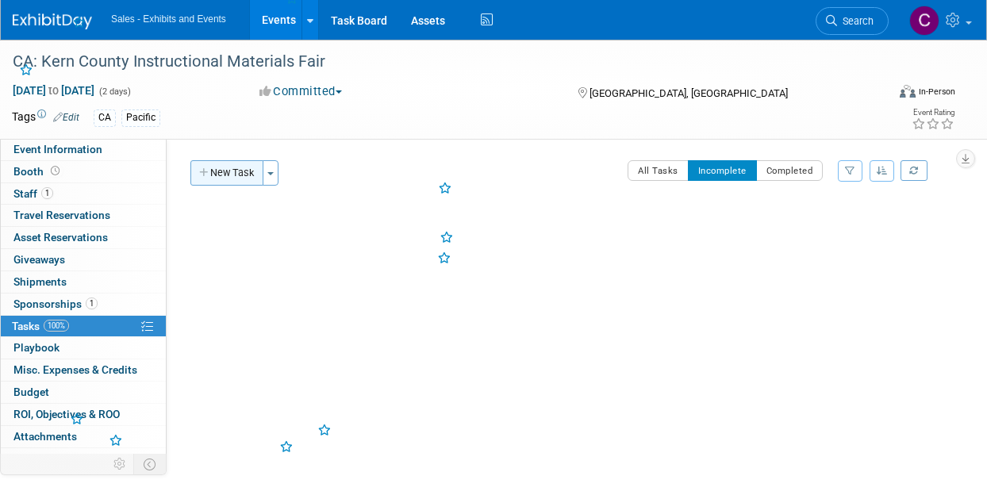
click at [225, 179] on button "New Task" at bounding box center [226, 172] width 73 height 25
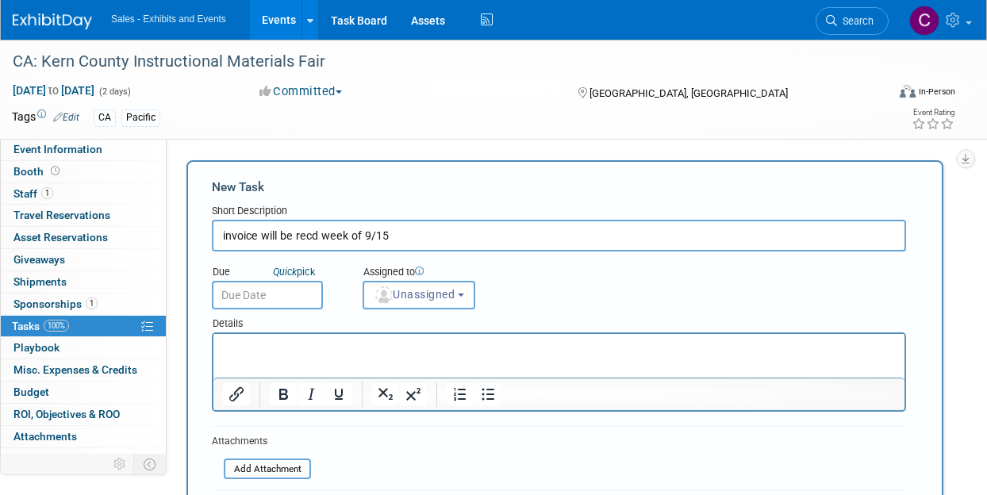
type input "invoice will be recd week of 9/15"
click at [275, 301] on input "text" at bounding box center [267, 295] width 111 height 29
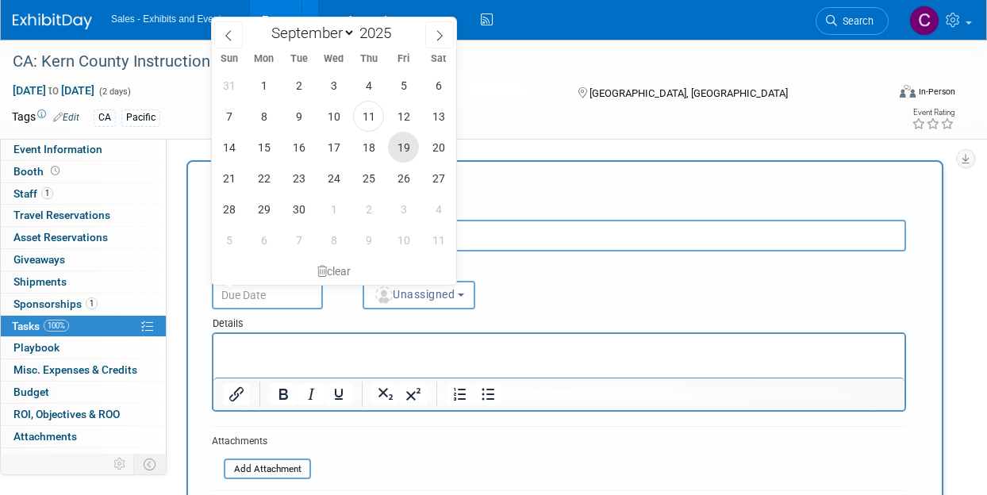
click at [402, 150] on span "19" at bounding box center [403, 147] width 31 height 31
type input "[DATE]"
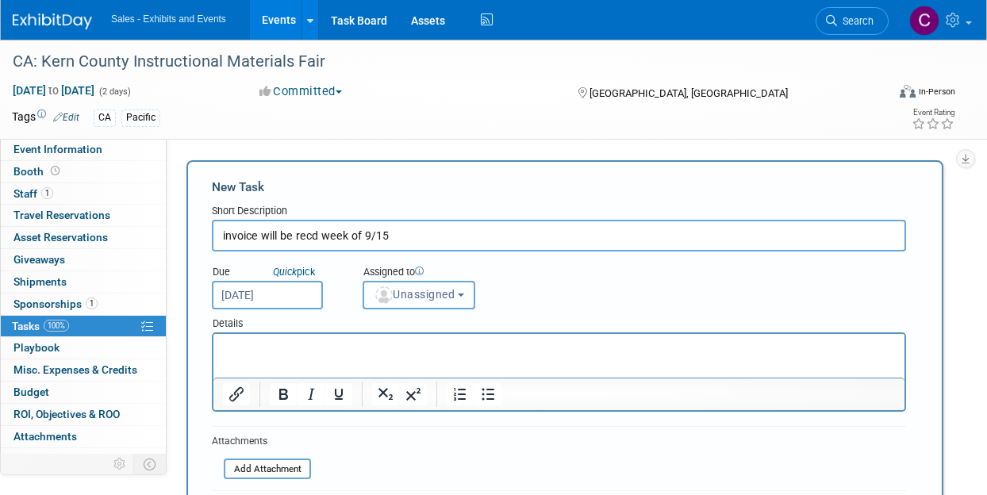
click at [429, 292] on span "Unassigned" at bounding box center [414, 294] width 81 height 13
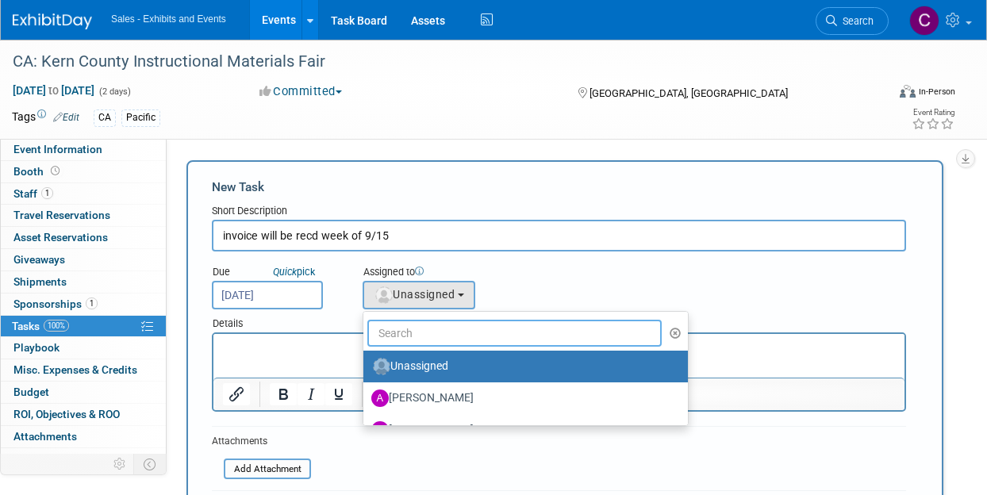
click at [443, 336] on input "text" at bounding box center [514, 333] width 294 height 27
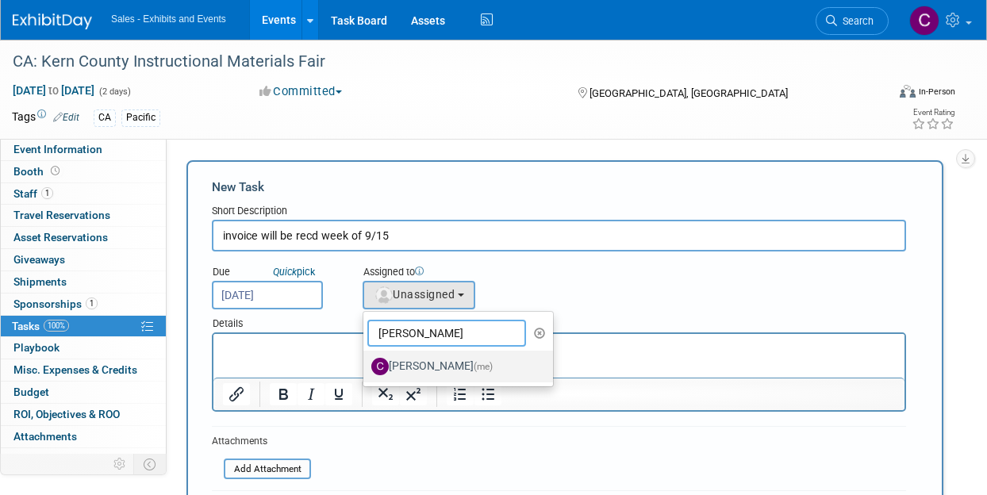
type input "christine"
click at [474, 363] on span "(me)" at bounding box center [483, 366] width 19 height 11
click at [366, 363] on input "Christine Lurz (me)" at bounding box center [361, 365] width 10 height 10
select select "a9e3834d-668b-4315-a5d4-069993be606a"
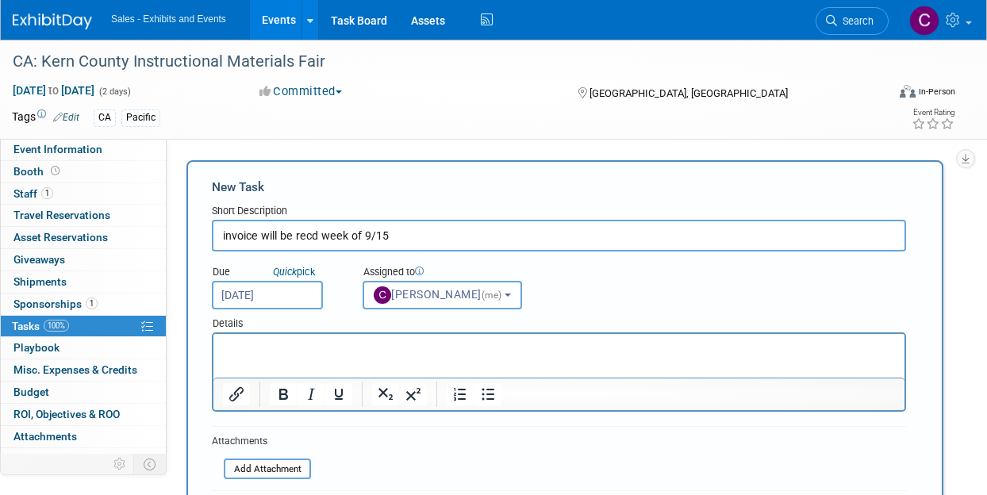
scroll to position [137, 0]
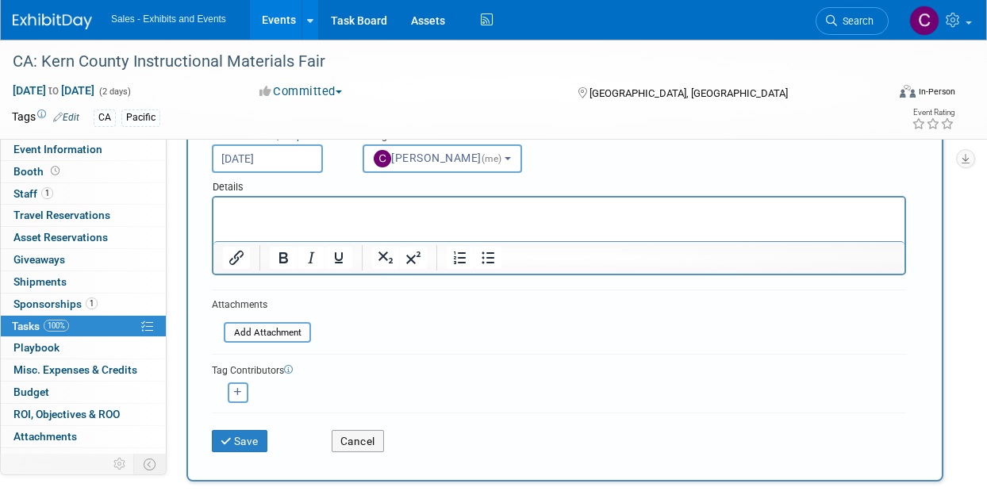
click at [240, 451] on div "Save Cancel" at bounding box center [559, 438] width 694 height 51
click at [256, 444] on button "Save" at bounding box center [240, 441] width 56 height 22
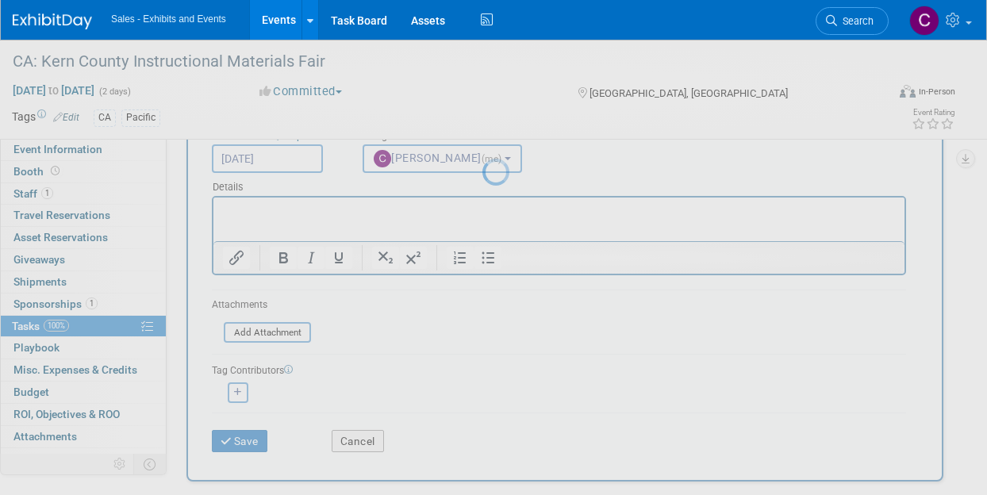
scroll to position [3, 0]
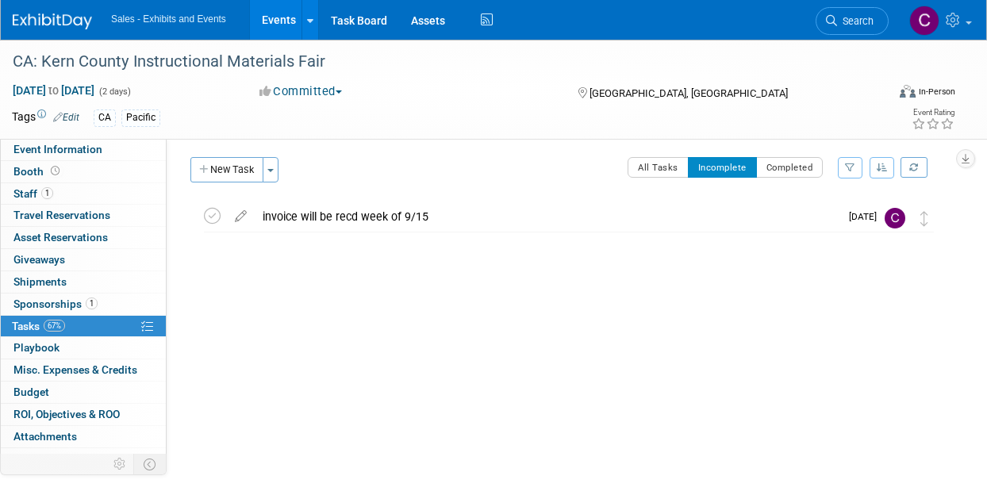
click at [294, 21] on link "Events" at bounding box center [279, 20] width 58 height 40
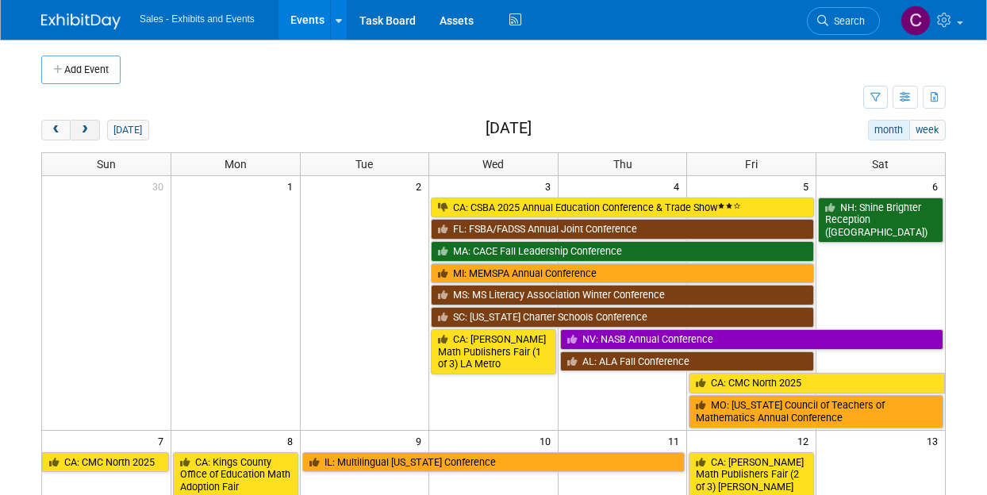
click at [79, 131] on span "next" at bounding box center [85, 130] width 12 height 10
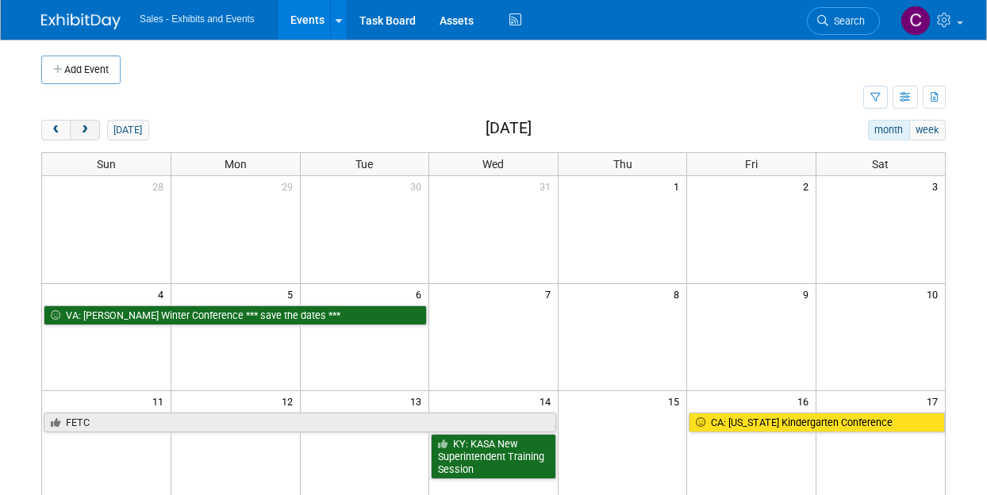
click at [79, 131] on span "next" at bounding box center [85, 130] width 12 height 10
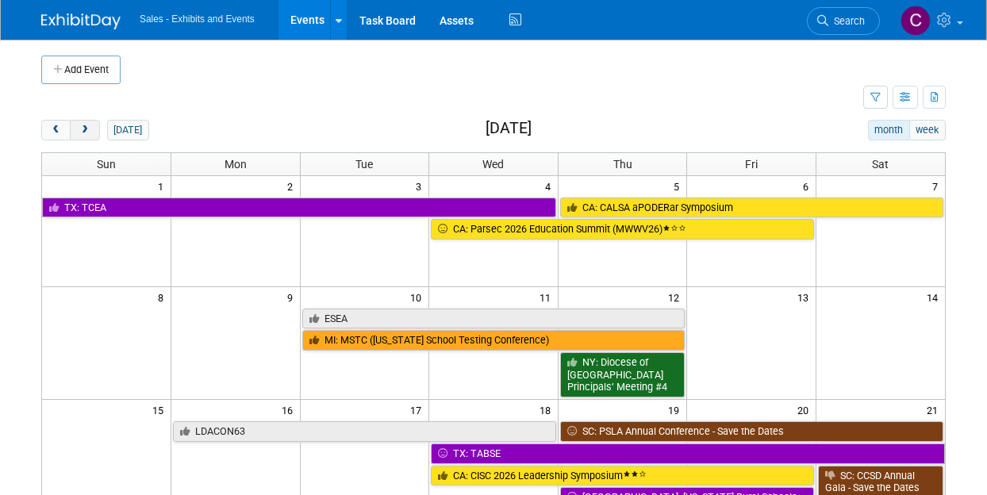
click at [79, 131] on span "next" at bounding box center [85, 130] width 12 height 10
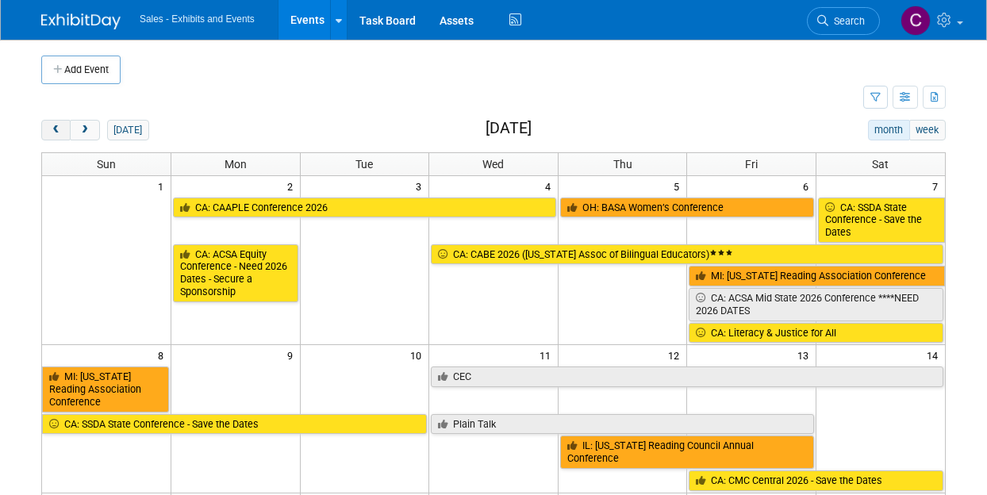
click at [49, 136] on button "prev" at bounding box center [55, 130] width 29 height 21
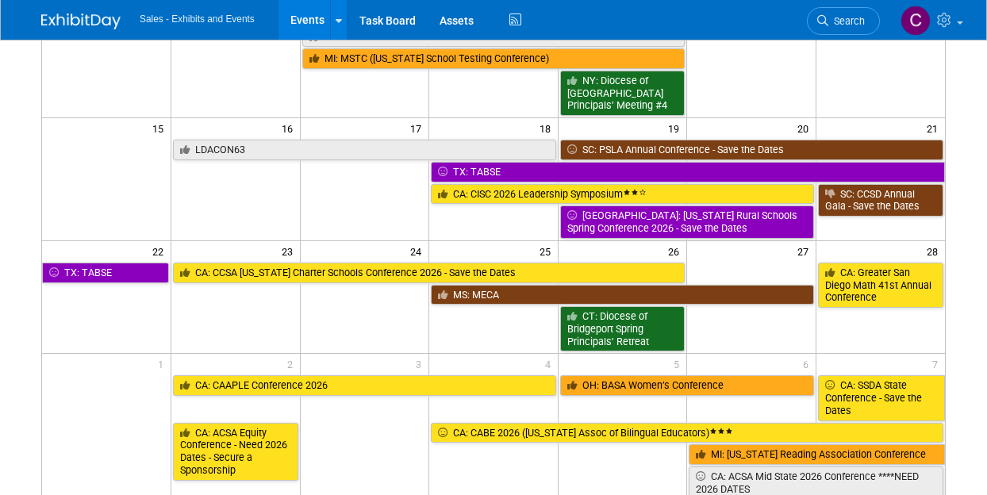
scroll to position [283, 0]
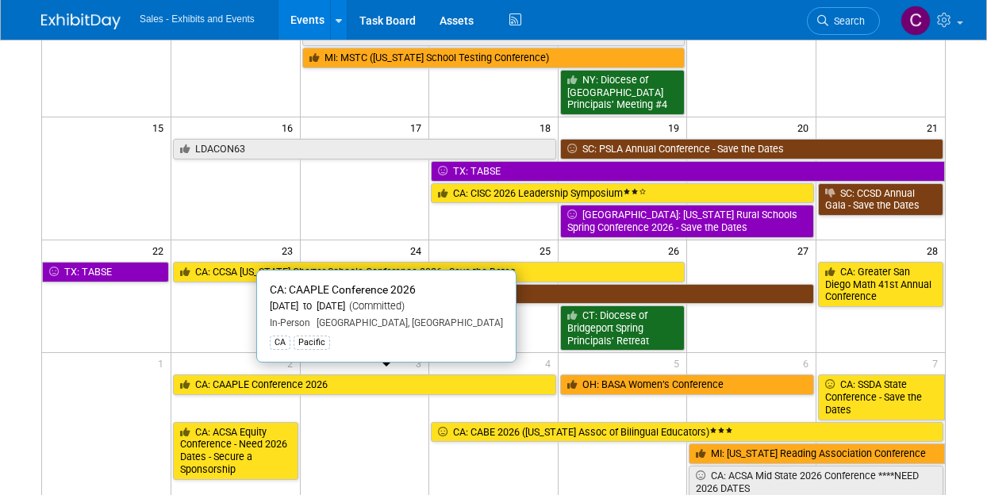
click at [238, 381] on link "CA: CAAPLE Conference 2026" at bounding box center [364, 385] width 383 height 21
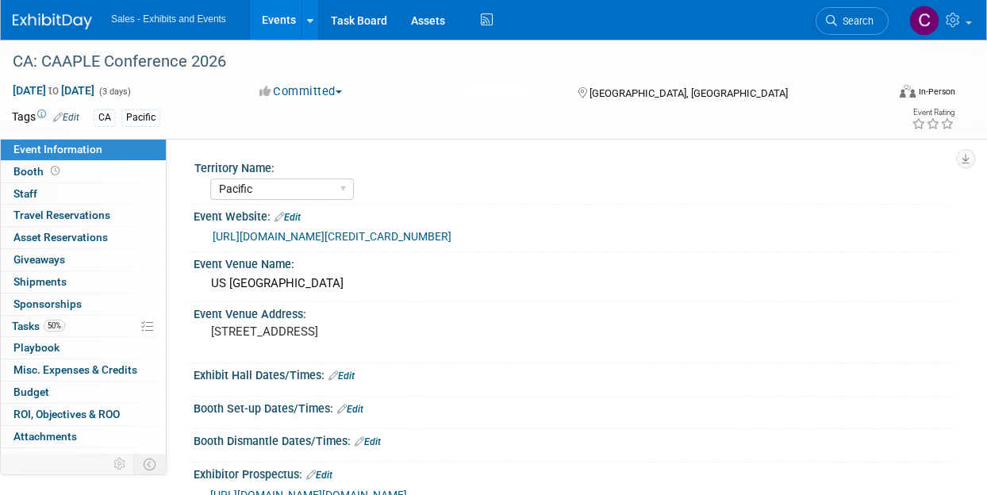
select select "Pacific"
click at [25, 325] on span "Tasks 50%" at bounding box center [38, 326] width 53 height 13
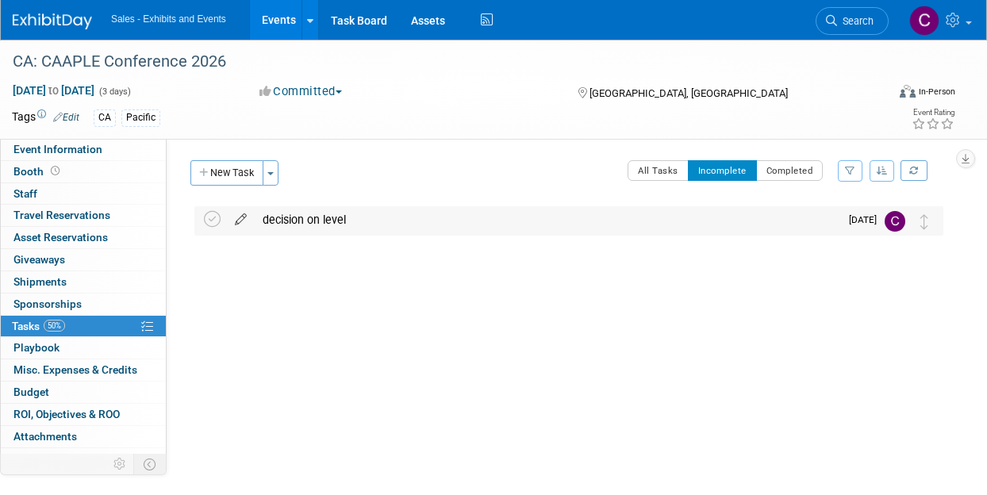
click at [248, 221] on icon at bounding box center [241, 216] width 28 height 20
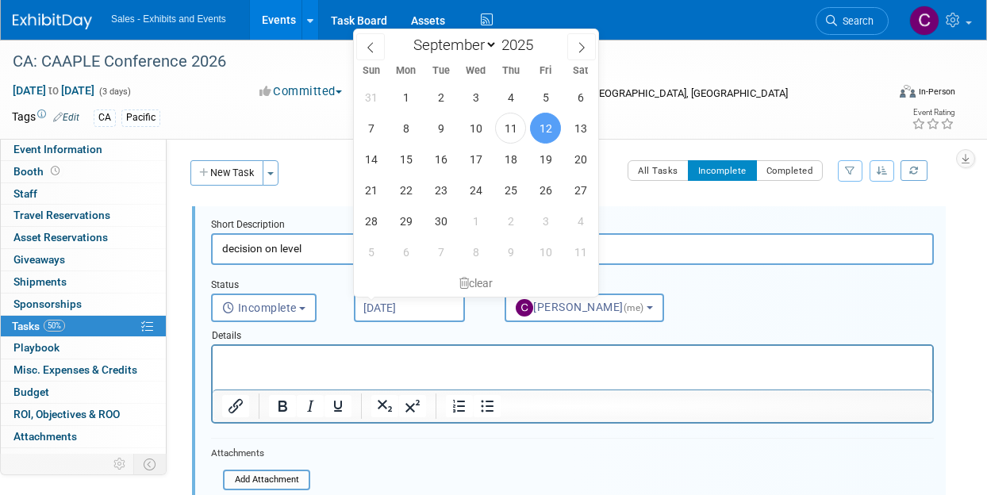
click at [416, 294] on body "Sales - Exhibits and Events Events Add Event Bulk Upload Events Shareable Event…" at bounding box center [493, 247] width 987 height 495
click at [449, 223] on span "30" at bounding box center [440, 221] width 31 height 31
type input "Sep 30, 2025"
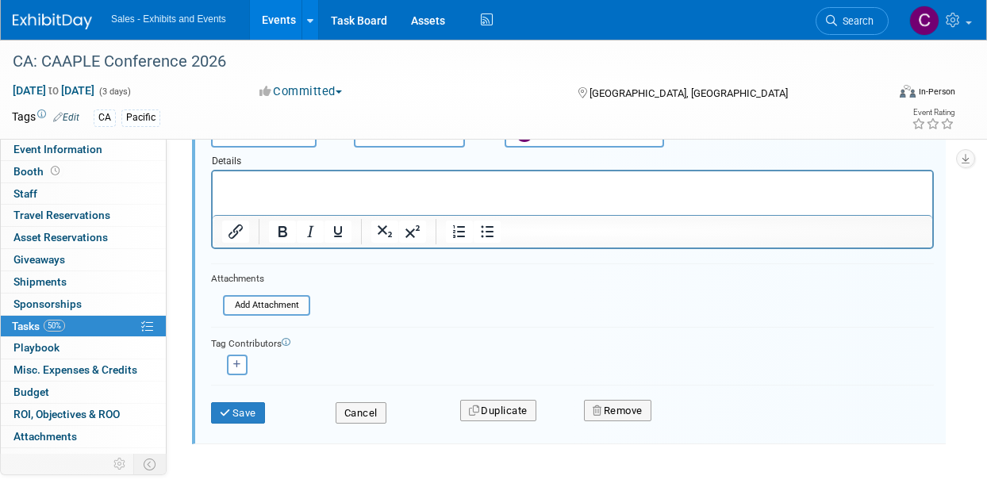
scroll to position [188, 0]
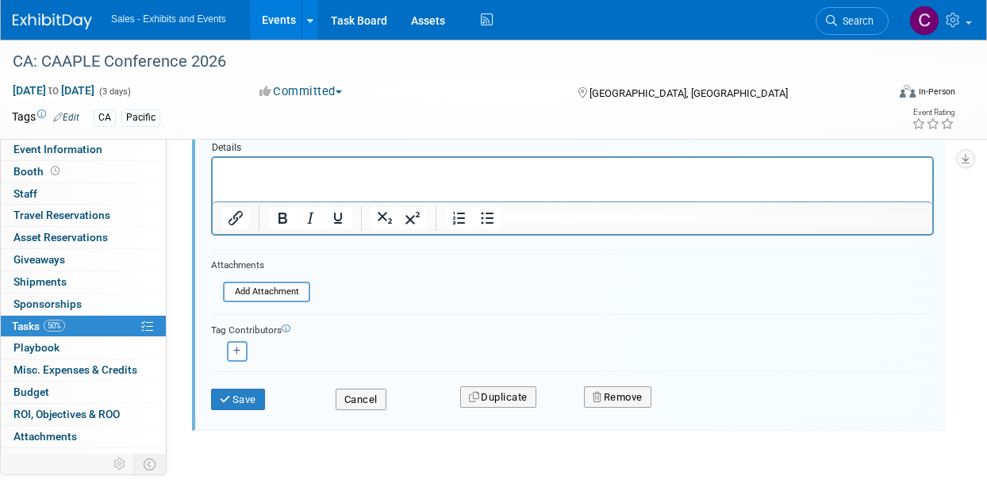
click at [235, 409] on div "Save Cancel Duplicate Remove" at bounding box center [572, 397] width 747 height 37
click at [242, 394] on button "Save" at bounding box center [238, 400] width 54 height 22
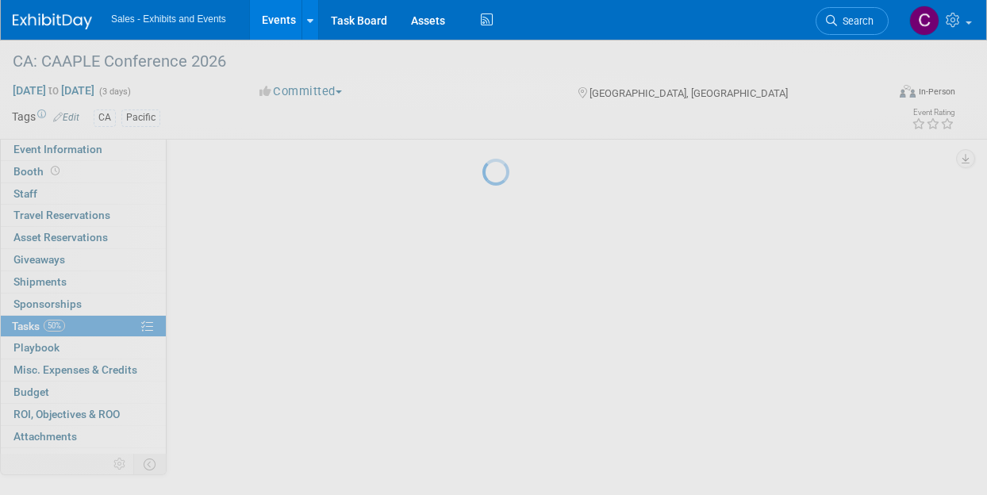
scroll to position [3, 0]
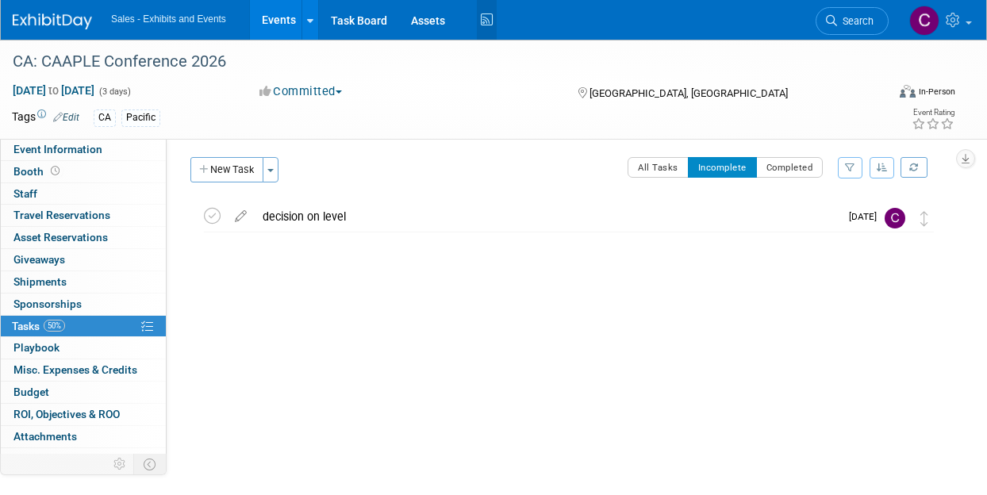
click at [497, 10] on icon at bounding box center [487, 20] width 20 height 25
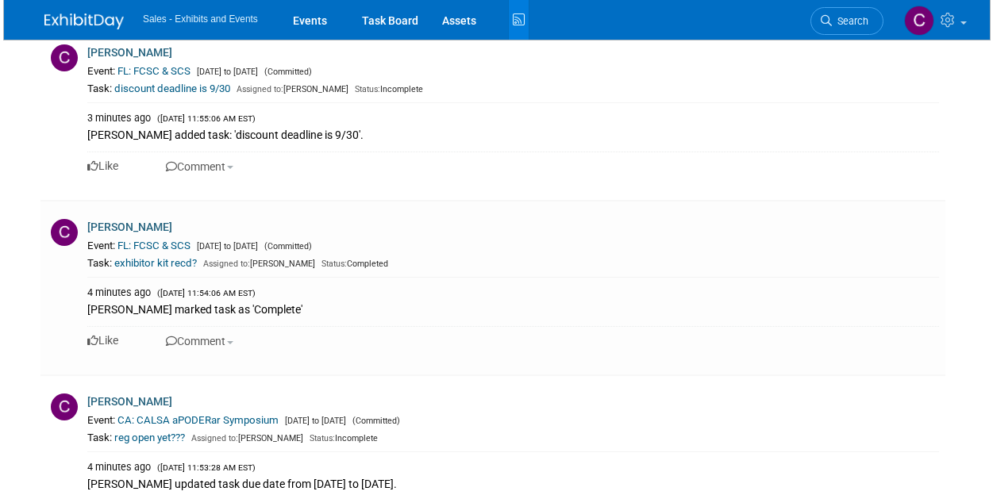
scroll to position [617, 0]
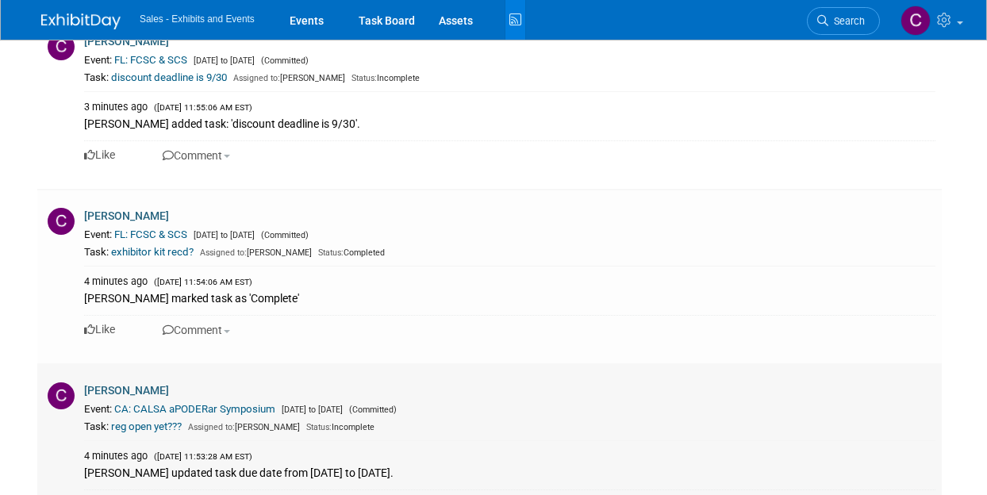
click at [287, 388] on div "Christine Lurz" at bounding box center [510, 392] width 852 height 18
click at [252, 410] on link "CA: CALSA aPODERar Symposium" at bounding box center [194, 409] width 161 height 12
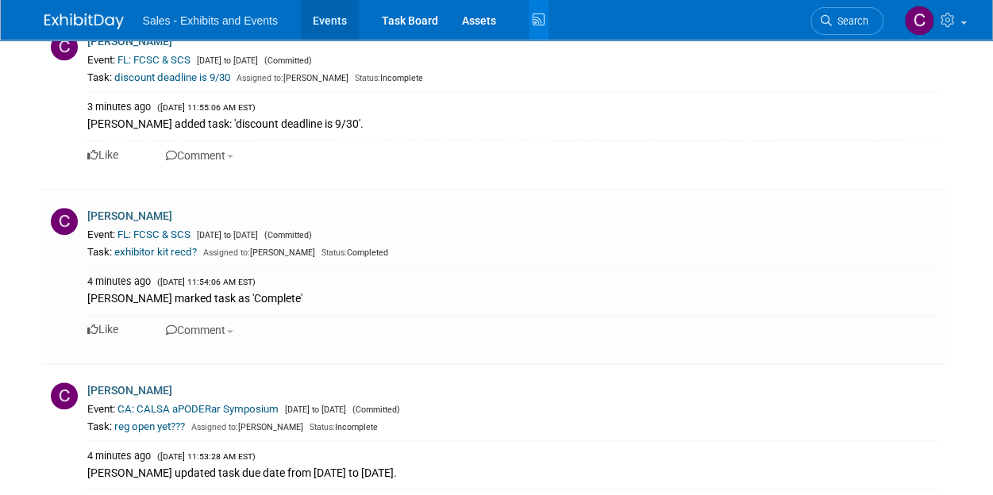
click at [321, 24] on link "Events" at bounding box center [330, 20] width 58 height 40
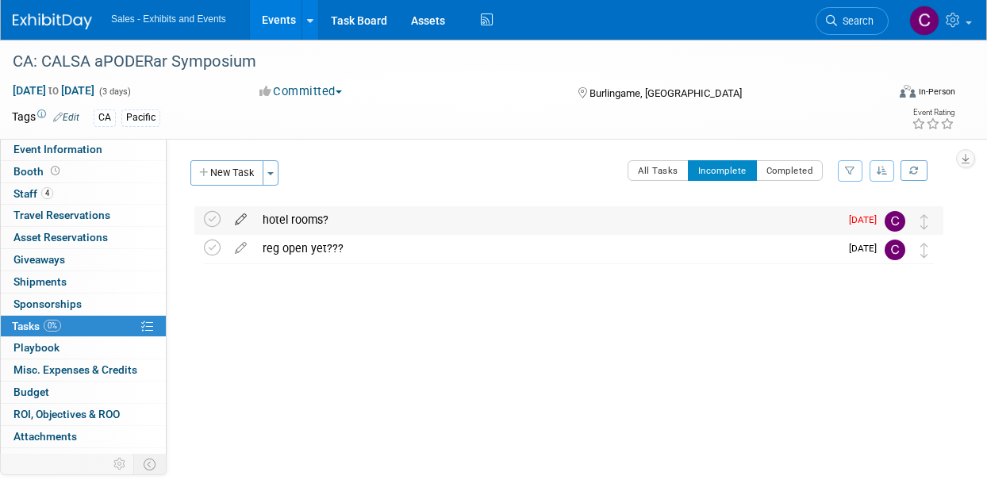
click at [244, 218] on icon at bounding box center [241, 216] width 28 height 20
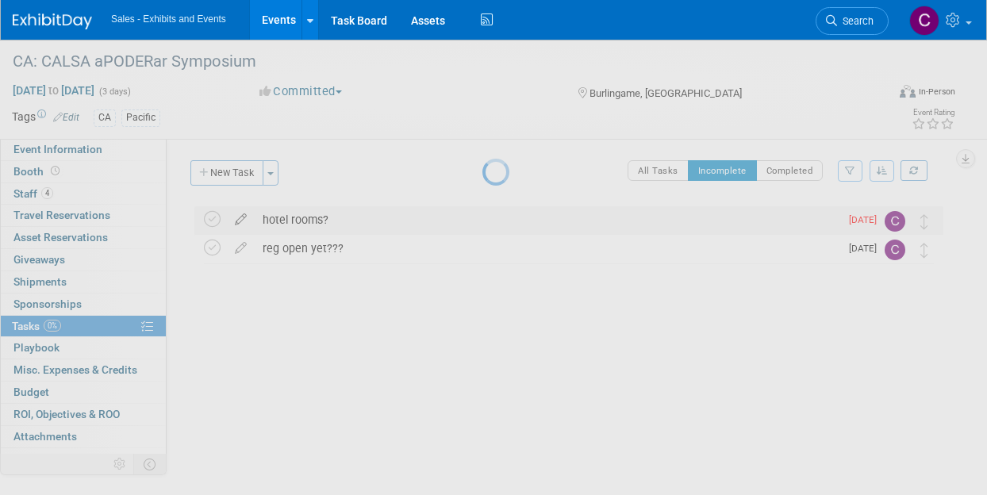
select select "8"
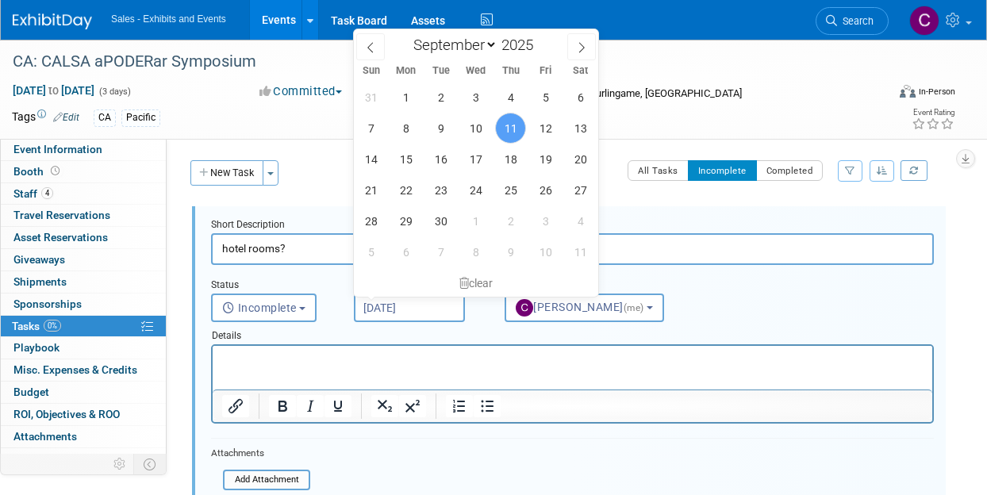
click at [394, 310] on input "Sep 11, 2025" at bounding box center [409, 308] width 111 height 29
click at [412, 193] on span "22" at bounding box center [405, 190] width 31 height 31
type input "Sep 22, 2025"
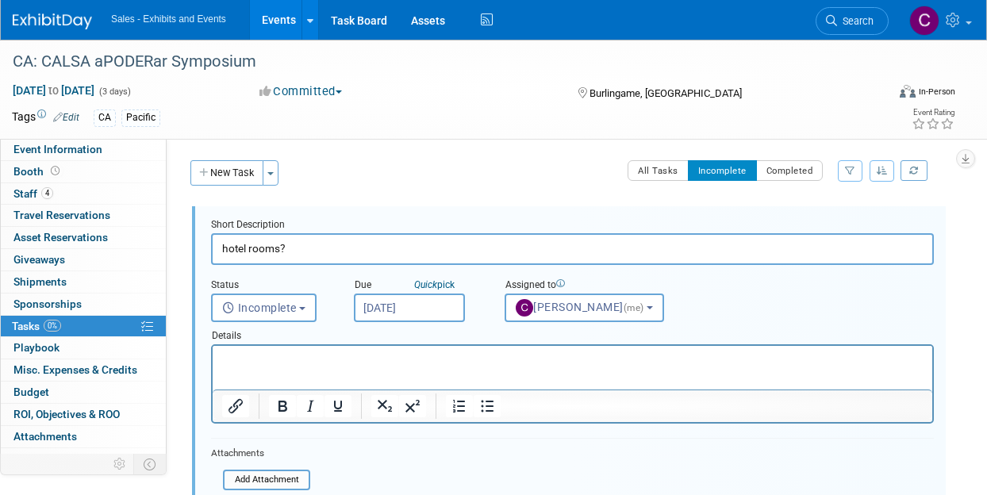
click at [387, 307] on input "Sep 22, 2025" at bounding box center [409, 308] width 111 height 29
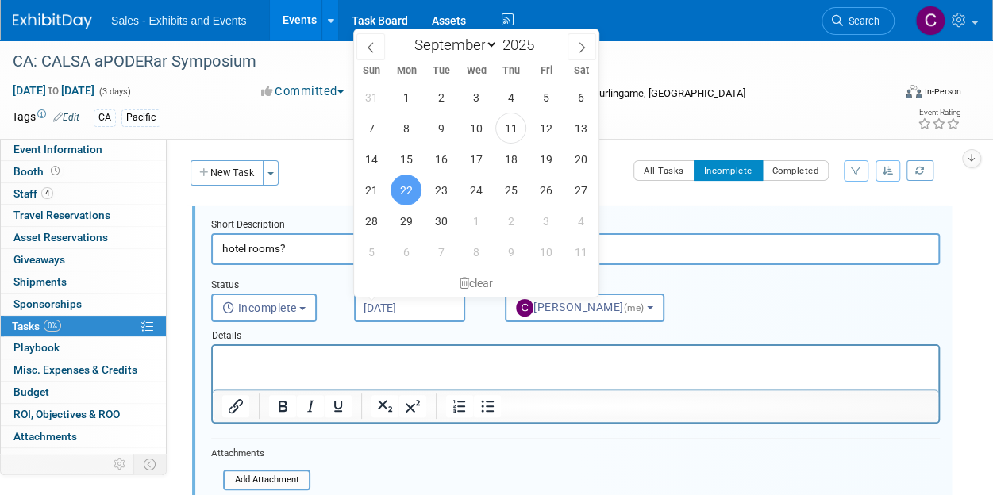
drag, startPoint x: 749, startPoint y: 319, endPoint x: 974, endPoint y: 287, distance: 226.8
click at [749, 319] on div "Status <i class="far fa-clock" style="padding: 6px 4px 6px 1px;"></i> Incomplet…" at bounding box center [575, 293] width 752 height 57
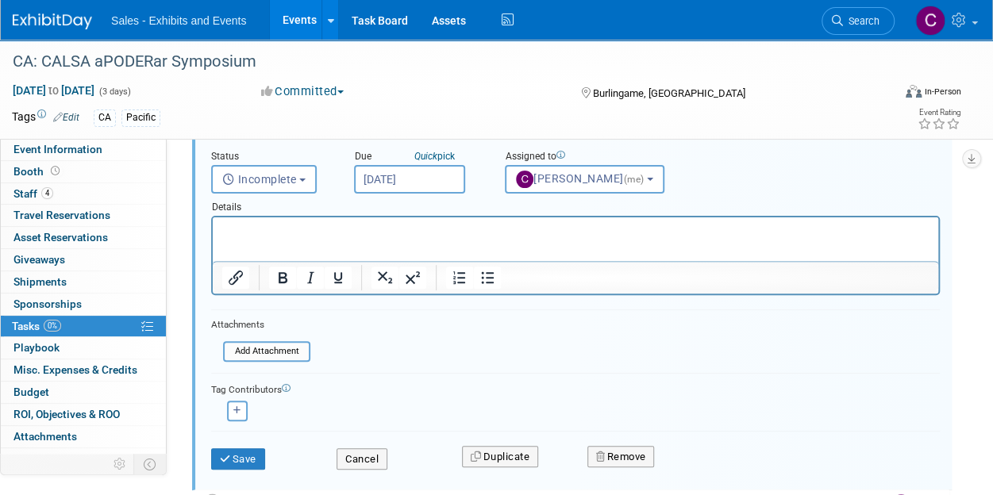
scroll to position [226, 0]
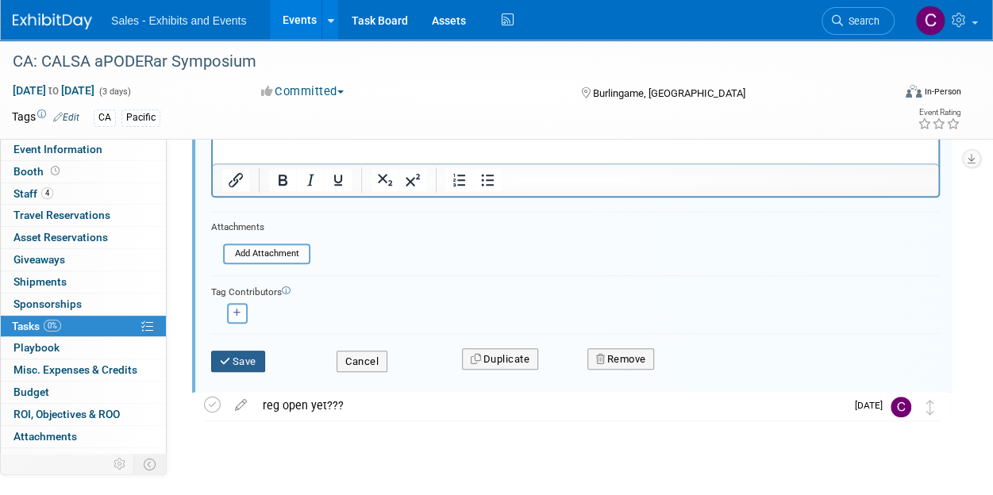
click at [250, 356] on button "Save" at bounding box center [238, 362] width 54 height 22
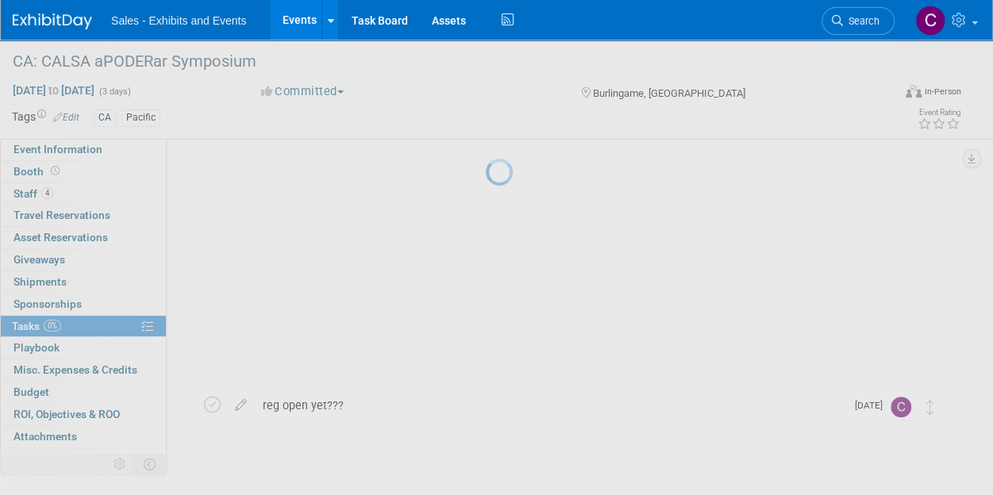
scroll to position [3, 0]
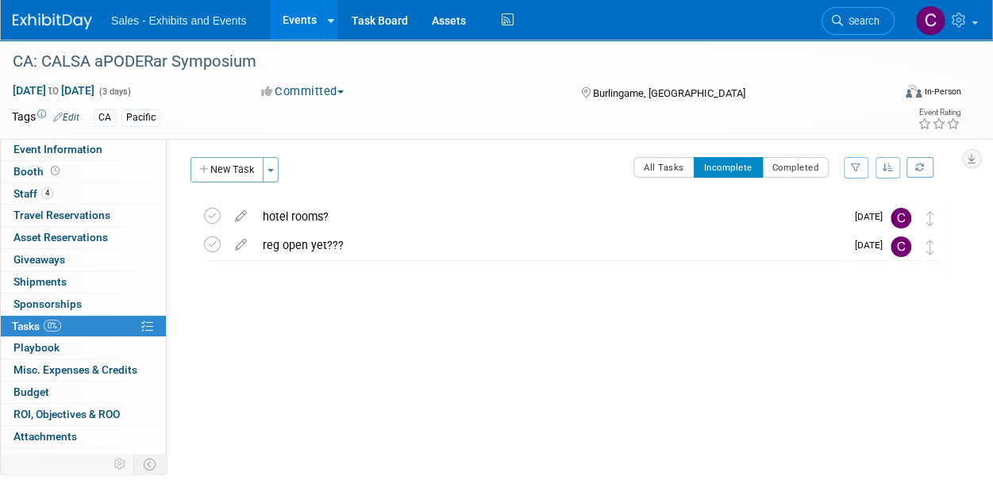
click at [314, 33] on link "Events" at bounding box center [299, 20] width 58 height 40
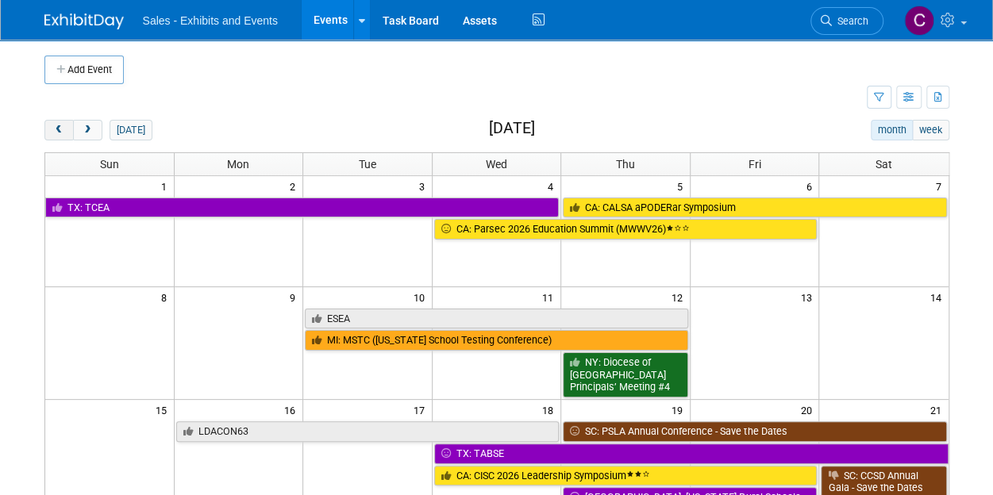
click at [60, 126] on span "prev" at bounding box center [59, 130] width 12 height 10
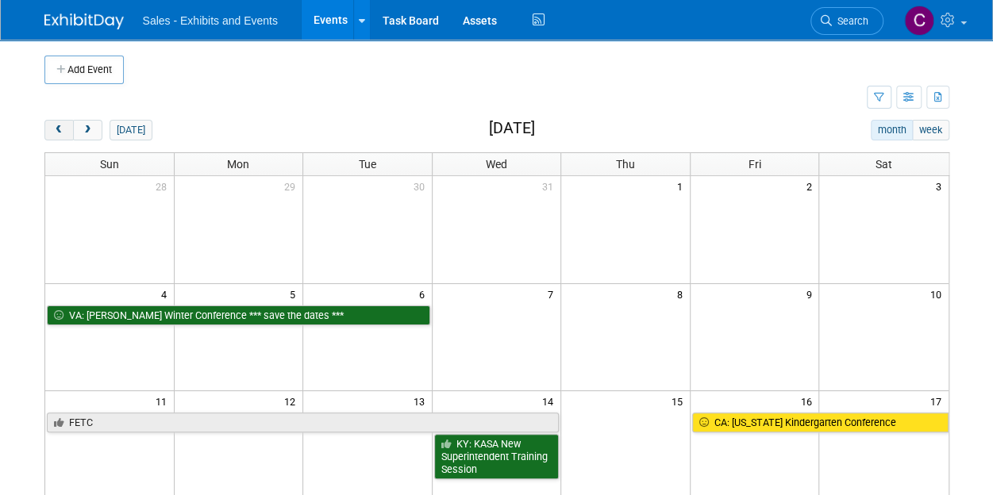
click at [61, 126] on span "prev" at bounding box center [59, 130] width 12 height 10
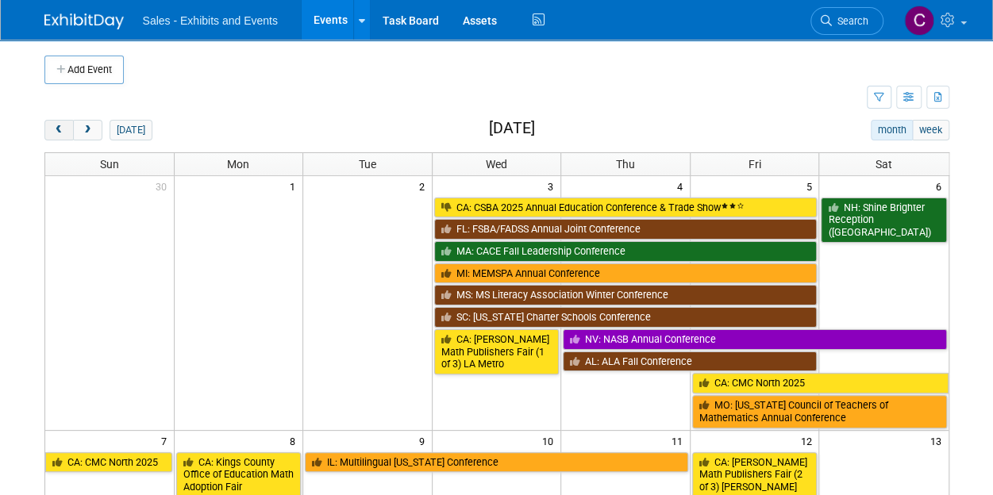
click at [61, 126] on span "prev" at bounding box center [59, 130] width 12 height 10
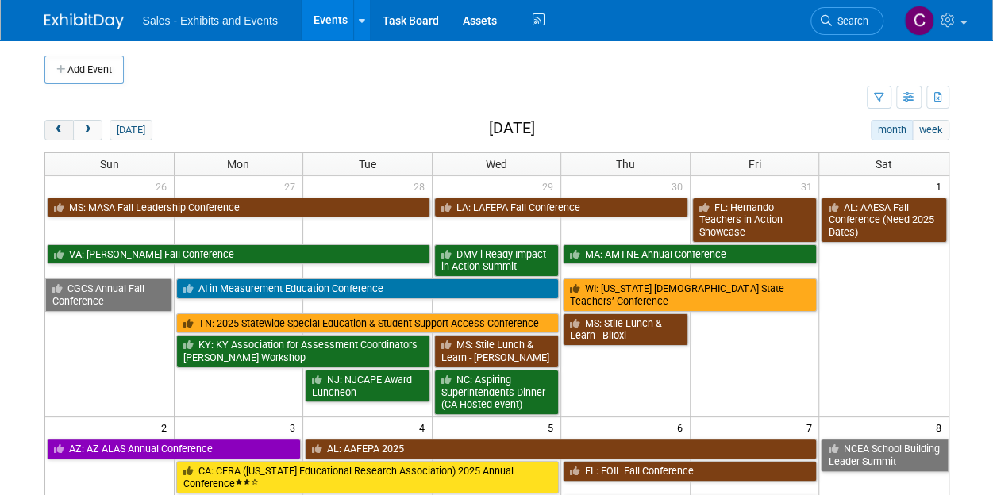
click at [61, 126] on span "prev" at bounding box center [59, 130] width 12 height 10
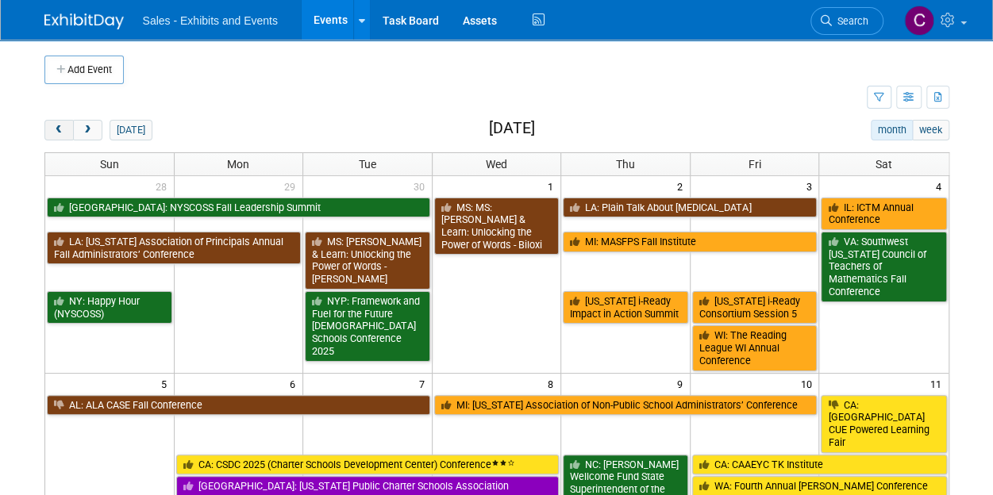
click at [61, 126] on span "prev" at bounding box center [59, 130] width 12 height 10
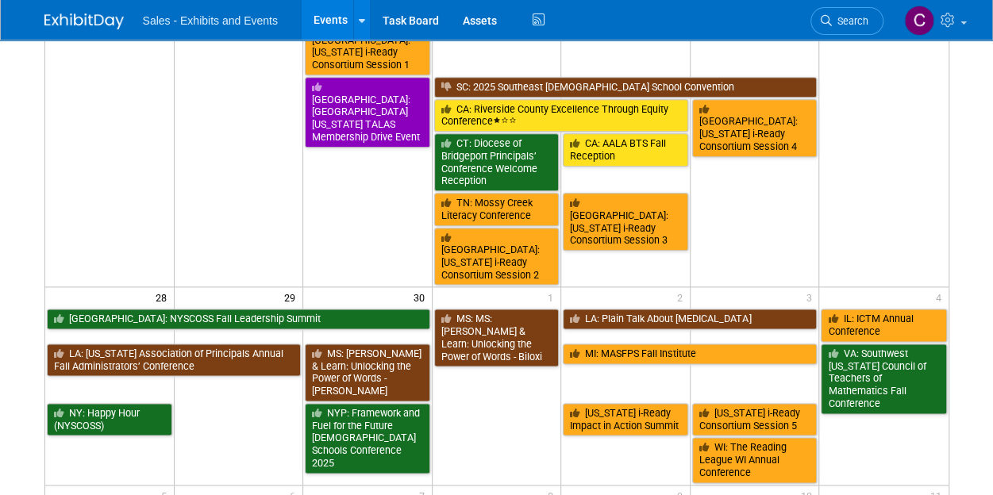
scroll to position [863, 0]
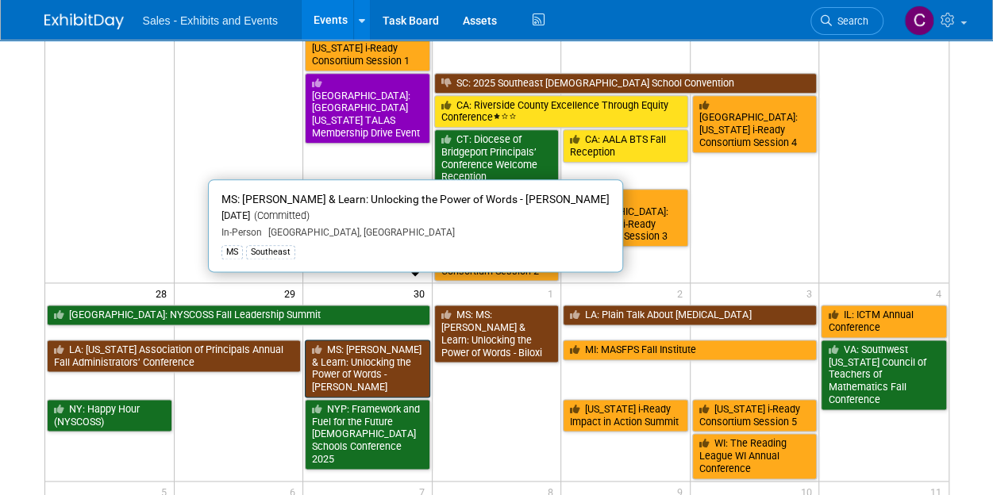
click at [358, 340] on link "MS: [PERSON_NAME] & Learn: Unlocking the Power of Words - [PERSON_NAME]" at bounding box center [367, 369] width 125 height 58
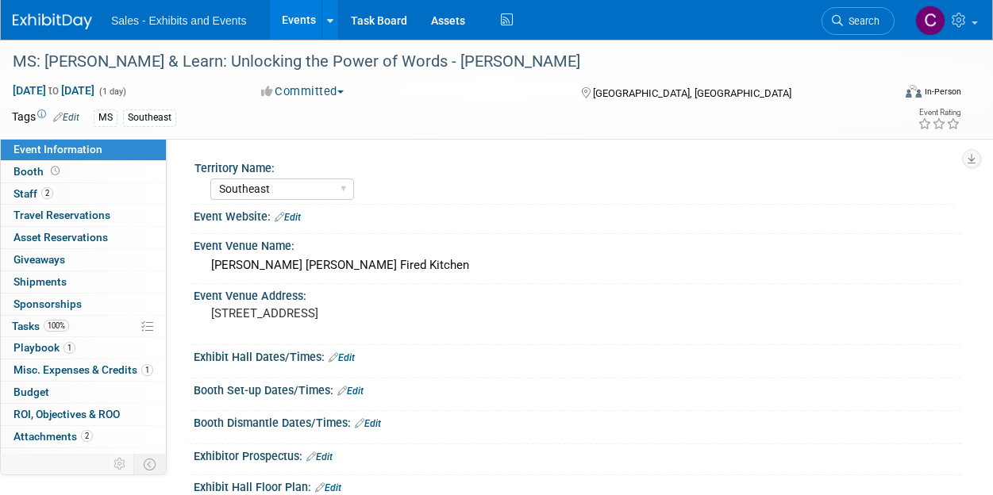
select select "Southeast"
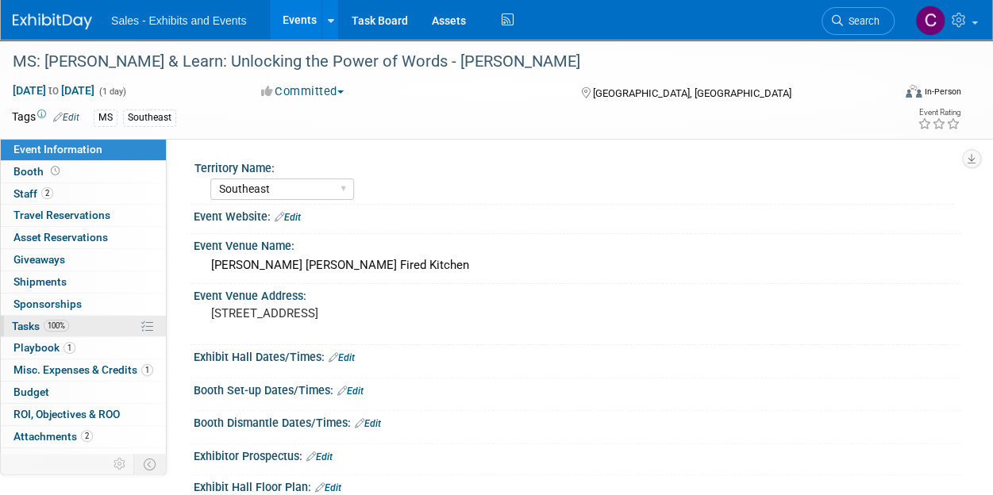
click at [22, 326] on span "Tasks 100%" at bounding box center [40, 326] width 57 height 13
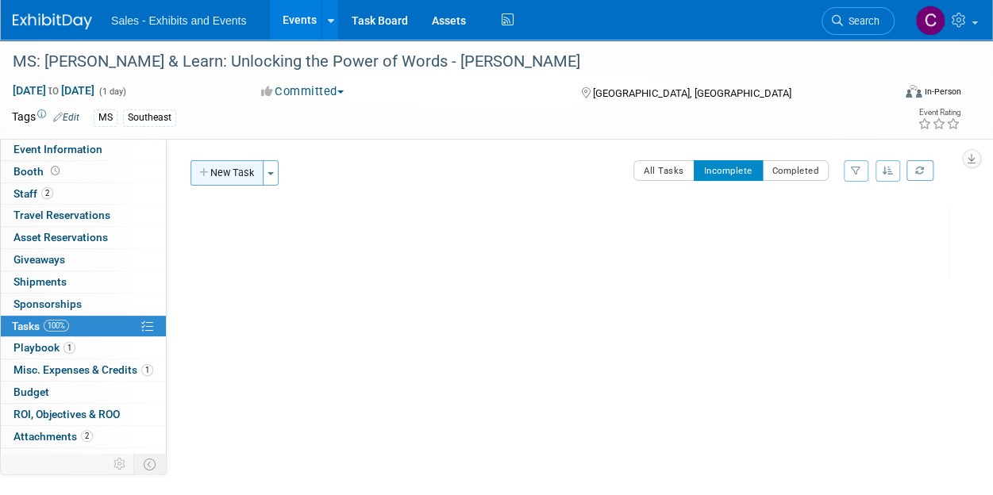
click at [224, 166] on button "New Task" at bounding box center [226, 172] width 73 height 25
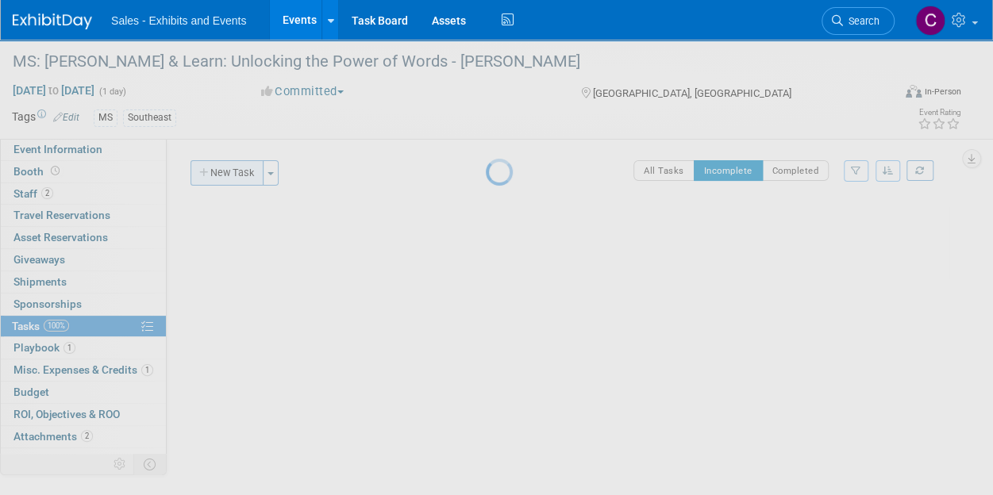
select select "8"
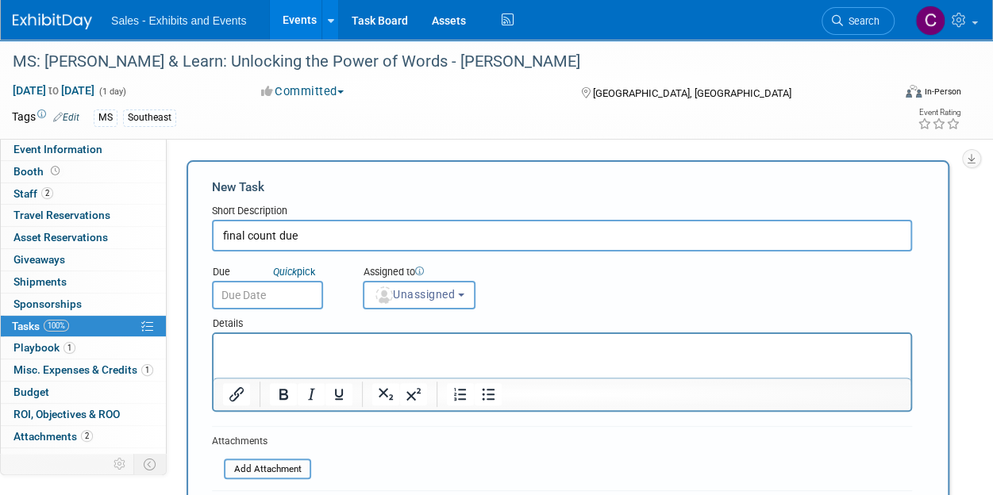
type input "final count due"
click at [279, 306] on input "text" at bounding box center [267, 295] width 111 height 29
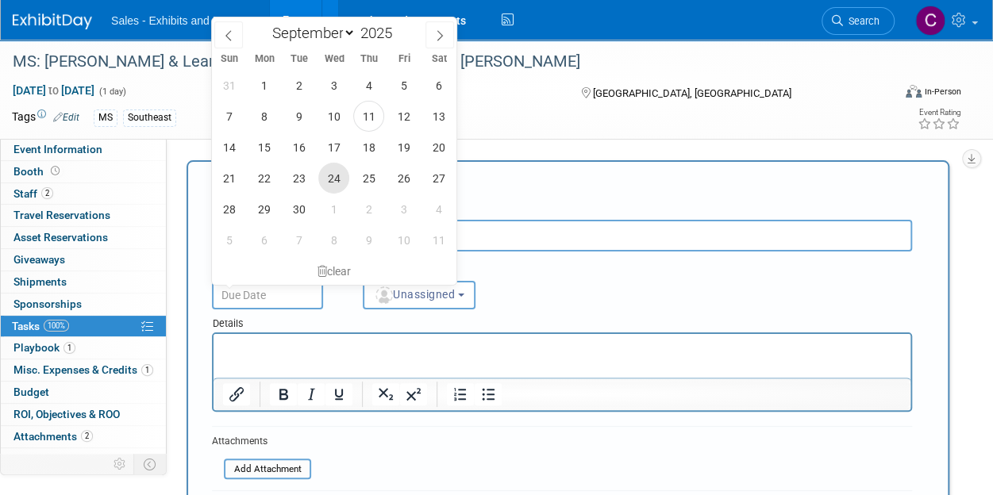
click at [338, 184] on span "24" at bounding box center [333, 178] width 31 height 31
type input "[DATE]"
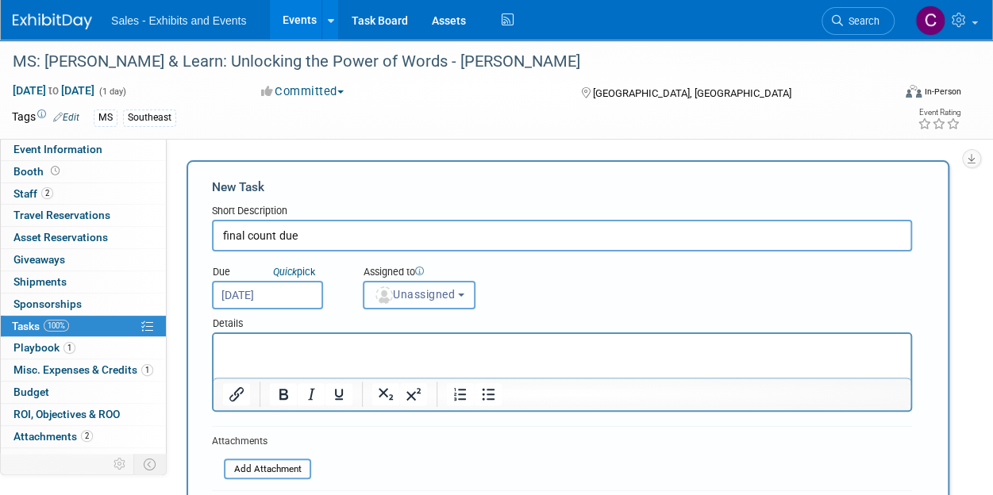
click at [426, 307] on button "Unassigned" at bounding box center [419, 295] width 113 height 29
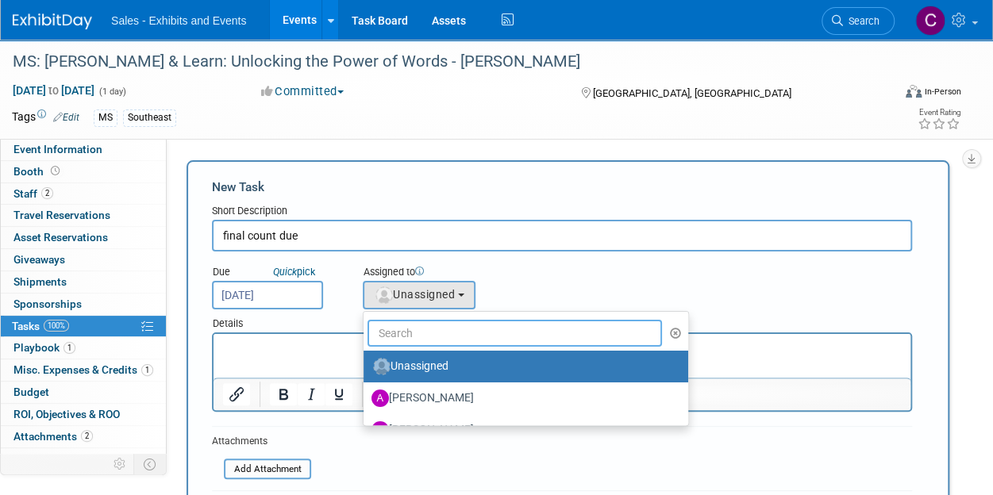
click at [417, 329] on input "text" at bounding box center [514, 333] width 294 height 27
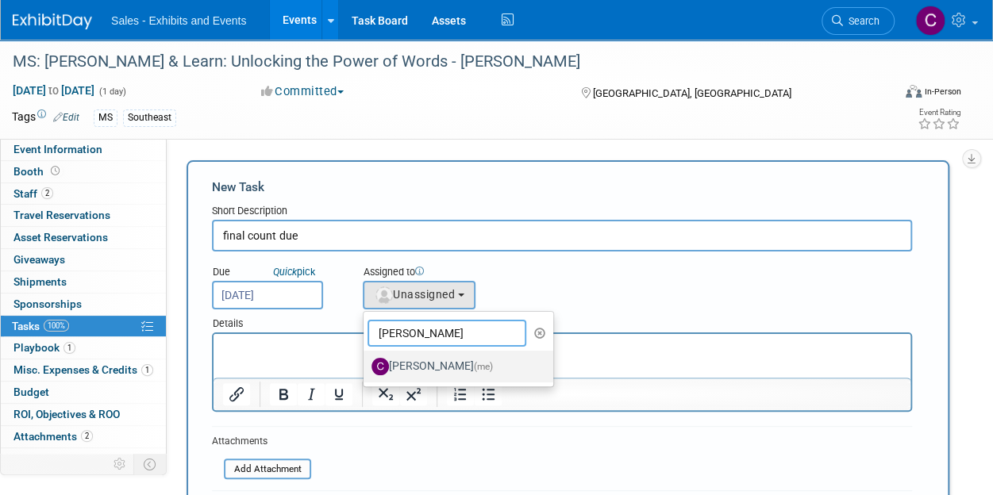
type input "[PERSON_NAME]"
click at [432, 369] on label "[PERSON_NAME] (me)" at bounding box center [454, 366] width 166 height 25
click at [366, 369] on input "[PERSON_NAME] (me)" at bounding box center [361, 365] width 10 height 10
select select "a9e3834d-668b-4315-a5d4-069993be606a"
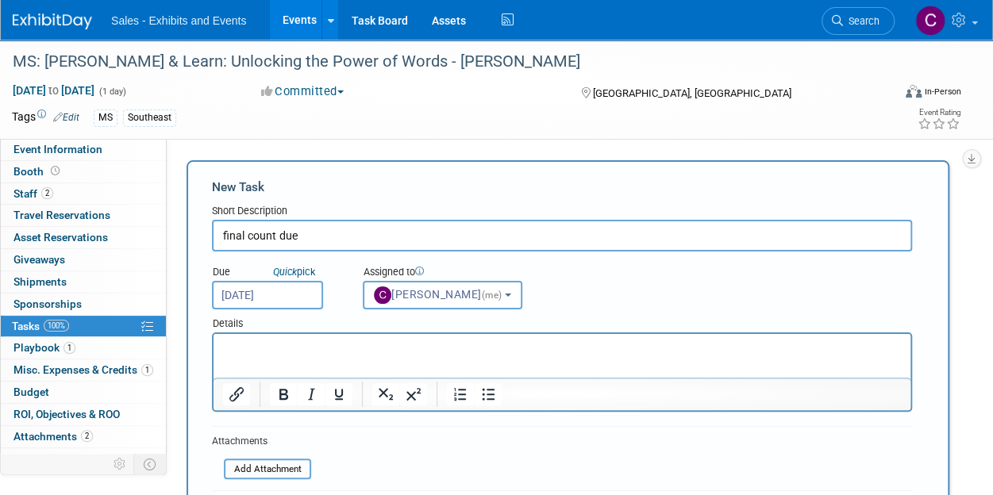
click at [408, 246] on input "final count due" at bounding box center [562, 236] width 700 height 32
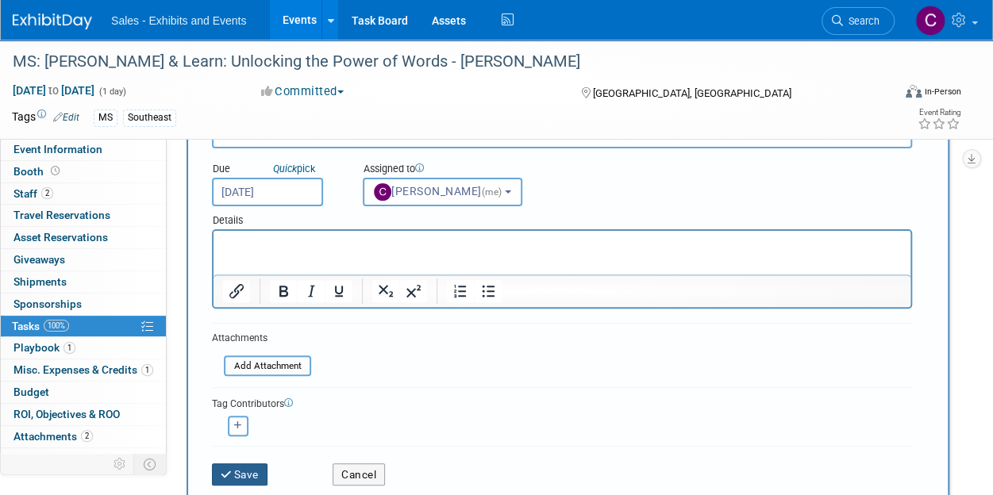
type input "final count due [DATE]"
click at [245, 478] on button "Save" at bounding box center [240, 474] width 56 height 22
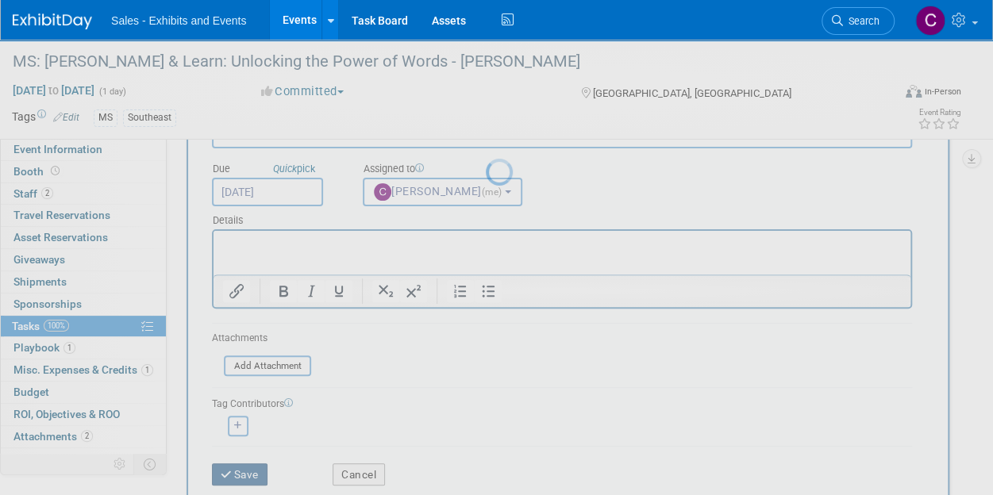
scroll to position [3, 0]
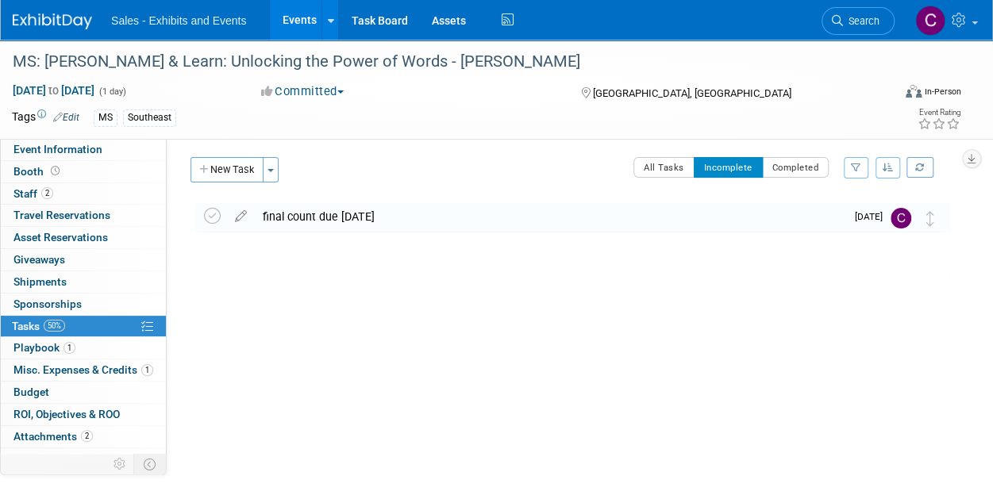
click at [289, 17] on link "Events" at bounding box center [299, 20] width 58 height 40
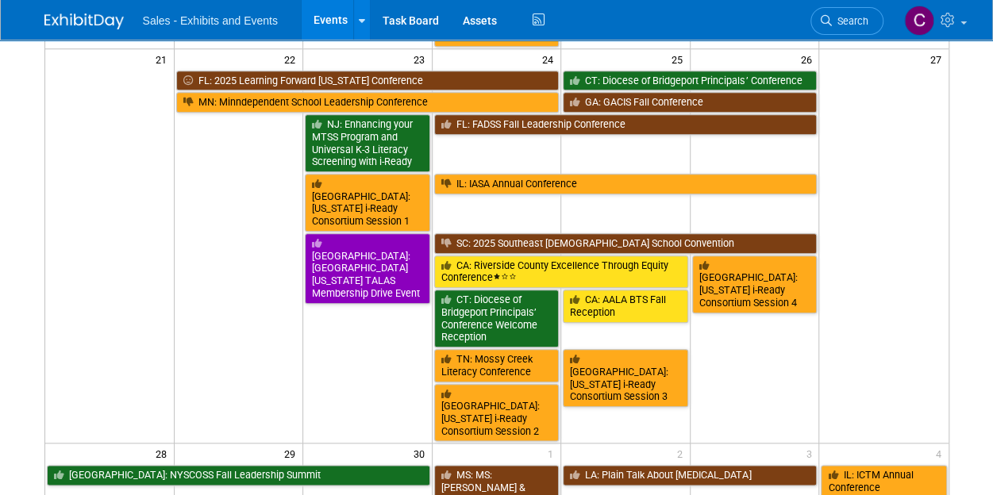
scroll to position [842, 0]
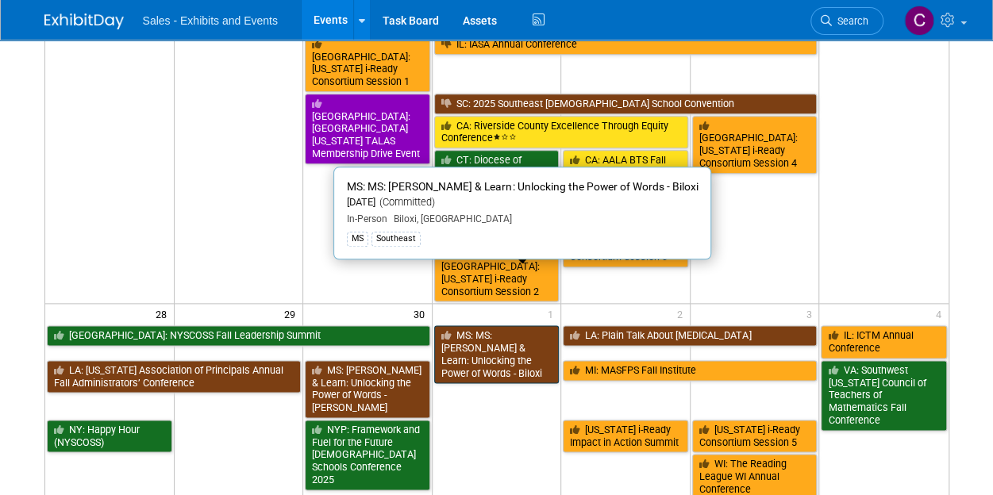
click at [483, 325] on link "MS: MS: [PERSON_NAME] & Learn: Unlocking the Power of Words - Biloxi" at bounding box center [496, 354] width 125 height 58
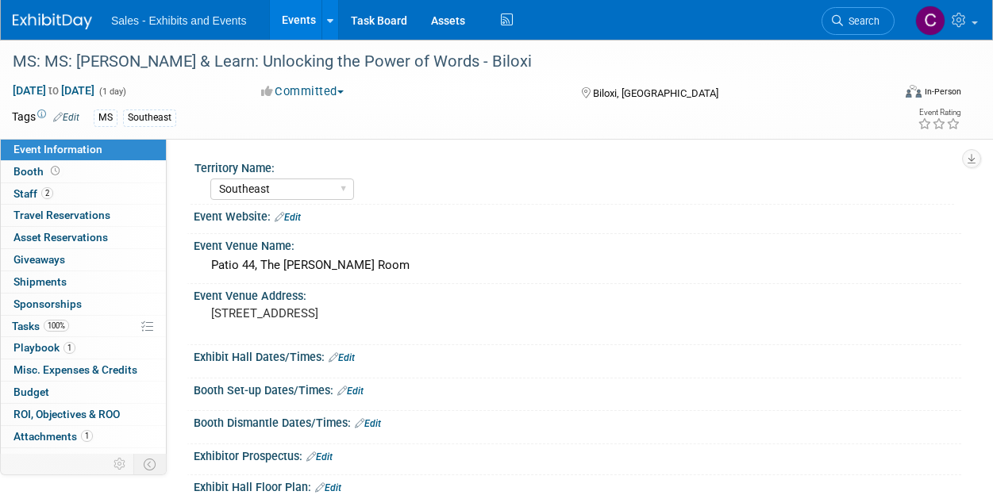
select select "Southeast"
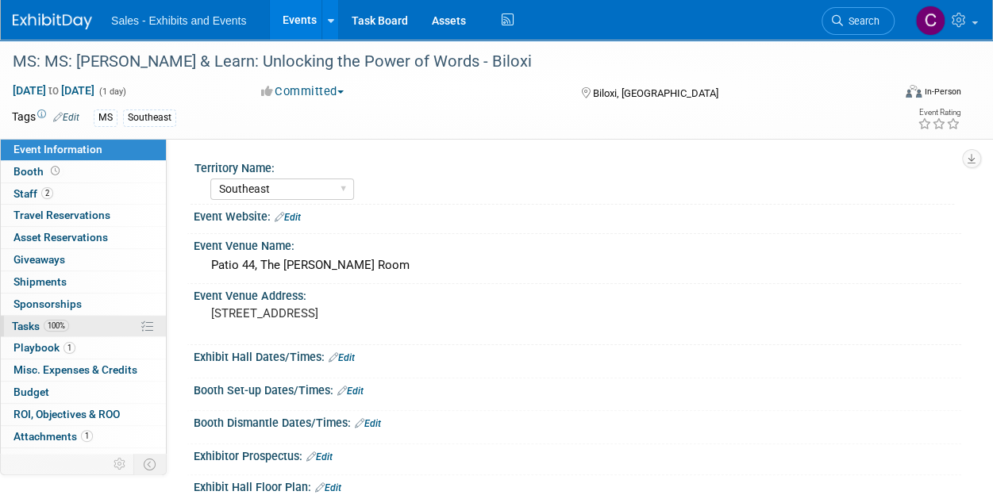
click at [24, 325] on span "Tasks 100%" at bounding box center [40, 326] width 57 height 13
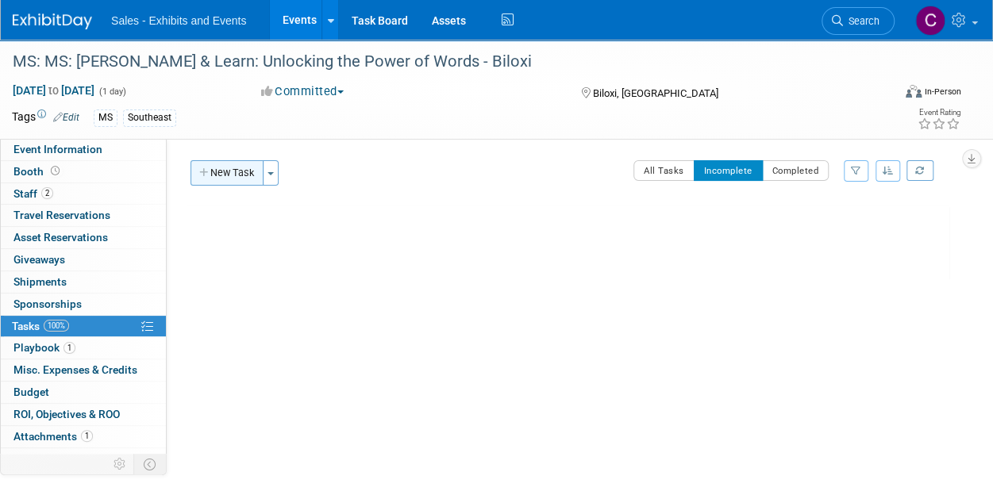
click at [213, 176] on button "New Task" at bounding box center [226, 172] width 73 height 25
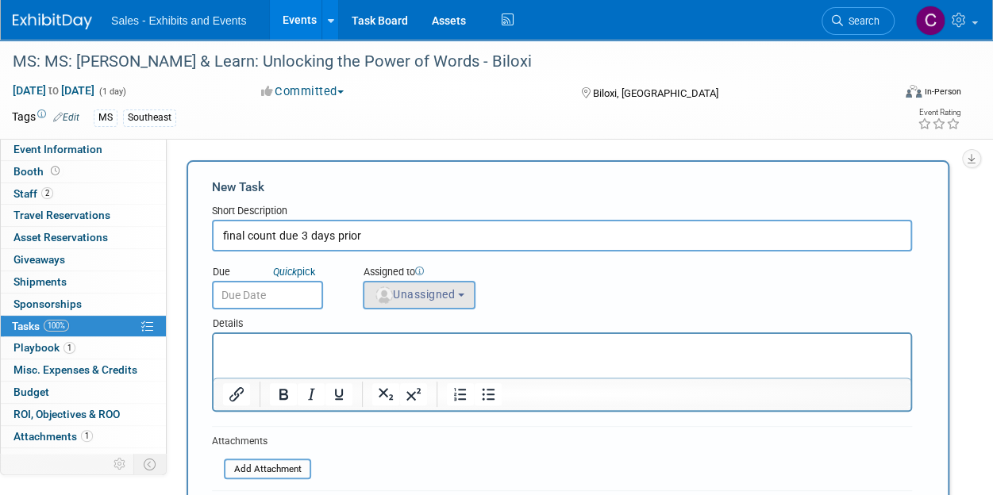
type input "final count due 3 days prior"
click at [433, 298] on span "Unassigned" at bounding box center [414, 294] width 81 height 13
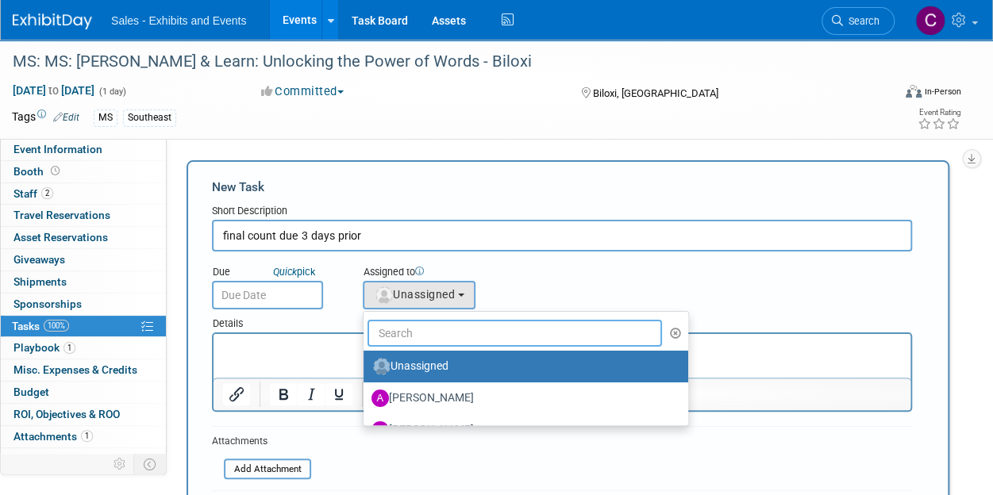
click at [429, 326] on input "text" at bounding box center [514, 333] width 294 height 27
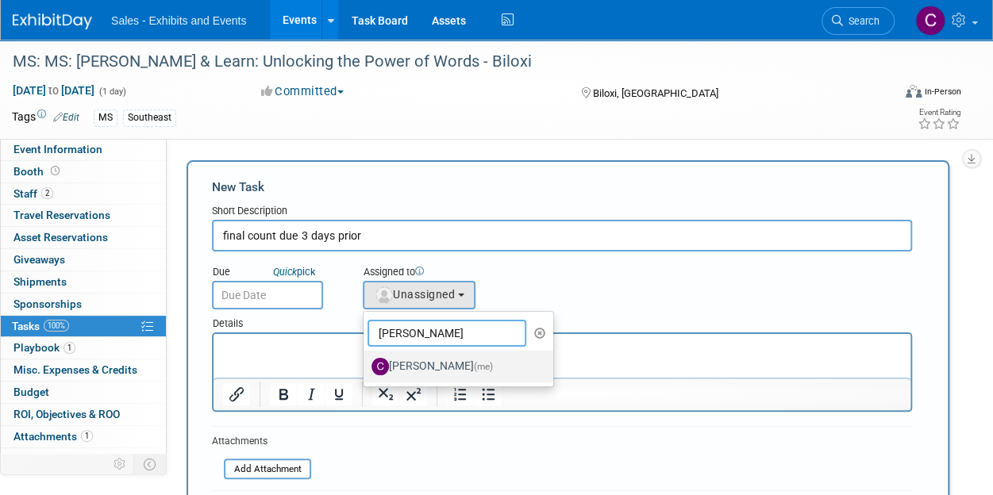
type input "christine"
click at [433, 365] on label "Christine Lurz (me)" at bounding box center [454, 366] width 166 height 25
click at [366, 365] on input "Christine Lurz (me)" at bounding box center [361, 365] width 10 height 10
select select "a9e3834d-668b-4315-a5d4-069993be606a"
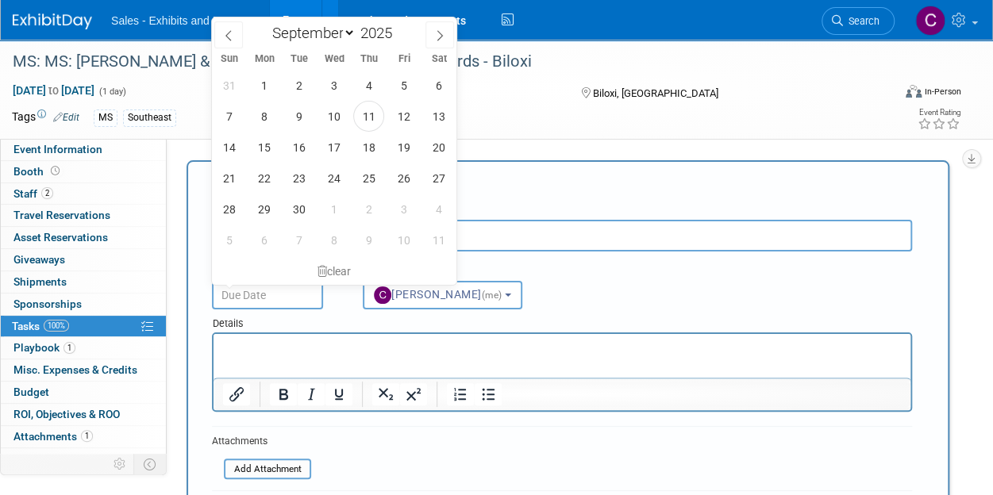
click at [279, 298] on input "text" at bounding box center [267, 295] width 111 height 29
click at [378, 180] on span "25" at bounding box center [368, 178] width 31 height 31
type input "Sep 25, 2025"
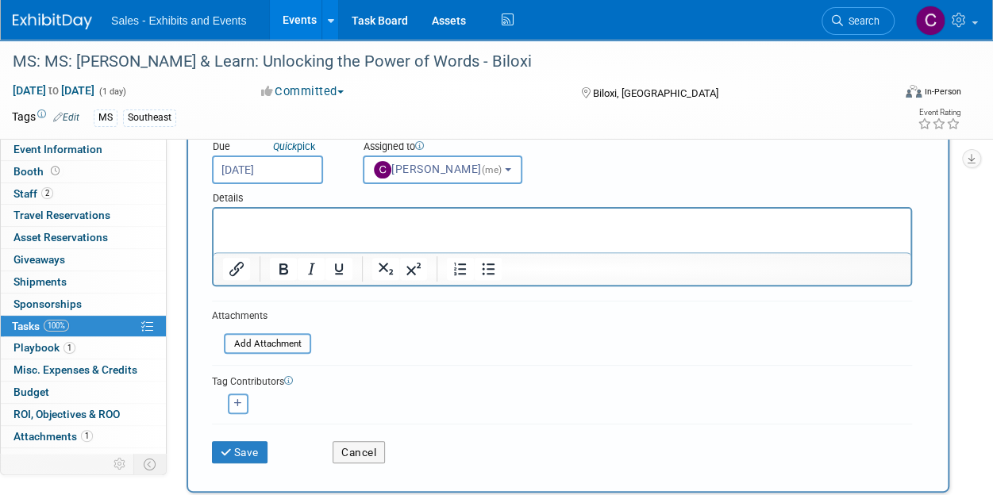
scroll to position [208, 0]
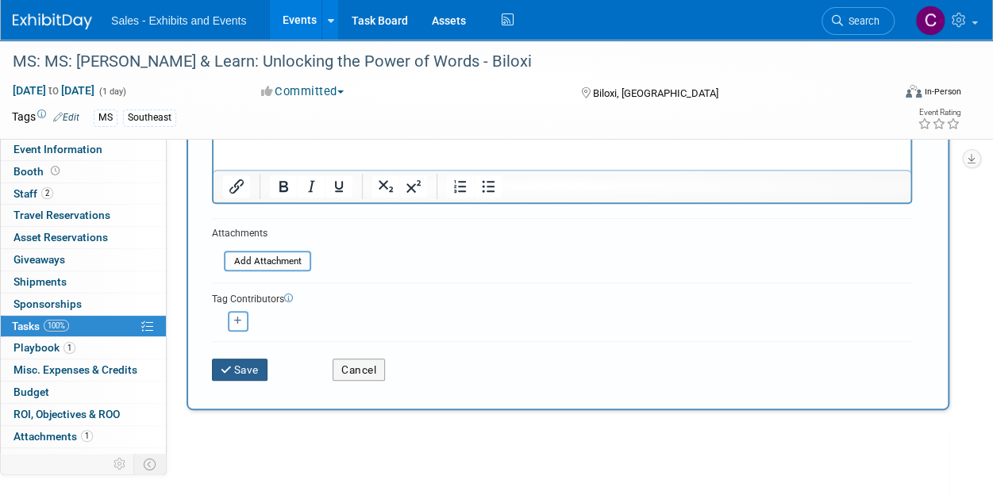
click at [238, 370] on button "Save" at bounding box center [240, 370] width 56 height 22
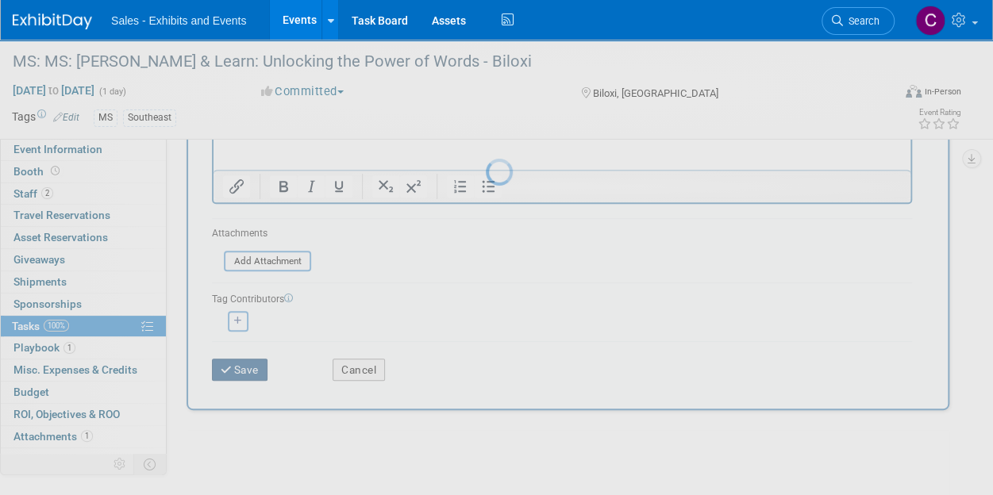
scroll to position [3, 0]
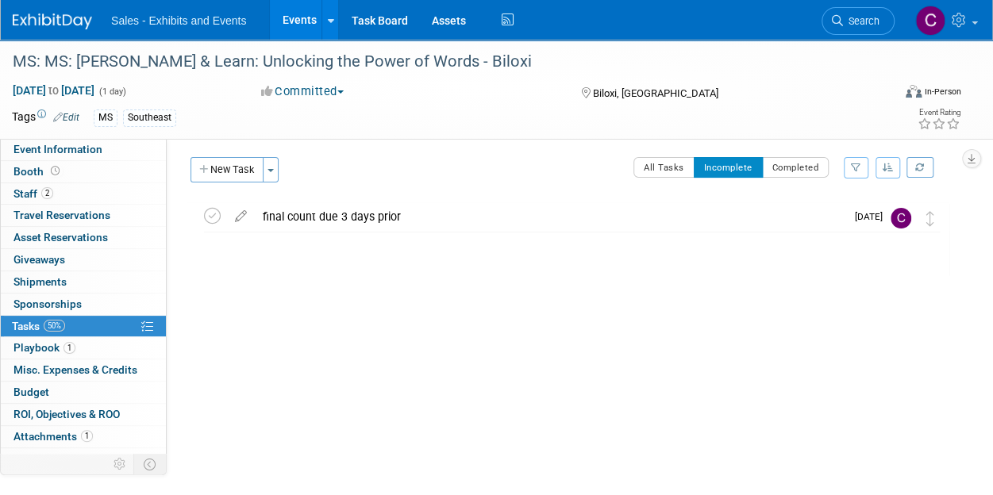
click at [292, 25] on link "Events" at bounding box center [299, 20] width 58 height 40
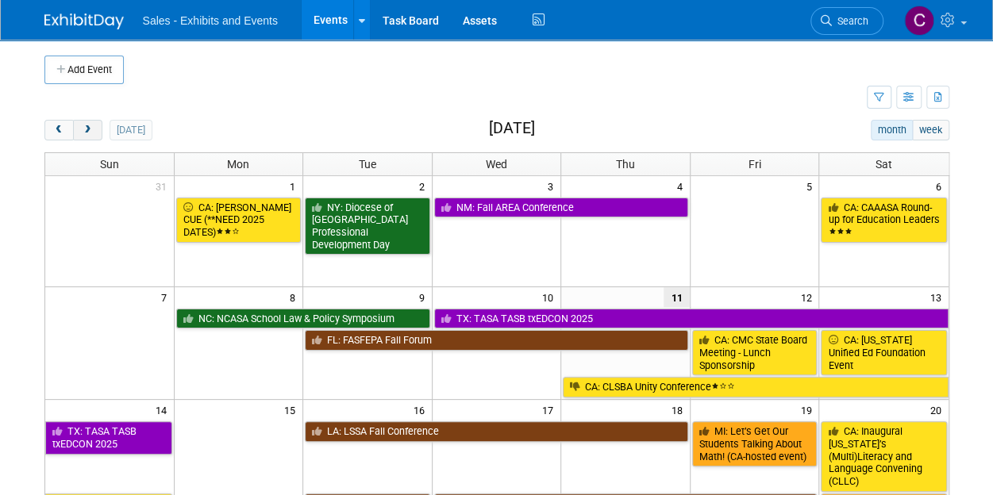
click at [94, 129] on button "next" at bounding box center [87, 130] width 29 height 21
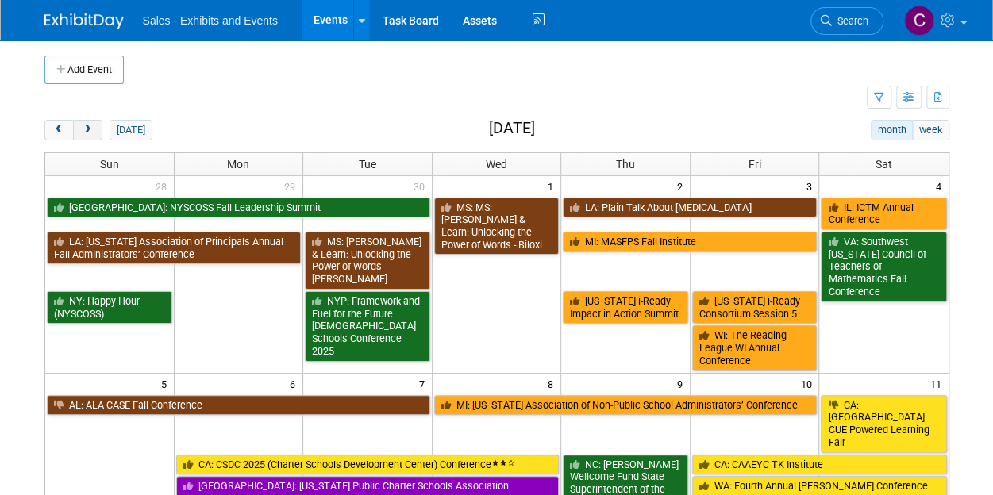
click at [87, 128] on span "next" at bounding box center [88, 130] width 12 height 10
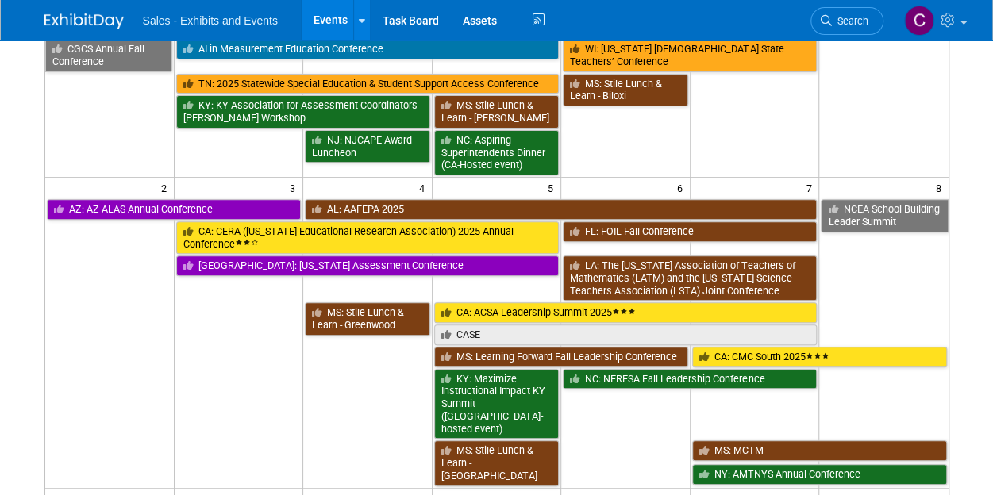
scroll to position [249, 0]
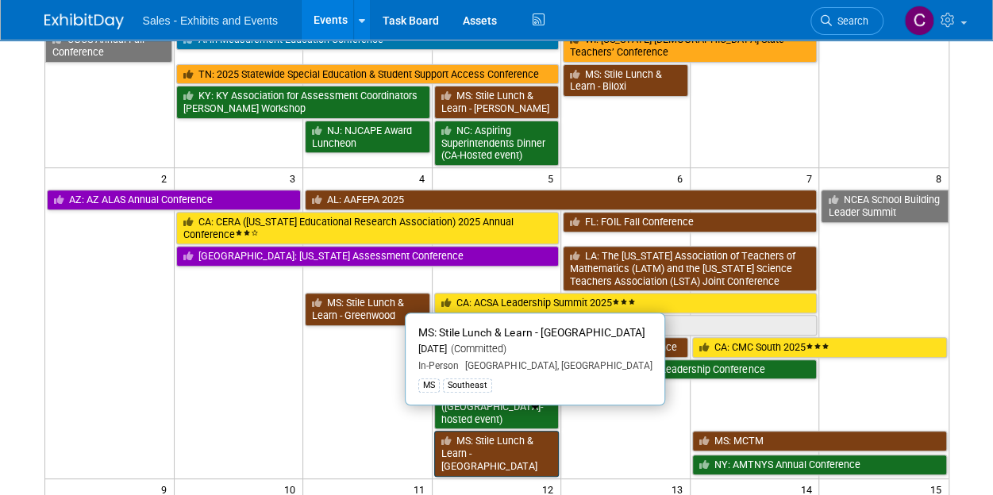
click at [492, 431] on link "MS: Stile Lunch & Learn - [GEOGRAPHIC_DATA]" at bounding box center [496, 453] width 125 height 45
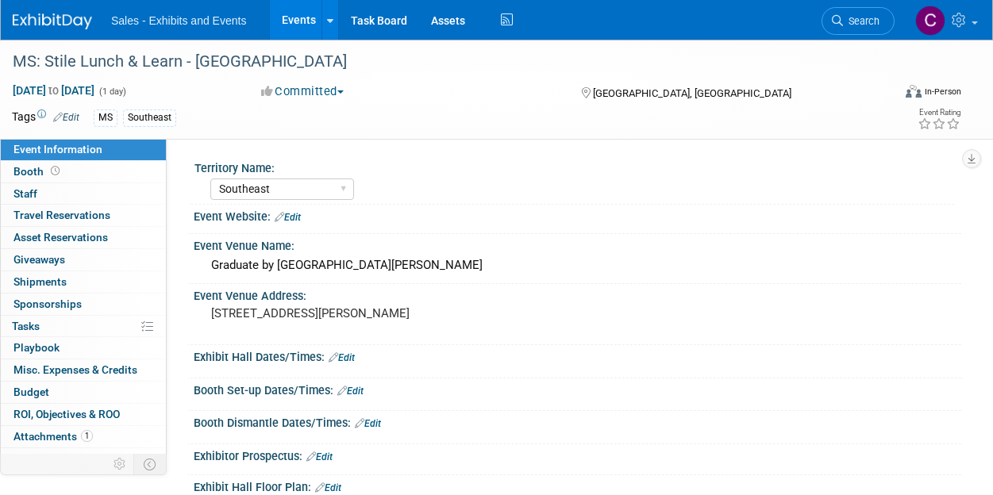
select select "Southeast"
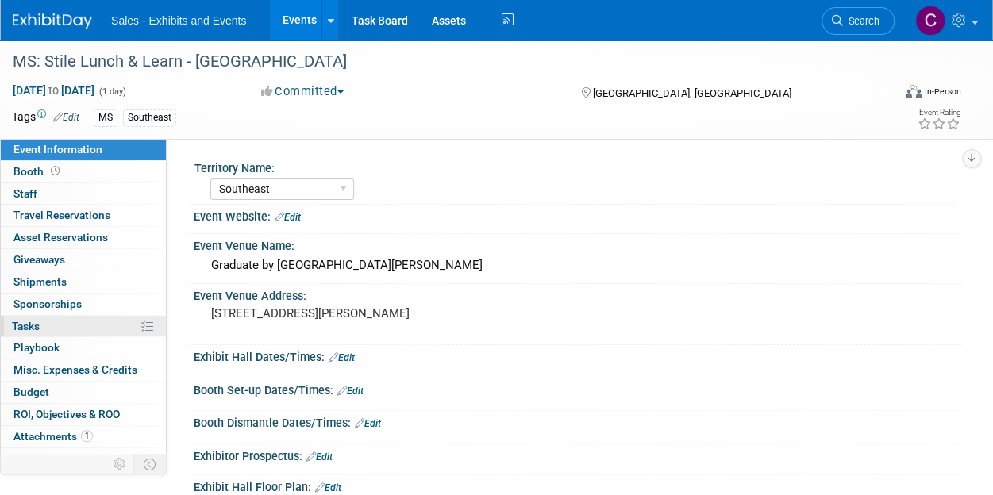
click at [47, 333] on link "0% Tasks 0%" at bounding box center [83, 326] width 165 height 21
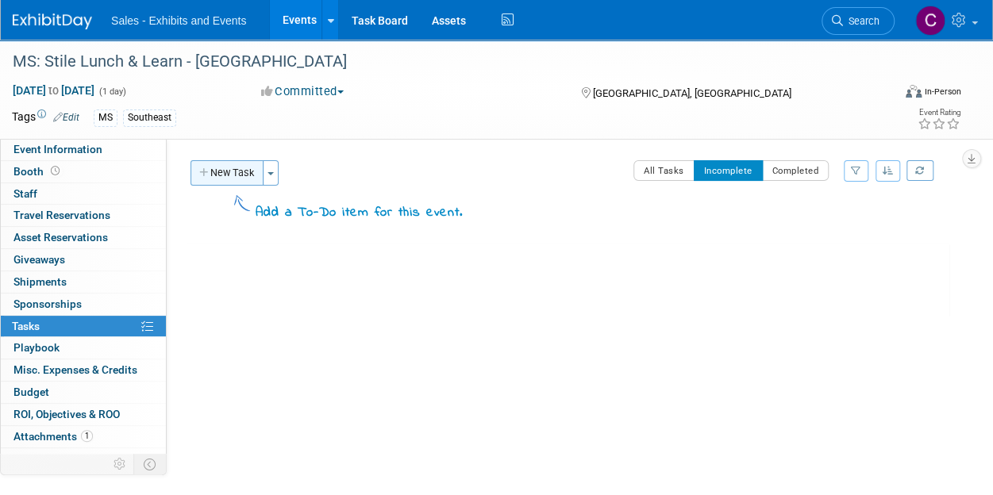
click at [214, 171] on button "New Task" at bounding box center [226, 172] width 73 height 25
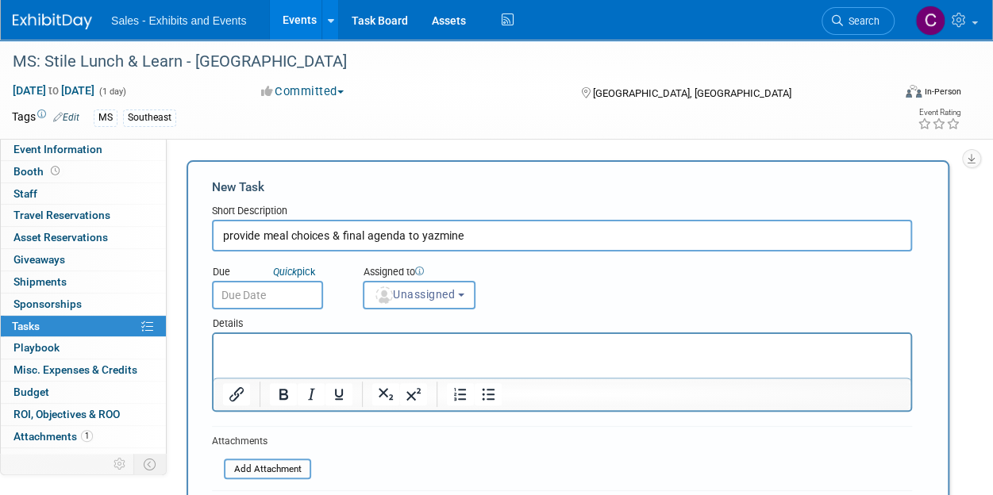
type input "provide meal choices & final agenda to yazmine"
click at [289, 292] on input "text" at bounding box center [267, 295] width 111 height 29
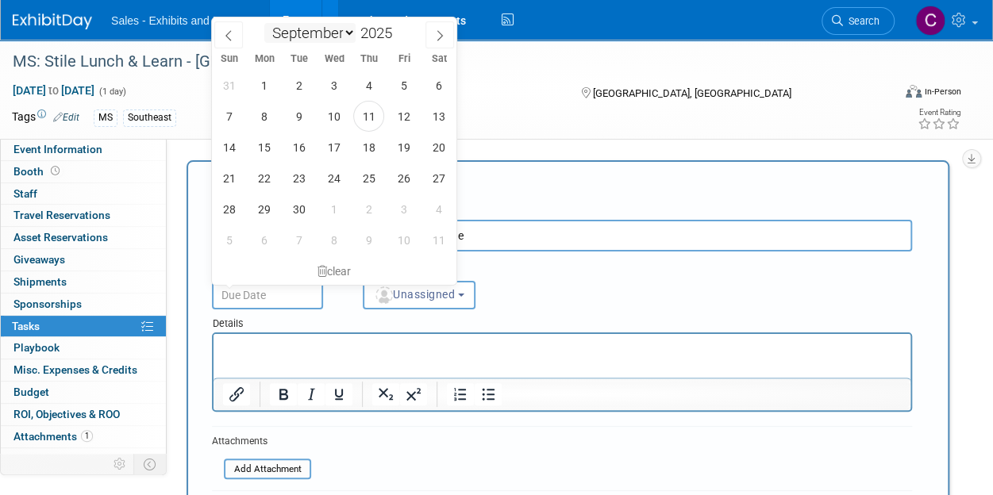
click at [345, 31] on select "January February March April May June July August September October November De…" at bounding box center [309, 33] width 91 height 20
select select "9"
click at [264, 23] on select "January February March April May June July August September October November De…" at bounding box center [309, 33] width 91 height 20
click at [334, 121] on span "8" at bounding box center [333, 116] width 31 height 31
type input "Oct 8, 2025"
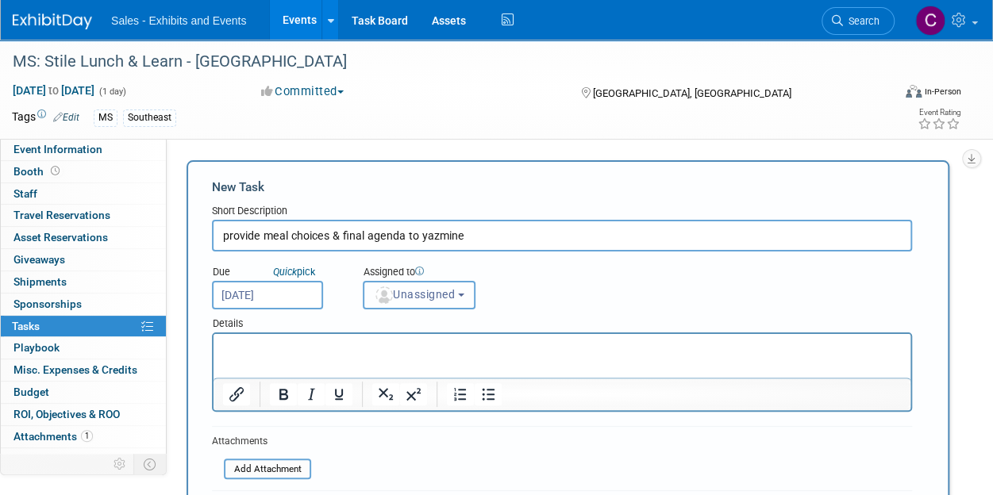
click at [419, 289] on span "Unassigned" at bounding box center [414, 294] width 81 height 13
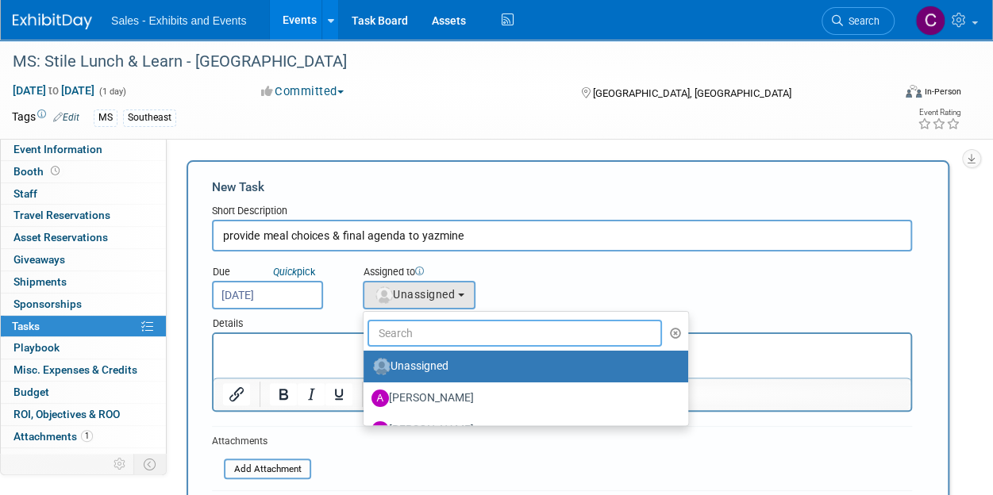
click at [440, 325] on input "text" at bounding box center [514, 333] width 294 height 27
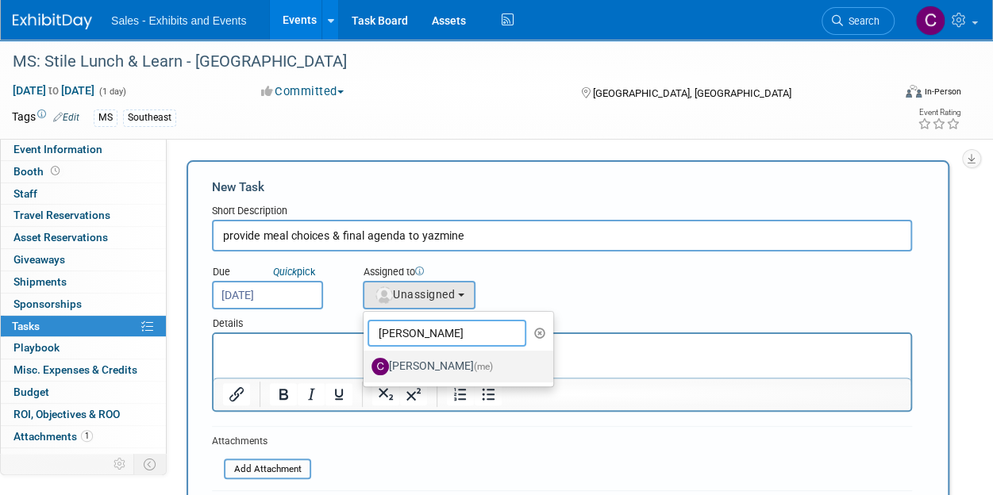
type input "christine"
drag, startPoint x: 455, startPoint y: 372, endPoint x: 246, endPoint y: 37, distance: 394.6
click at [455, 372] on label "Christine Lurz (me)" at bounding box center [454, 366] width 166 height 25
click at [366, 370] on input "Christine Lurz (me)" at bounding box center [361, 365] width 10 height 10
select select "a9e3834d-668b-4315-a5d4-069993be606a"
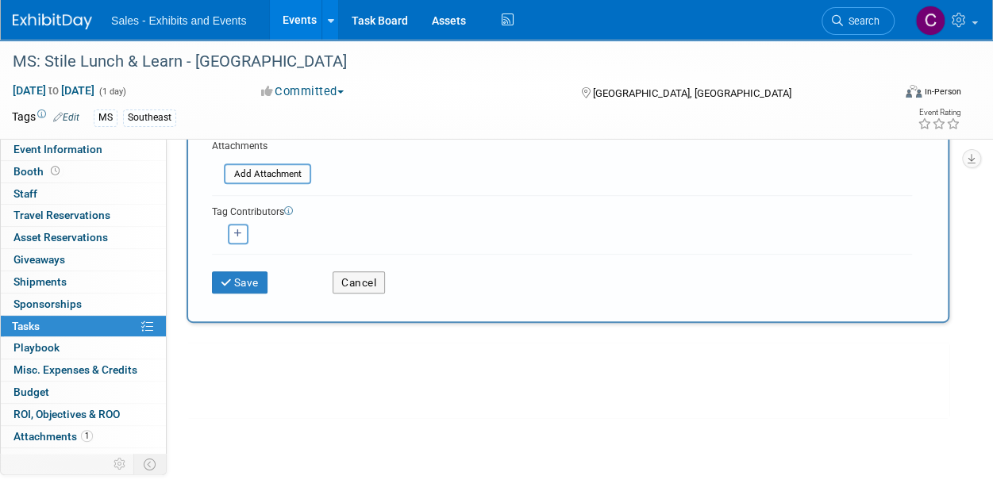
scroll to position [313, 0]
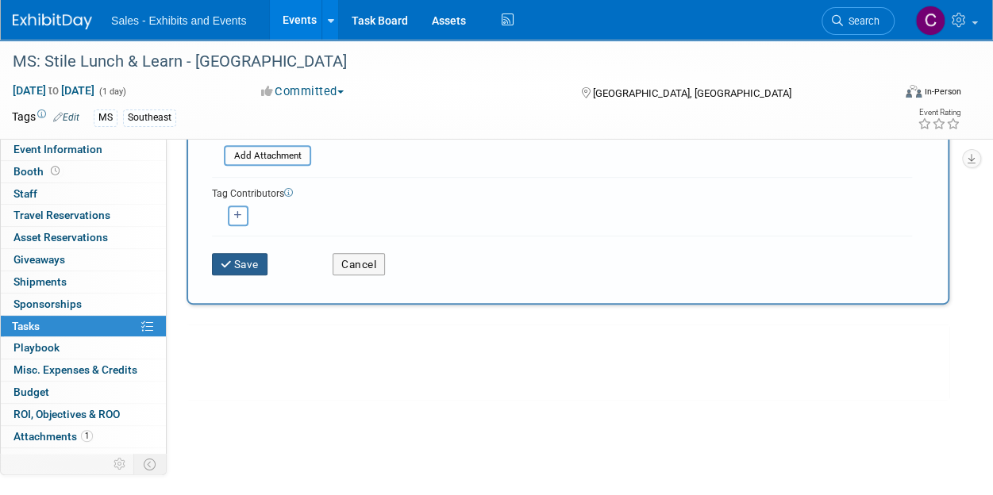
click at [229, 264] on icon "submit" at bounding box center [227, 265] width 13 height 11
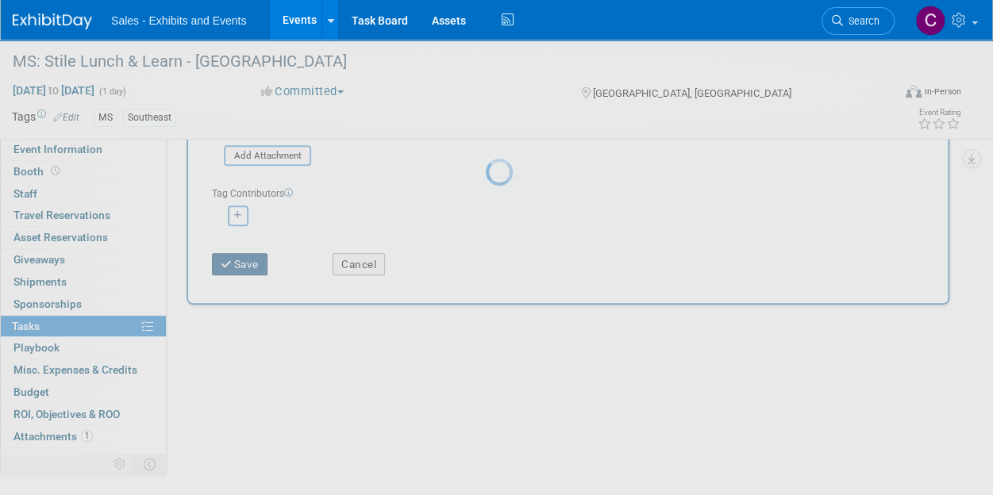
scroll to position [3, 0]
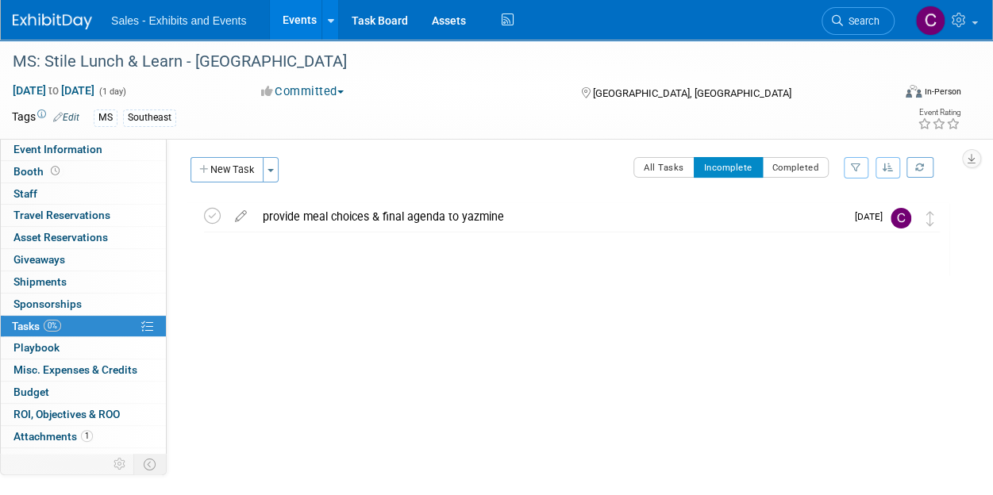
click at [294, 31] on link "Events" at bounding box center [299, 20] width 58 height 40
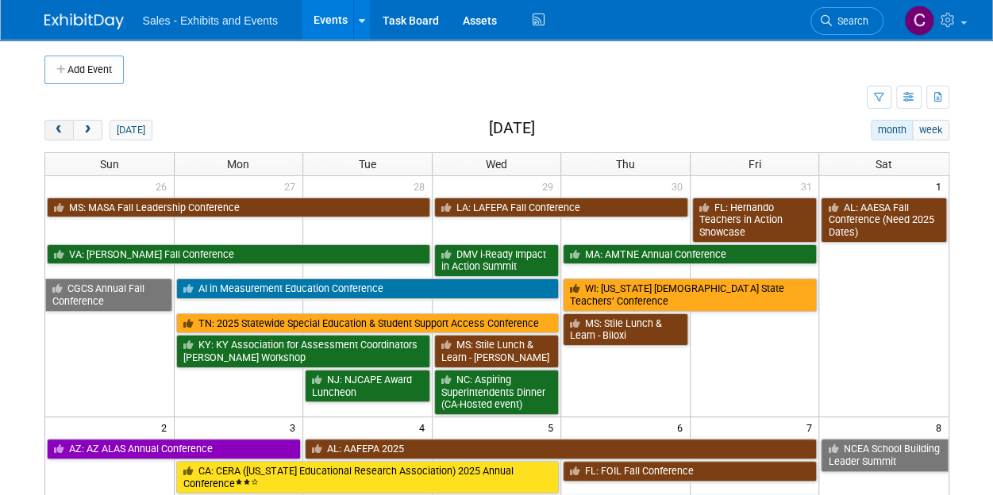
click at [56, 120] on button "prev" at bounding box center [58, 130] width 29 height 21
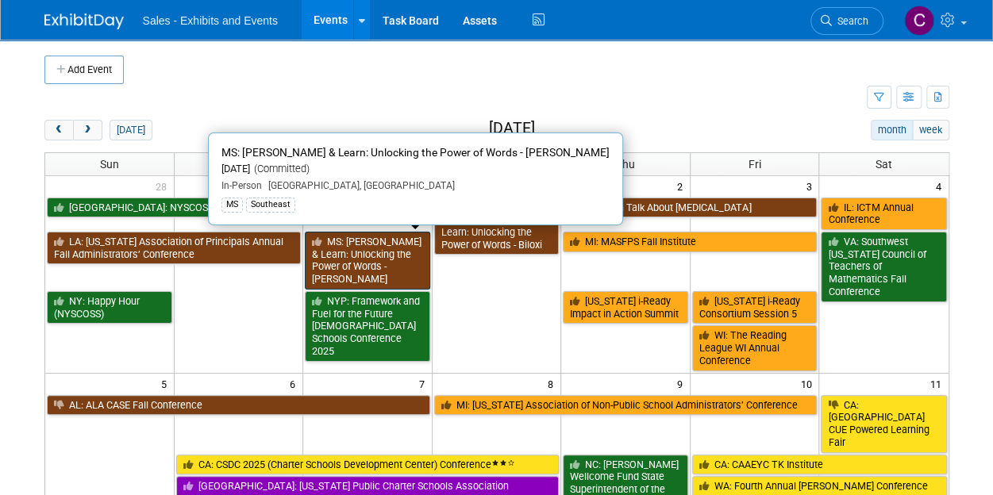
click at [351, 251] on link "MS: [PERSON_NAME] & Learn: Unlocking the Power of Words - [PERSON_NAME]" at bounding box center [367, 261] width 125 height 58
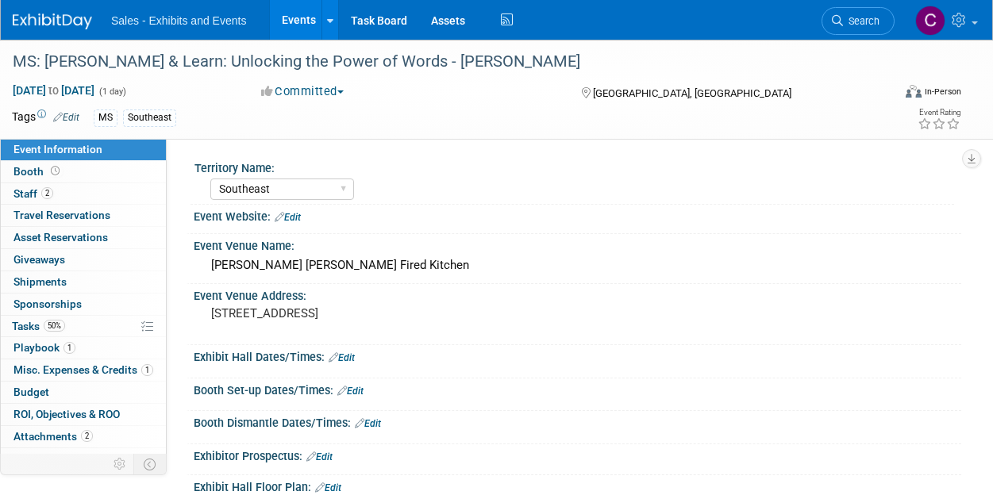
select select "Southeast"
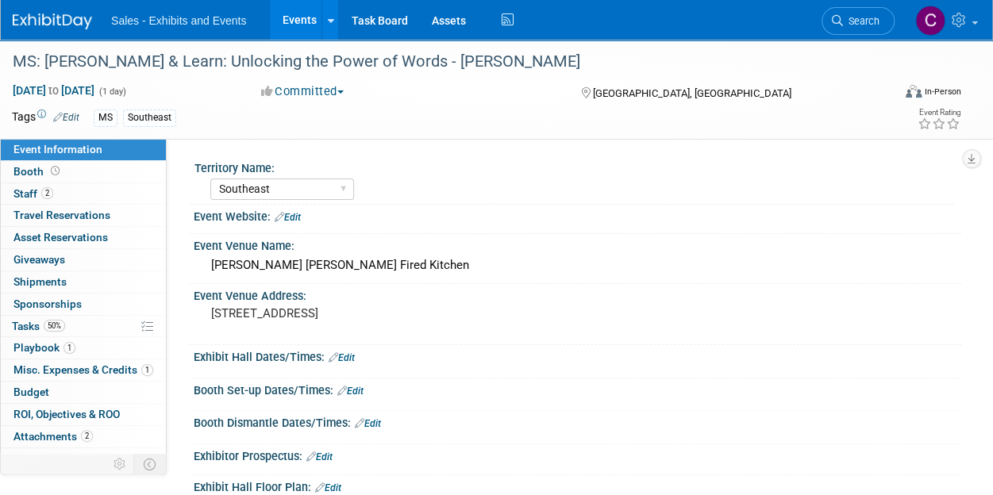
click at [306, 22] on link "Events" at bounding box center [299, 20] width 58 height 40
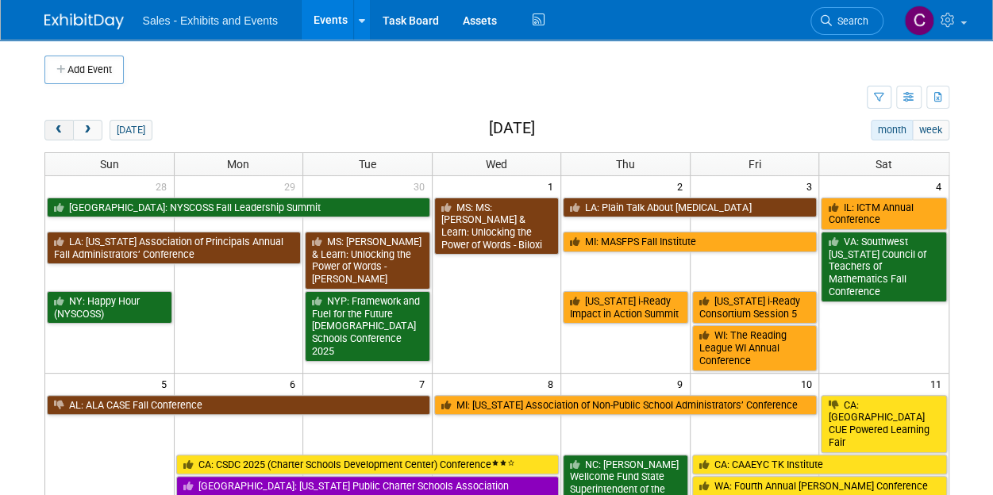
click at [59, 131] on span "prev" at bounding box center [59, 130] width 12 height 10
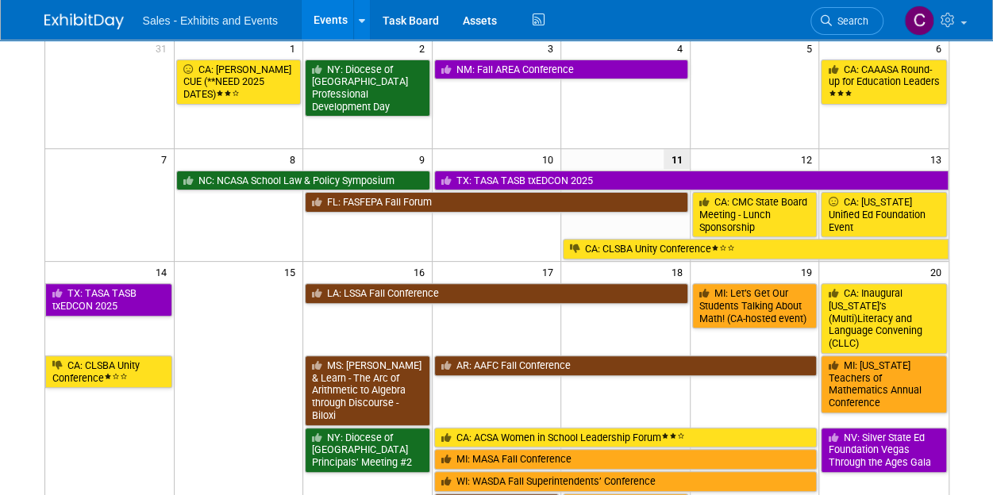
scroll to position [146, 0]
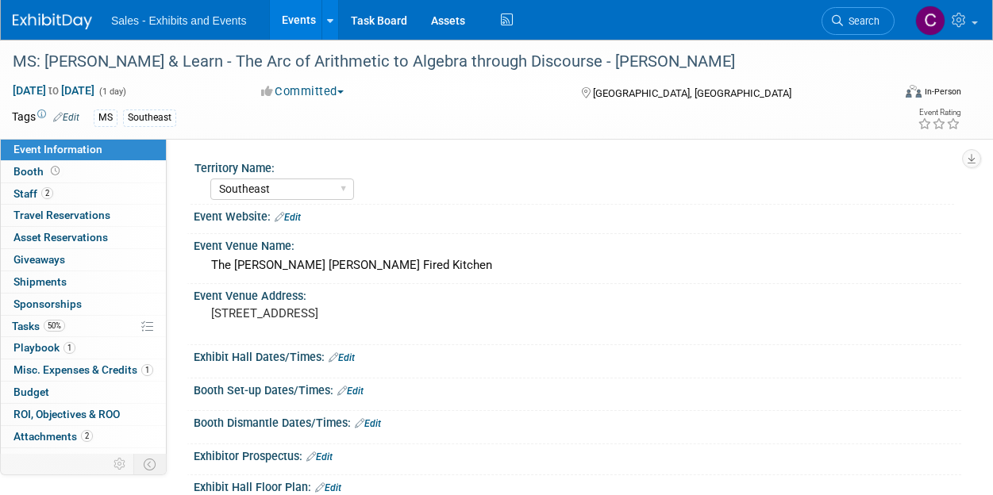
select select "Southeast"
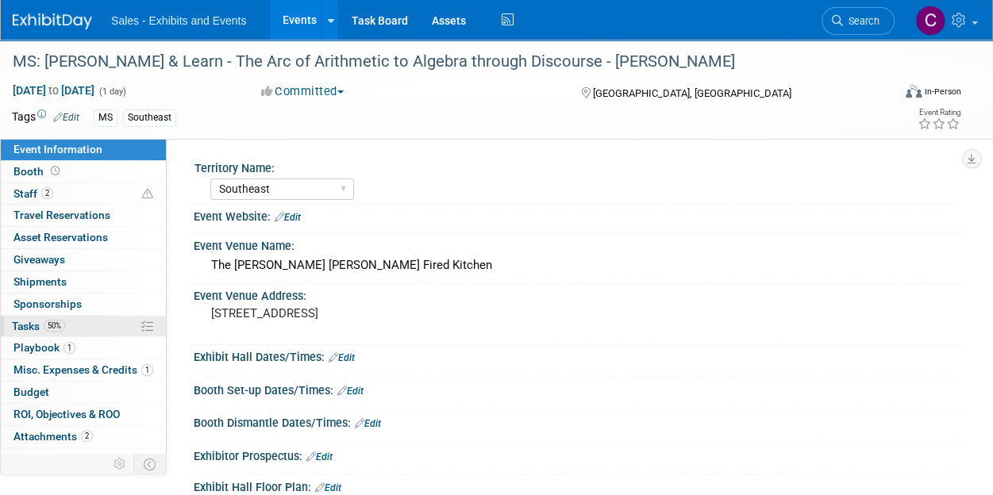
click at [10, 319] on link "50% Tasks 50%" at bounding box center [83, 326] width 165 height 21
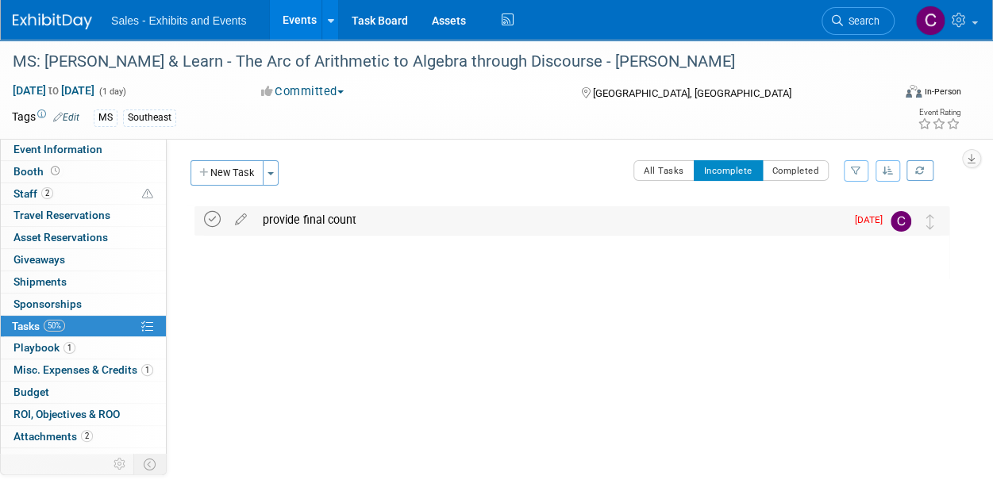
click at [213, 217] on icon at bounding box center [212, 219] width 17 height 17
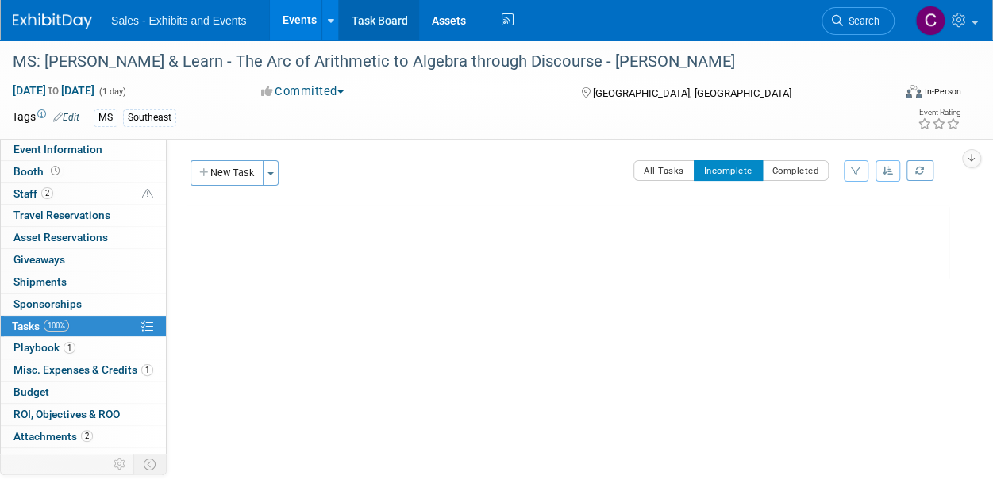
click at [383, 23] on link "Task Board" at bounding box center [379, 20] width 80 height 40
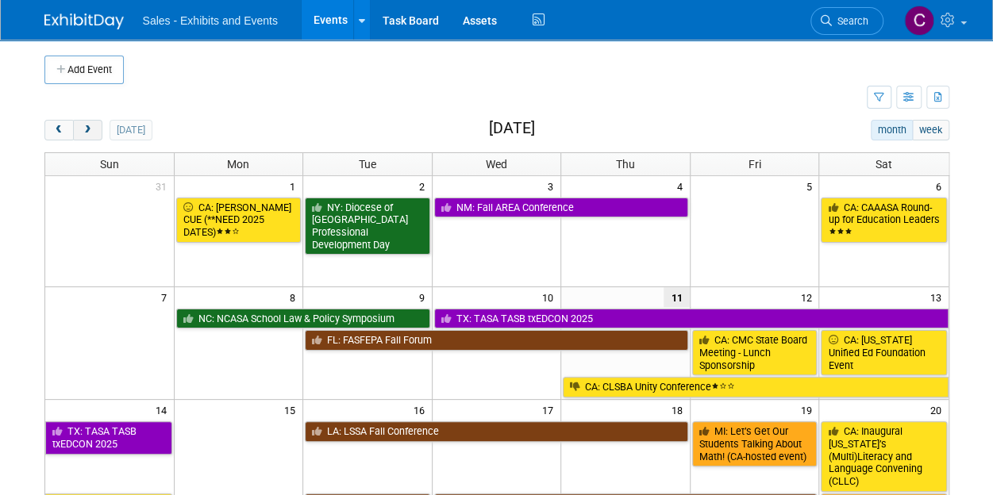
click at [92, 126] on span "next" at bounding box center [88, 130] width 12 height 10
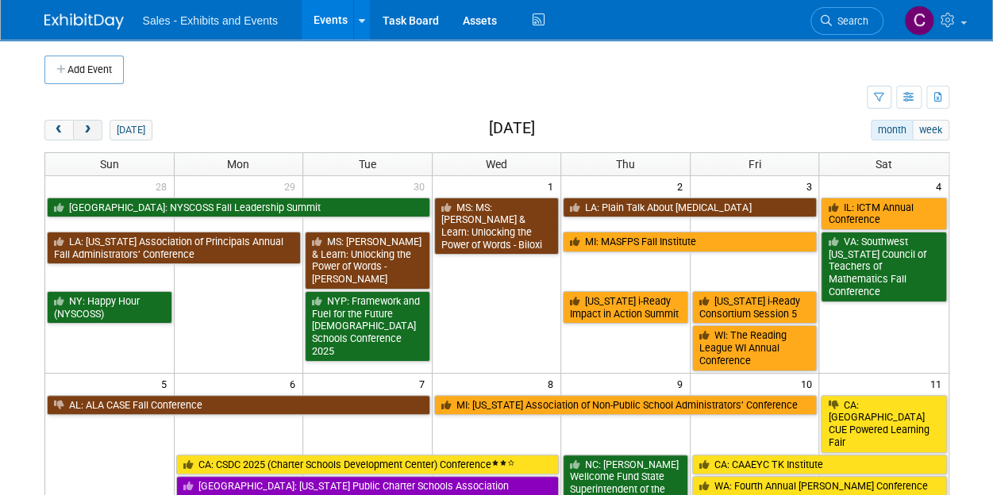
click at [92, 126] on span "next" at bounding box center [88, 130] width 12 height 10
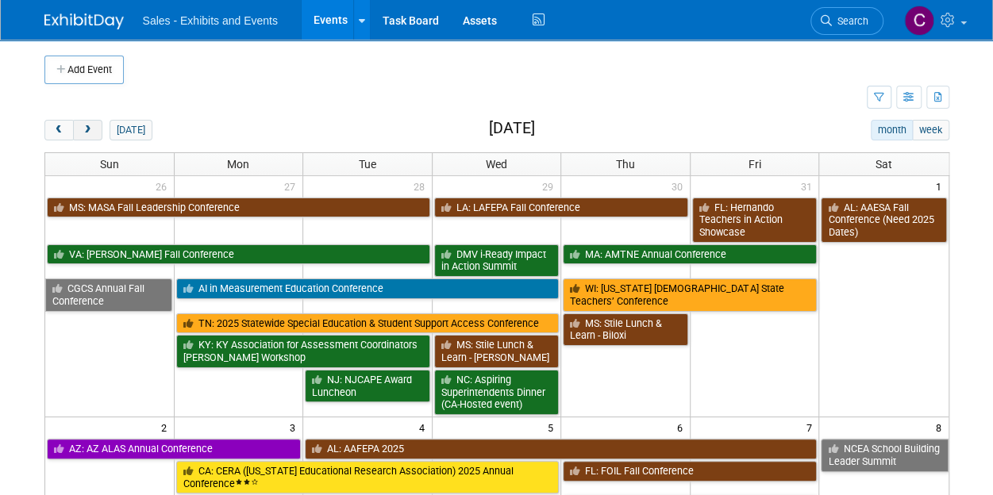
click at [92, 126] on span "next" at bounding box center [88, 130] width 12 height 10
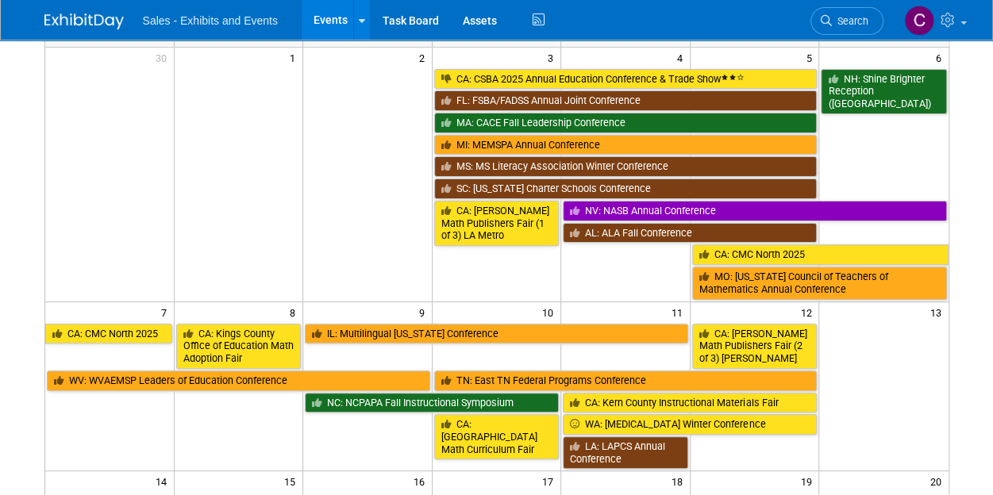
scroll to position [132, 0]
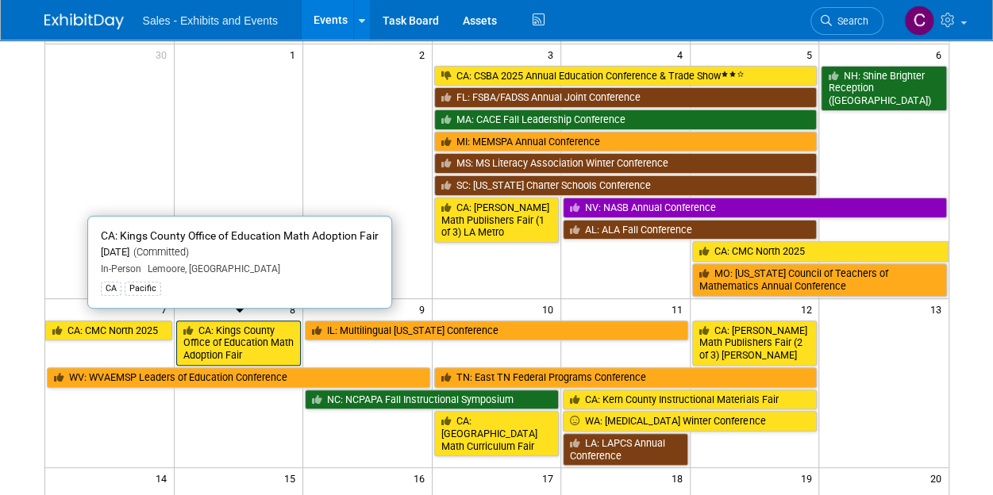
click at [229, 344] on link "CA: Kings County Office of Education Math Adoption Fair" at bounding box center [238, 343] width 125 height 45
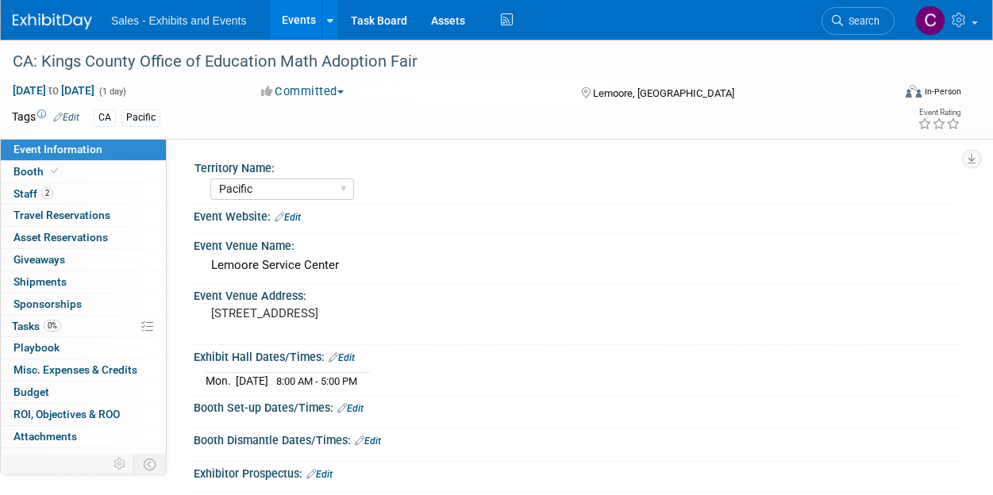
select select "Pacific"
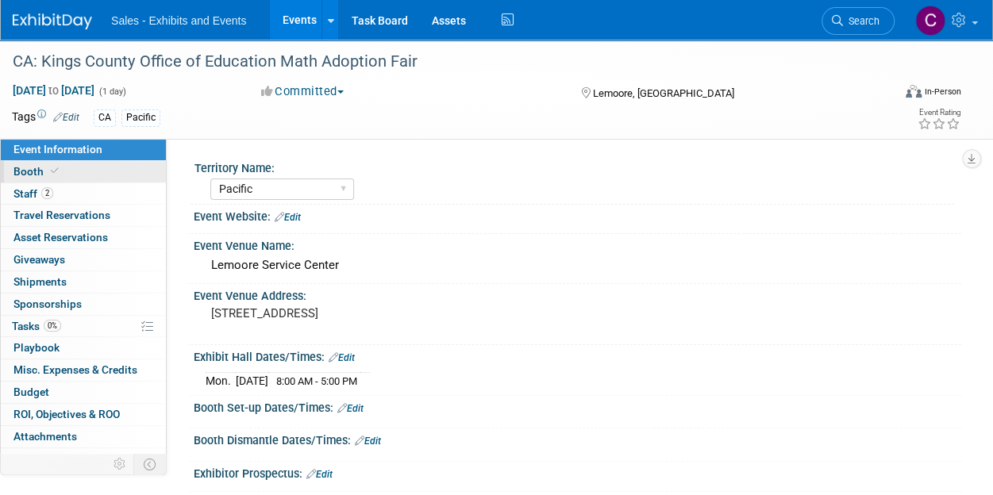
click at [36, 174] on span "Booth" at bounding box center [37, 171] width 48 height 13
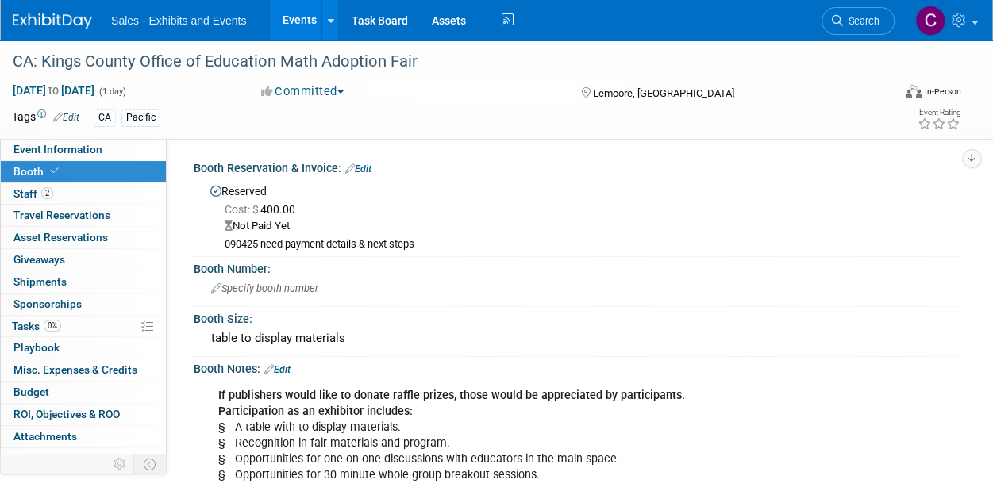
click at [363, 170] on link "Edit" at bounding box center [358, 168] width 26 height 11
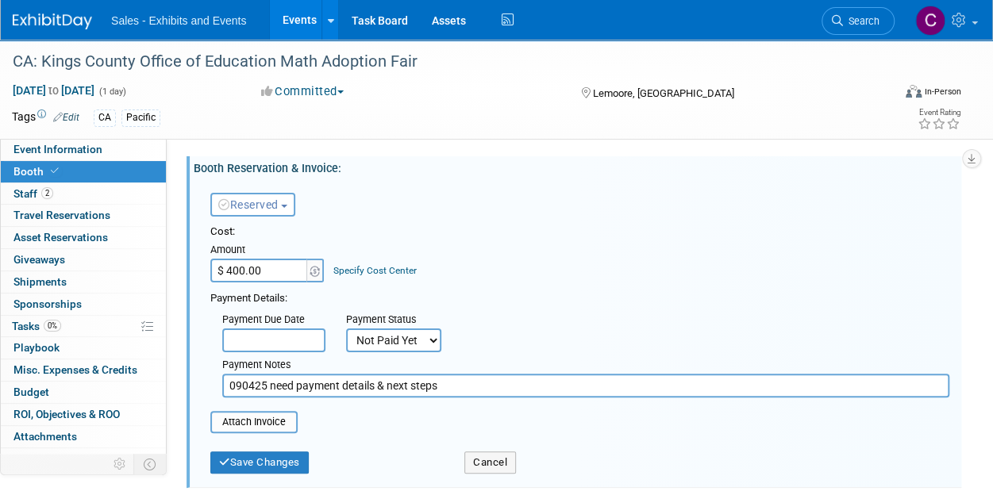
click at [370, 334] on select "Not Paid Yet Partially Paid Paid in Full" at bounding box center [393, 341] width 95 height 24
select select "1"
click at [346, 329] on select "Not Paid Yet Partially Paid Paid in Full" at bounding box center [393, 341] width 95 height 24
drag, startPoint x: 459, startPoint y: 389, endPoint x: 12, endPoint y: 326, distance: 451.2
click at [12, 326] on div "Event Information Event Info Booth Booth 2 Staff 2 Staff 0 Travel Reservations …" at bounding box center [496, 427] width 993 height 775
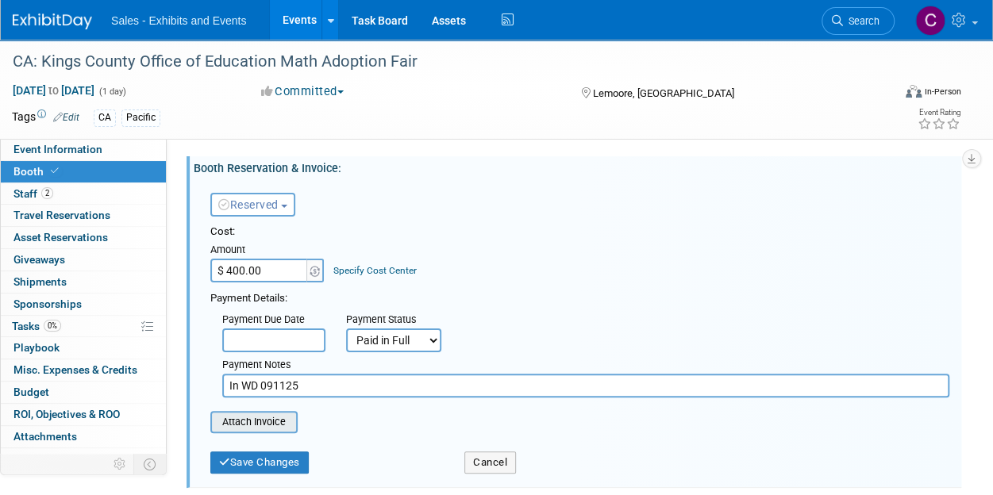
type input "In WD 091125"
click at [268, 421] on input "file" at bounding box center [201, 422] width 189 height 19
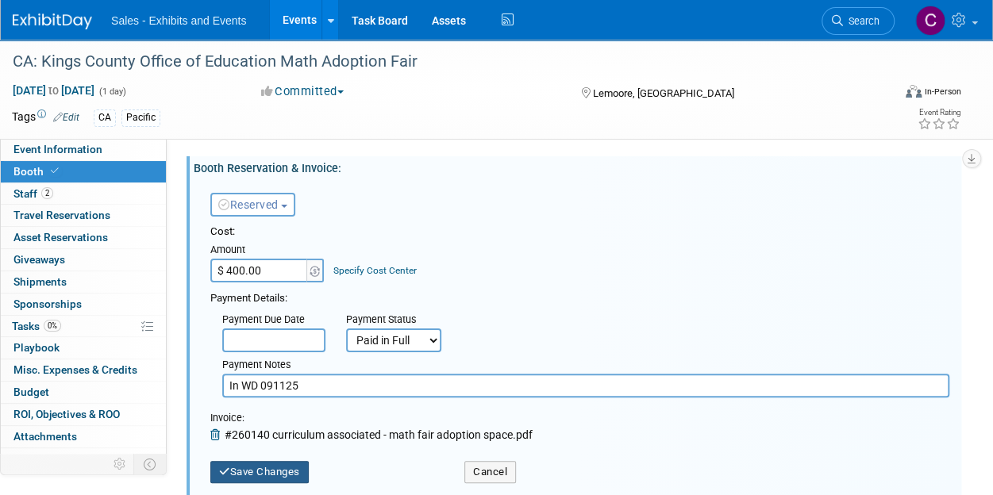
click at [250, 463] on button "Save Changes" at bounding box center [259, 472] width 98 height 22
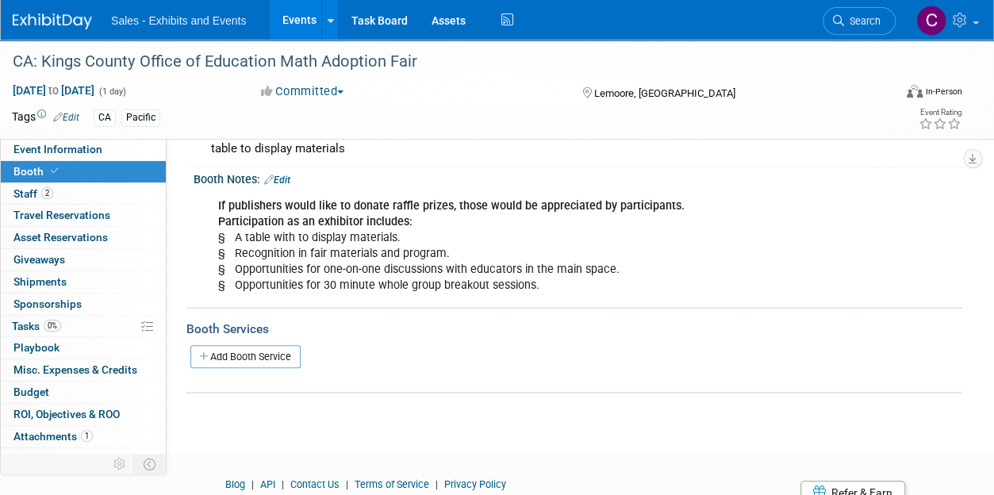
scroll to position [194, 0]
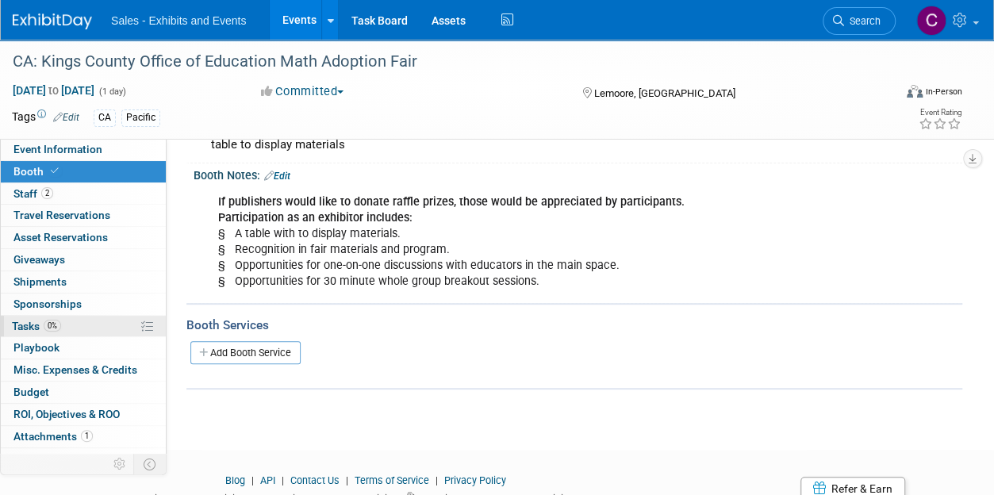
click at [21, 324] on span "Tasks 0%" at bounding box center [36, 326] width 49 height 13
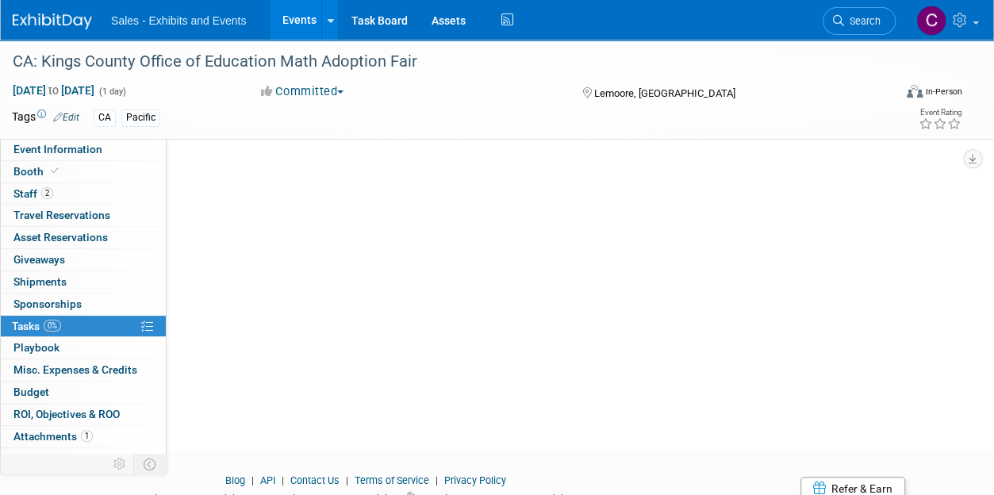
scroll to position [0, 0]
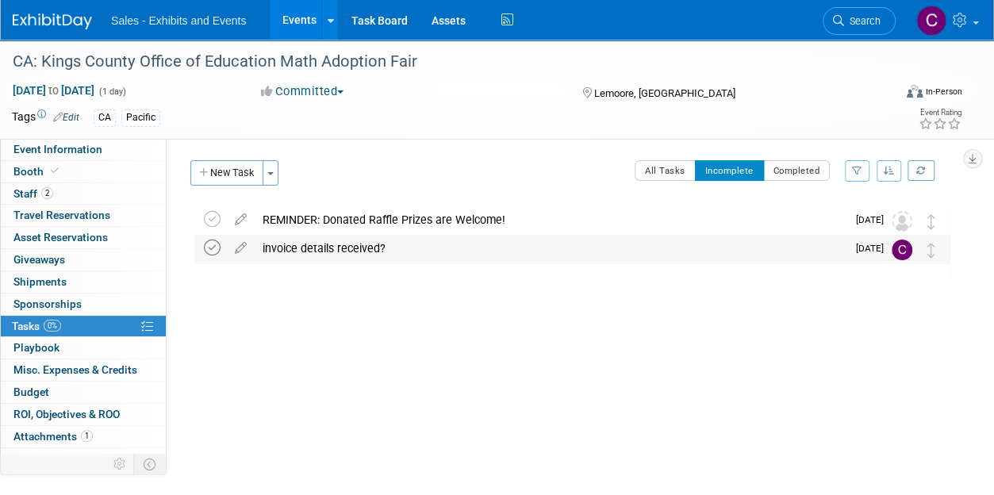
click at [217, 252] on icon at bounding box center [212, 248] width 17 height 17
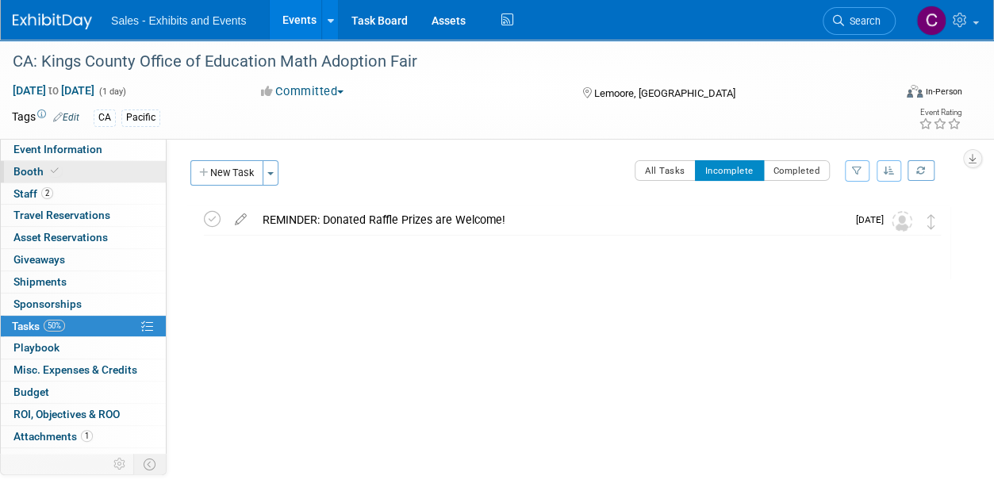
click at [41, 171] on span "Booth" at bounding box center [37, 171] width 48 height 13
